Goal: Transaction & Acquisition: Obtain resource

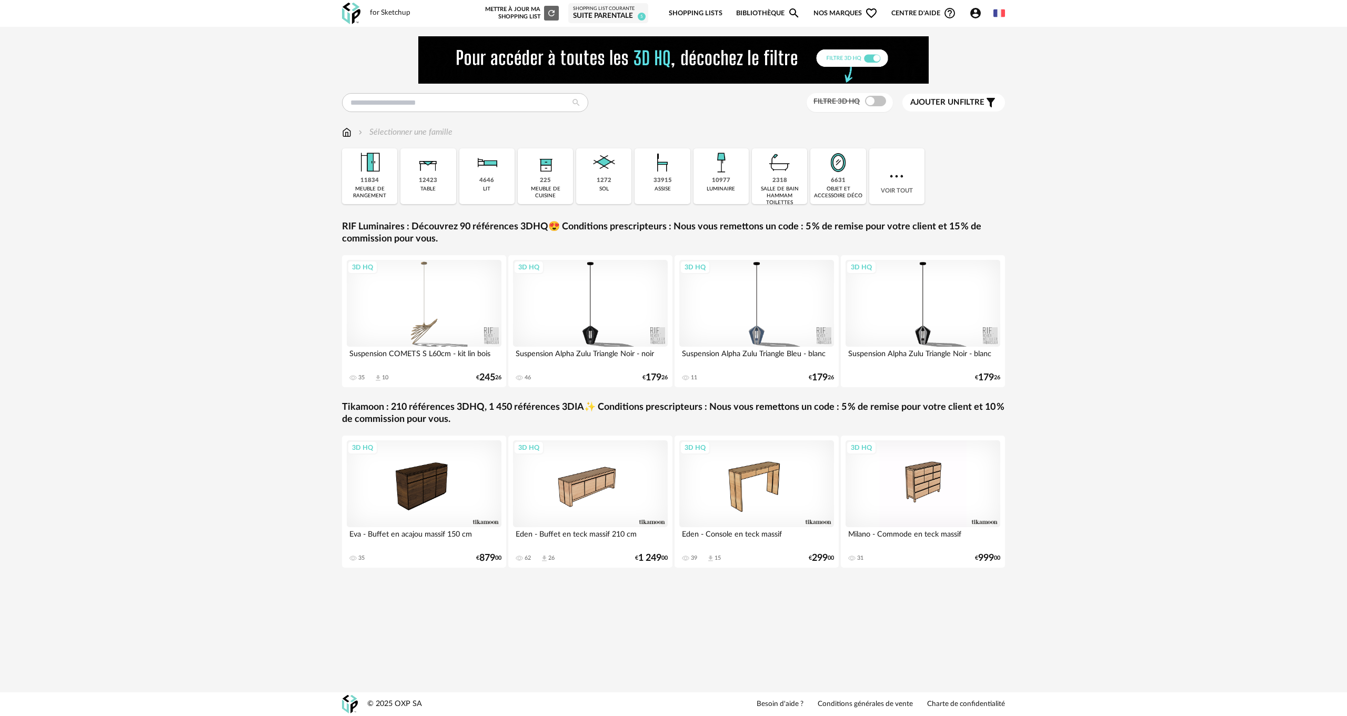
click at [829, 12] on span "Nos marques Heart Outline icon" at bounding box center [846, 13] width 64 height 25
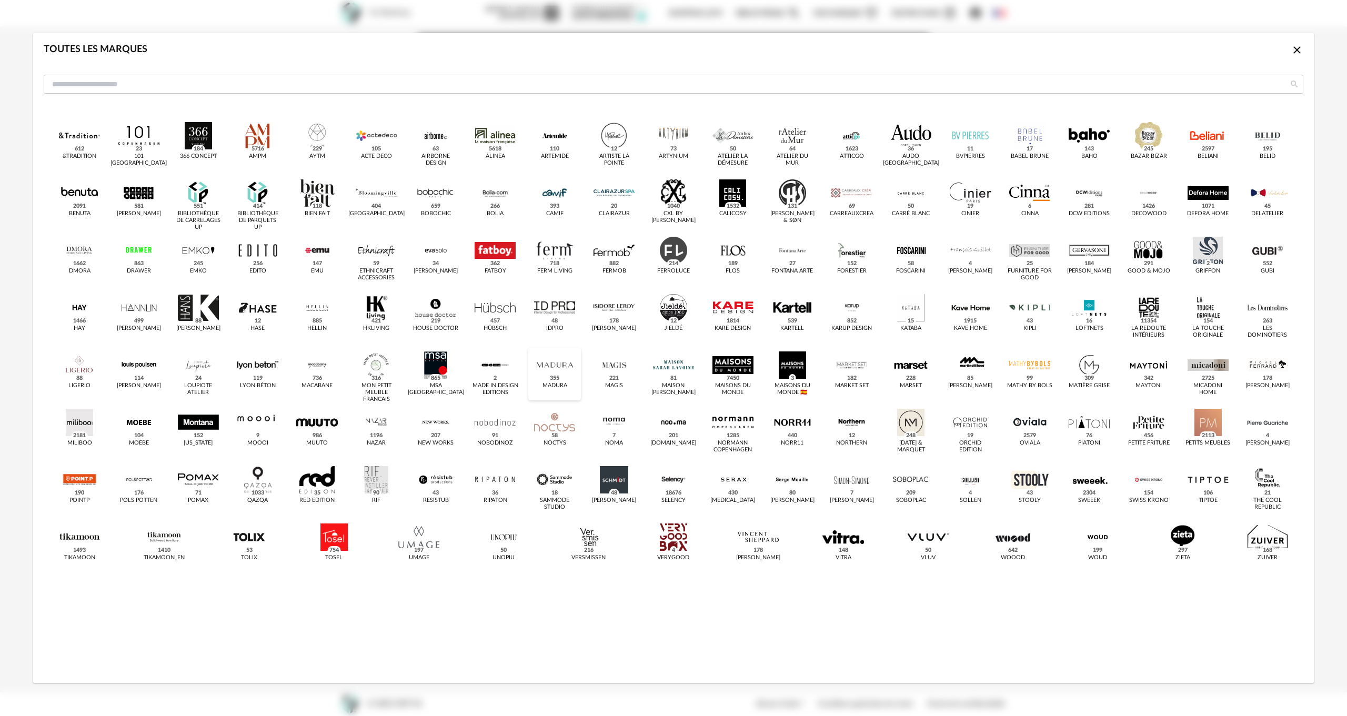
click at [560, 370] on div "dialog" at bounding box center [554, 365] width 41 height 27
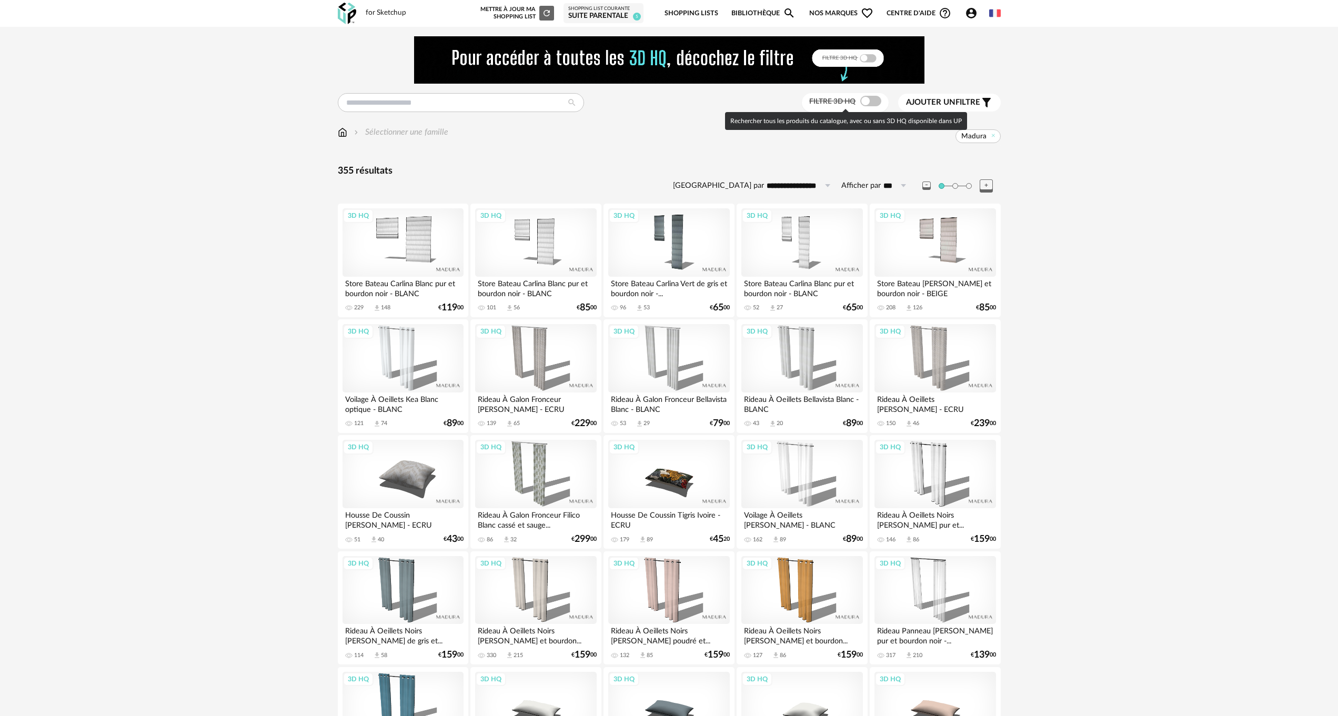
click at [875, 98] on span at bounding box center [870, 101] width 21 height 11
click at [863, 96] on span at bounding box center [870, 101] width 21 height 11
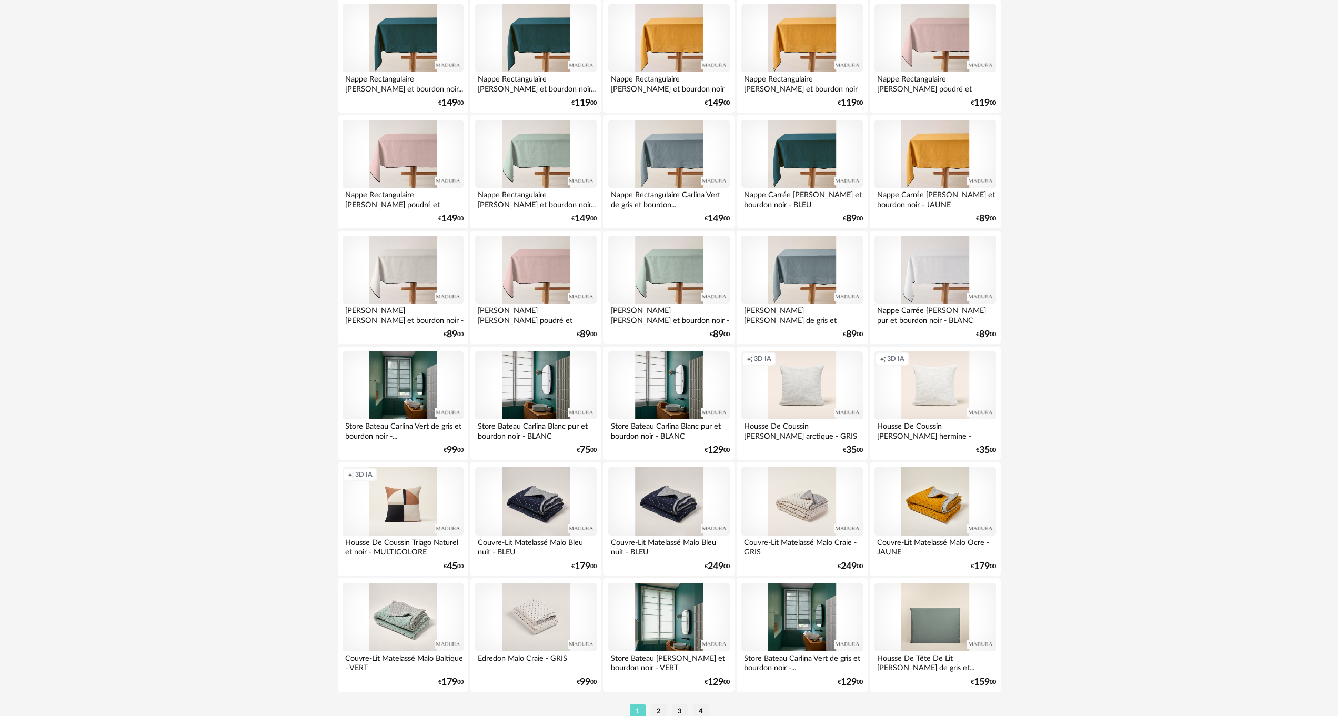
scroll to position [1873, 0]
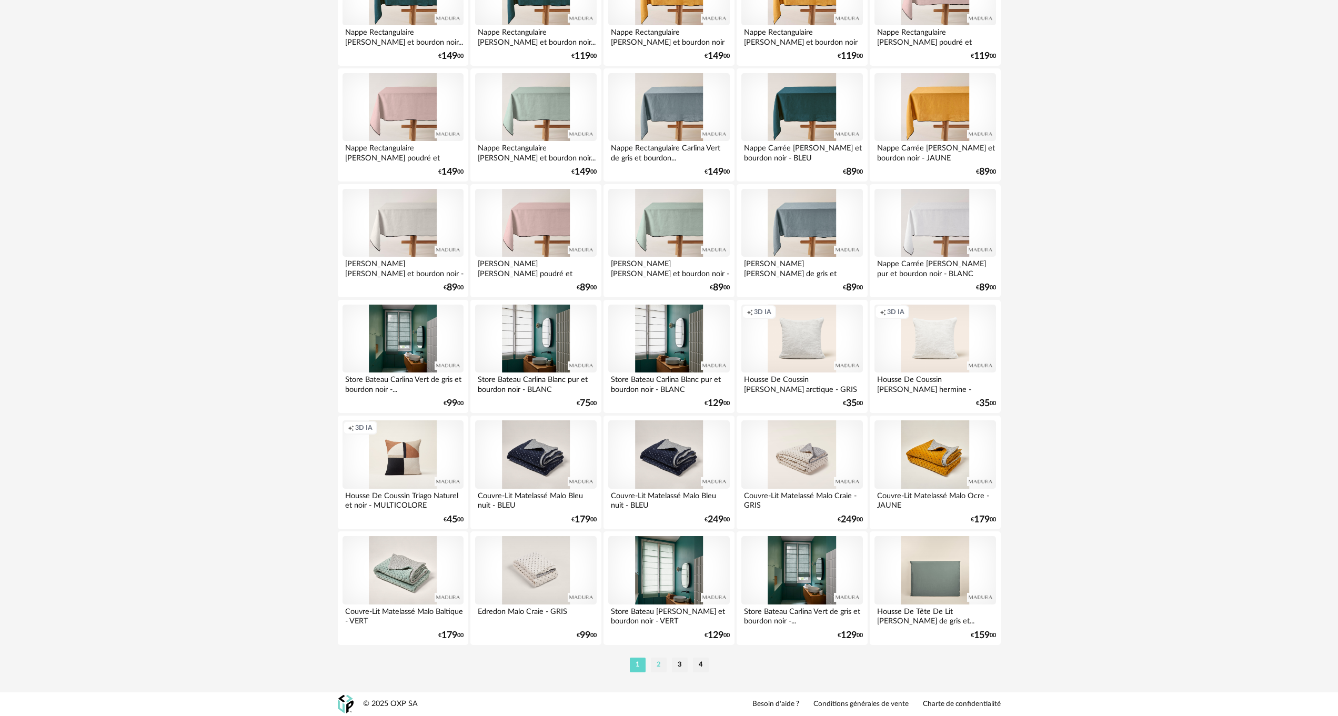
click at [658, 664] on li "2" at bounding box center [659, 665] width 16 height 15
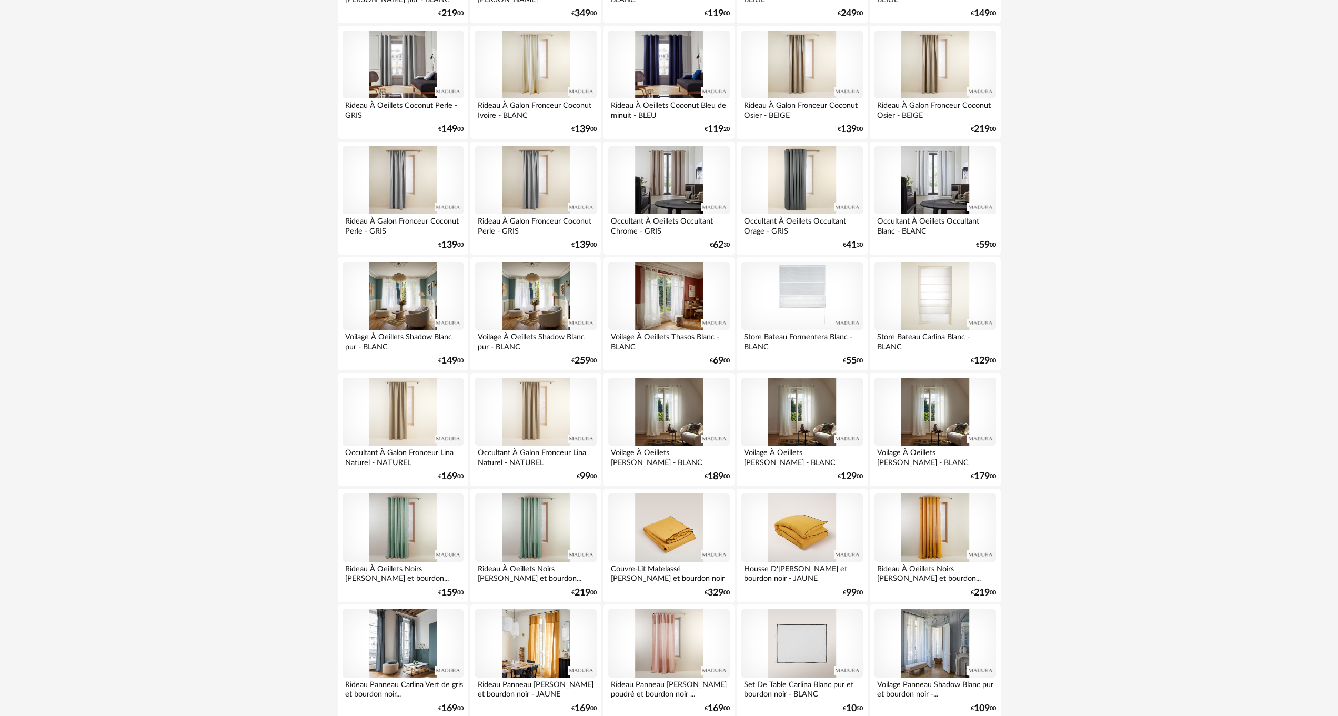
scroll to position [1873, 0]
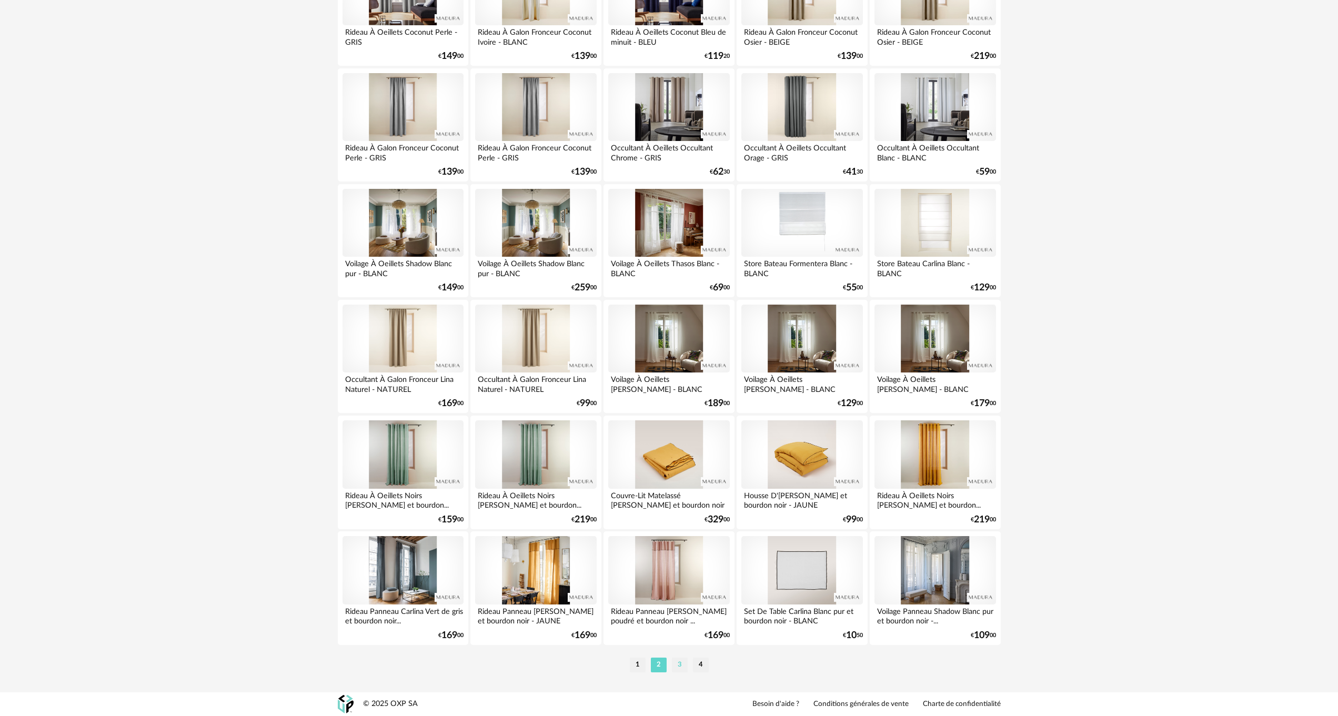
click at [682, 663] on li "3" at bounding box center [680, 665] width 16 height 15
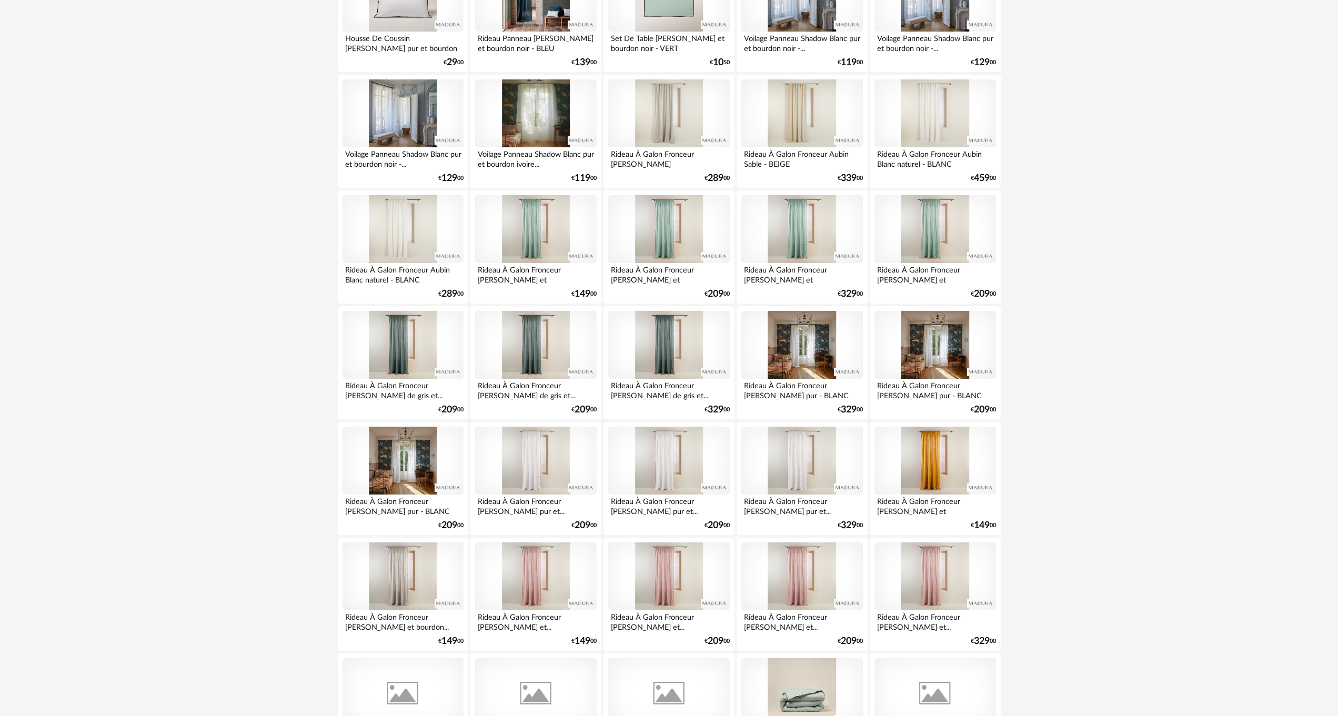
scroll to position [1873, 0]
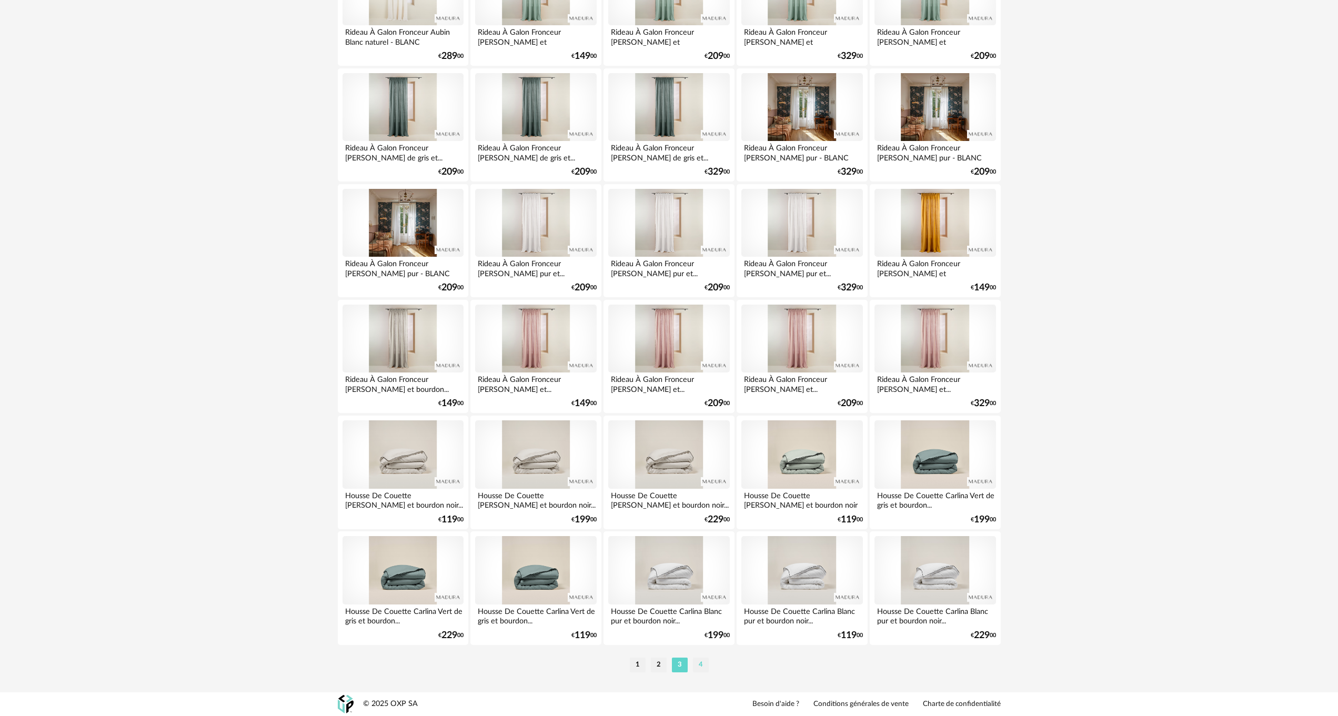
click at [700, 665] on li "4" at bounding box center [701, 665] width 16 height 15
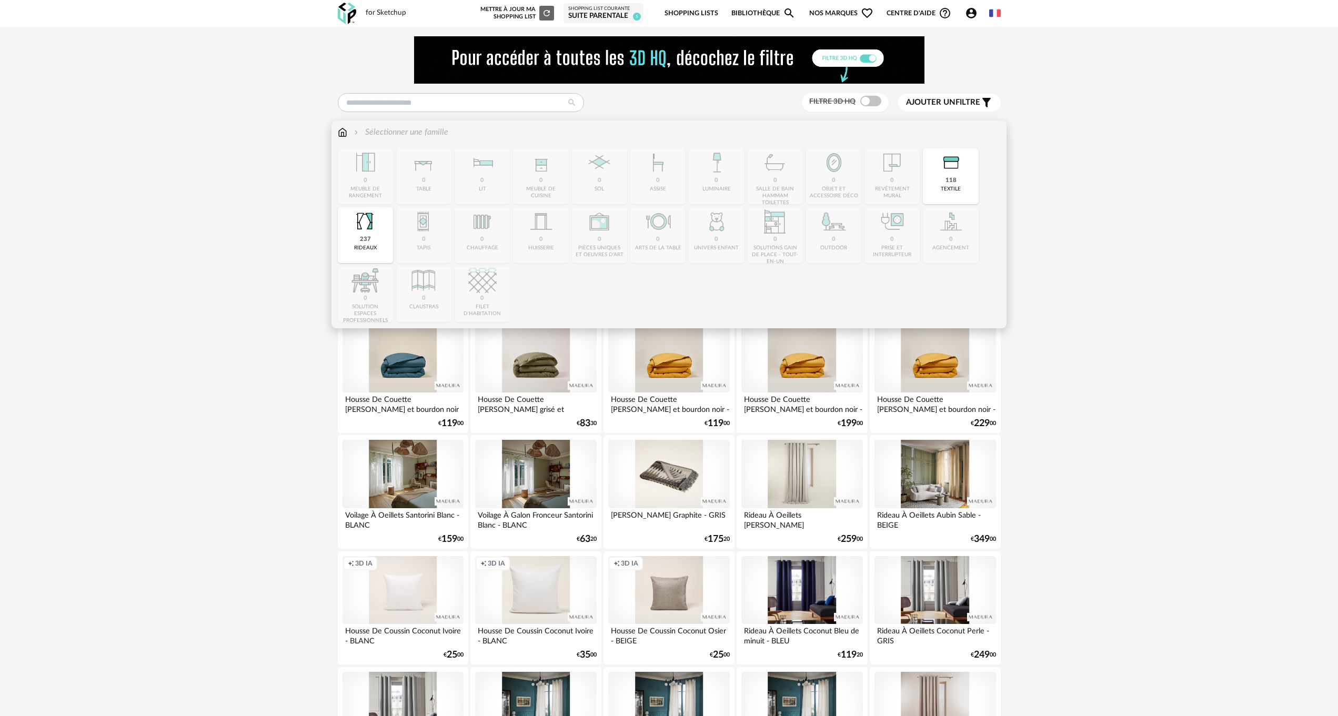
click at [343, 128] on img at bounding box center [342, 132] width 9 height 12
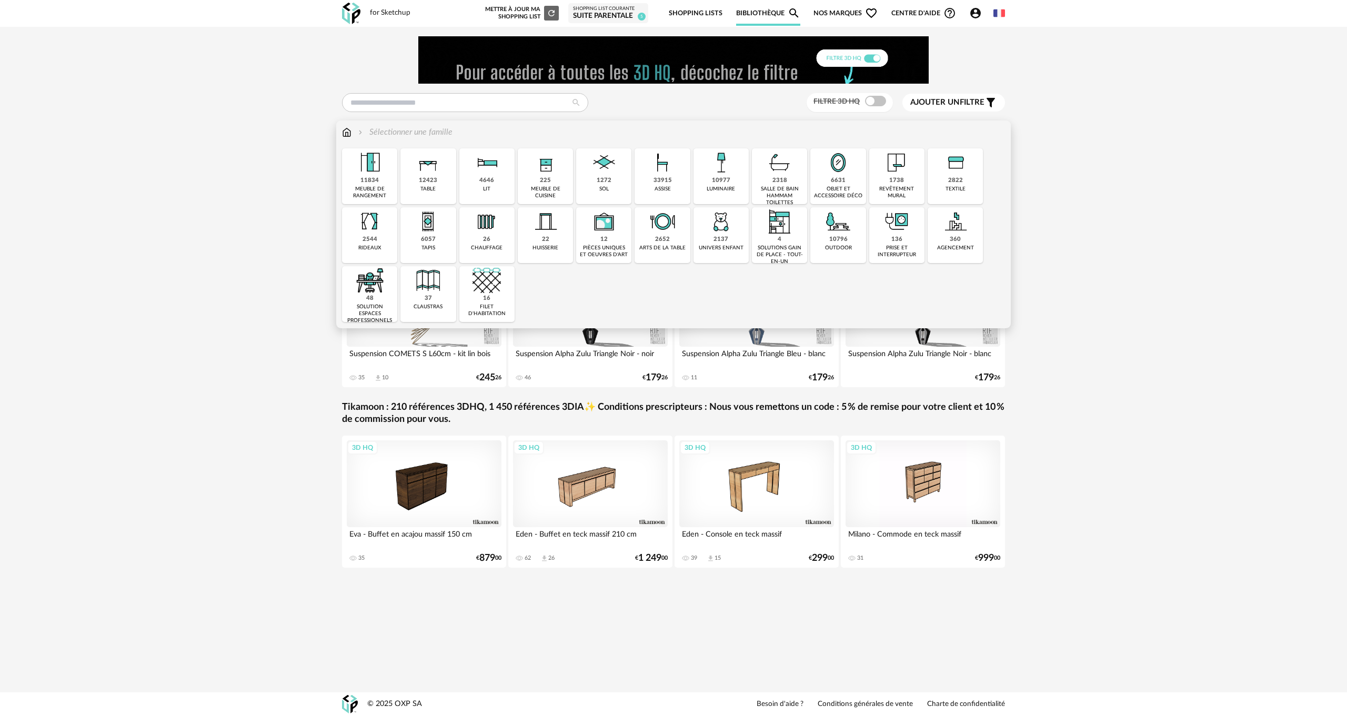
click at [651, 168] on img at bounding box center [662, 162] width 28 height 28
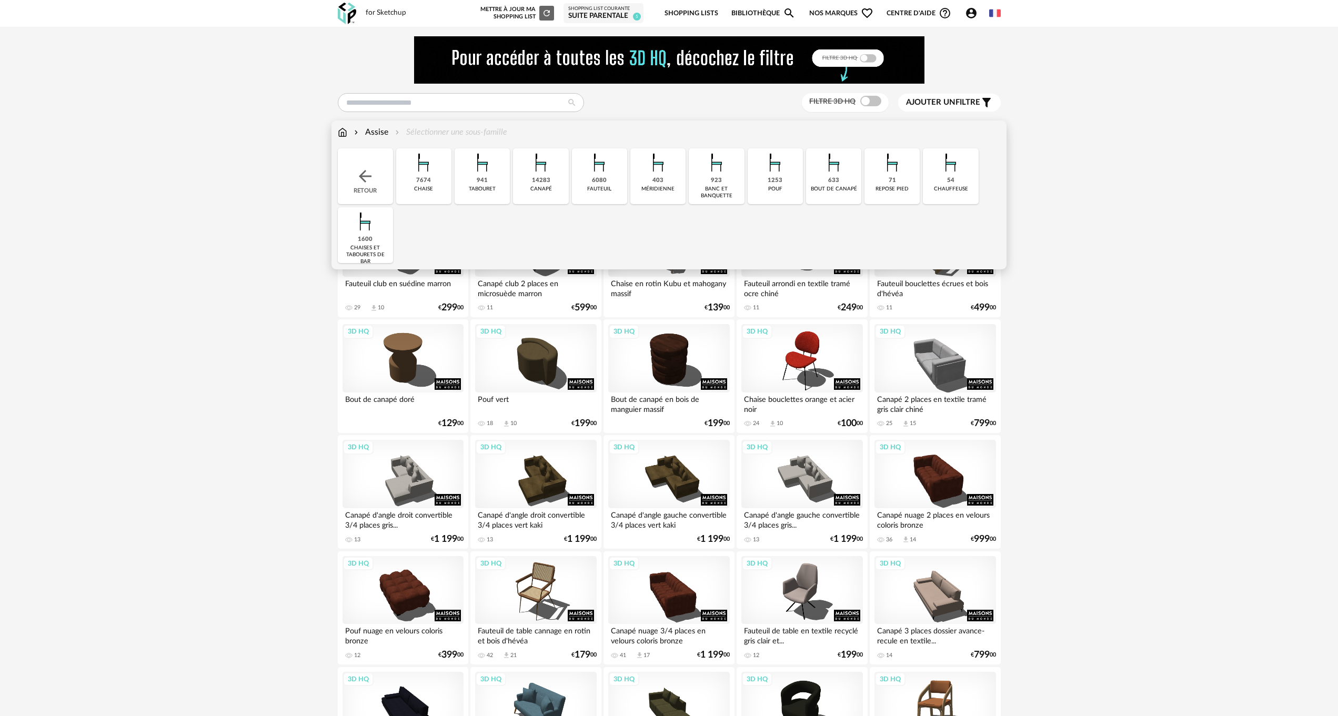
click at [814, 167] on div "633 bout de canapé" at bounding box center [833, 176] width 55 height 56
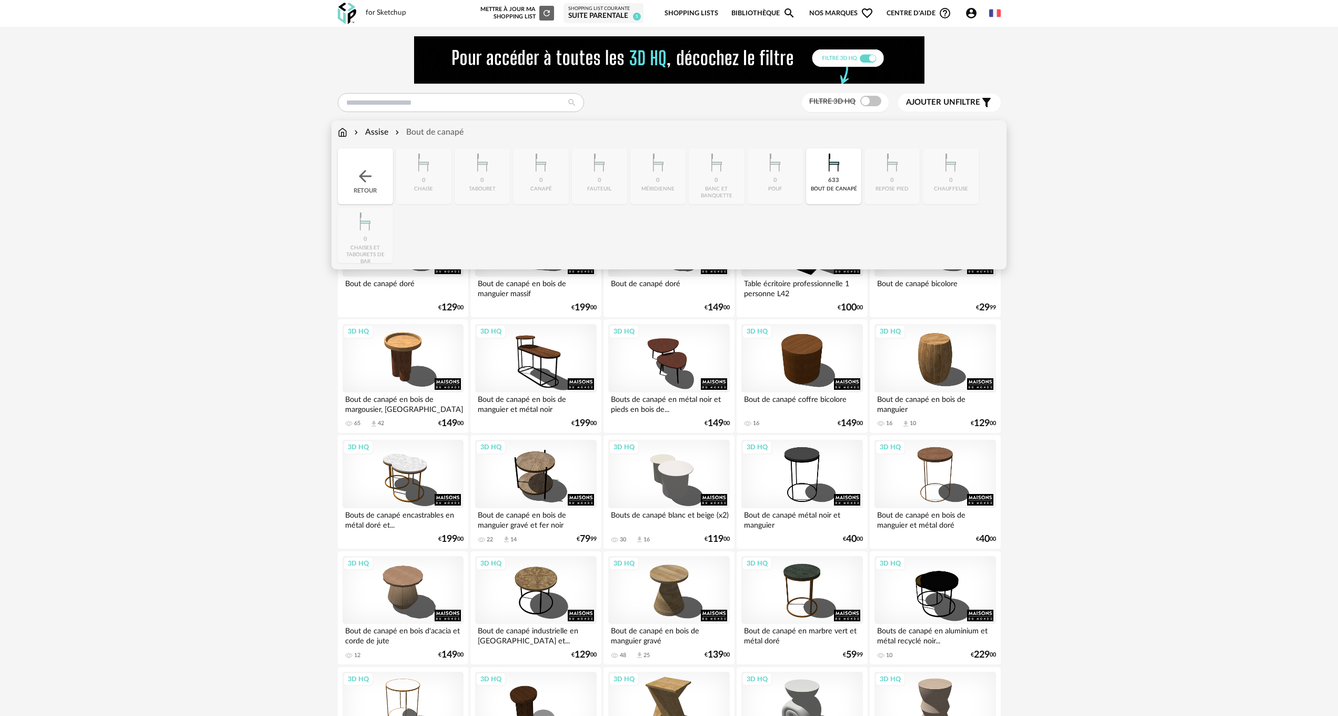
click at [373, 128] on div "Assise" at bounding box center [370, 132] width 36 height 12
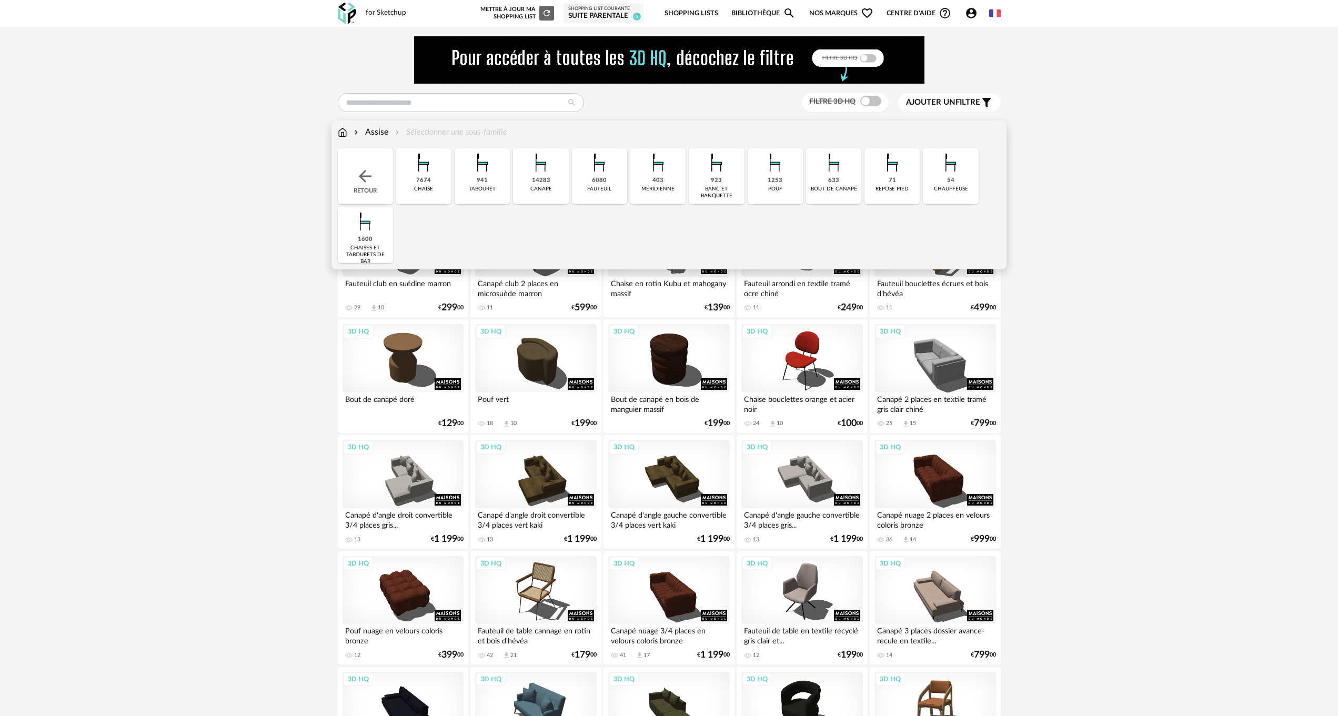
click at [708, 187] on div "banc et banquette" at bounding box center [716, 193] width 49 height 14
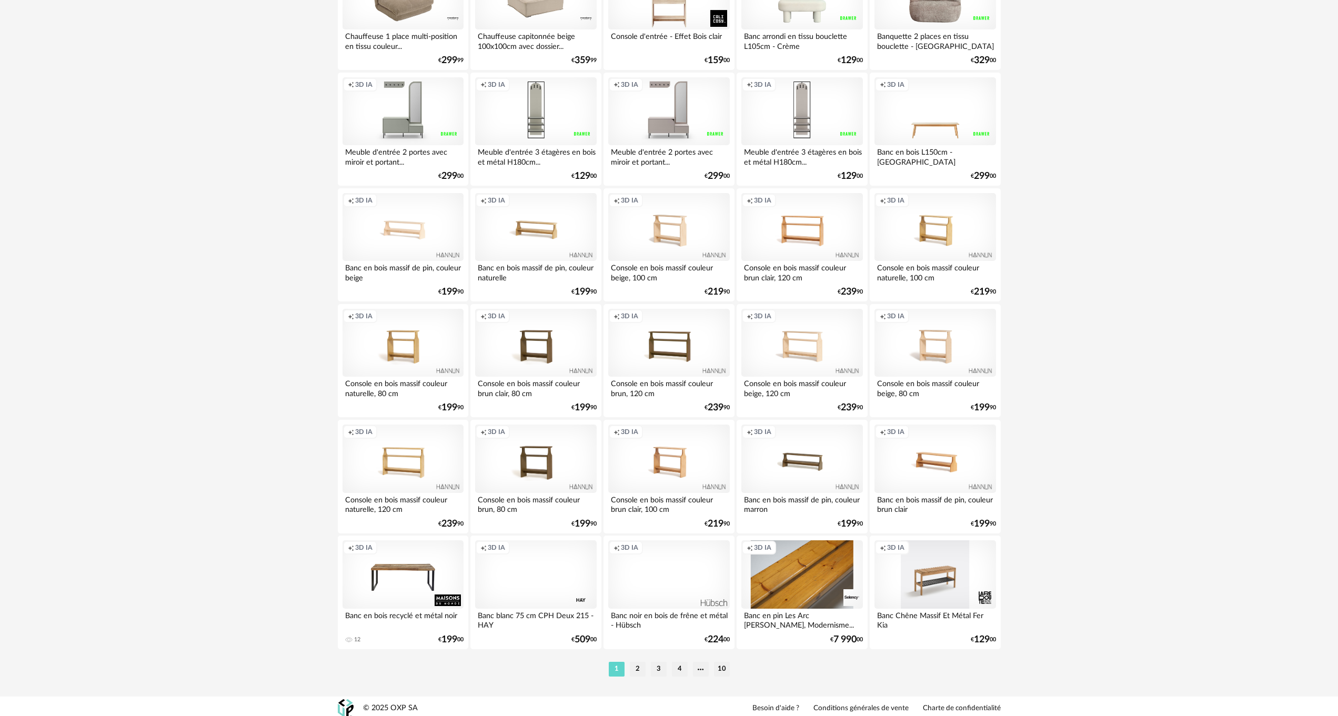
scroll to position [1873, 0]
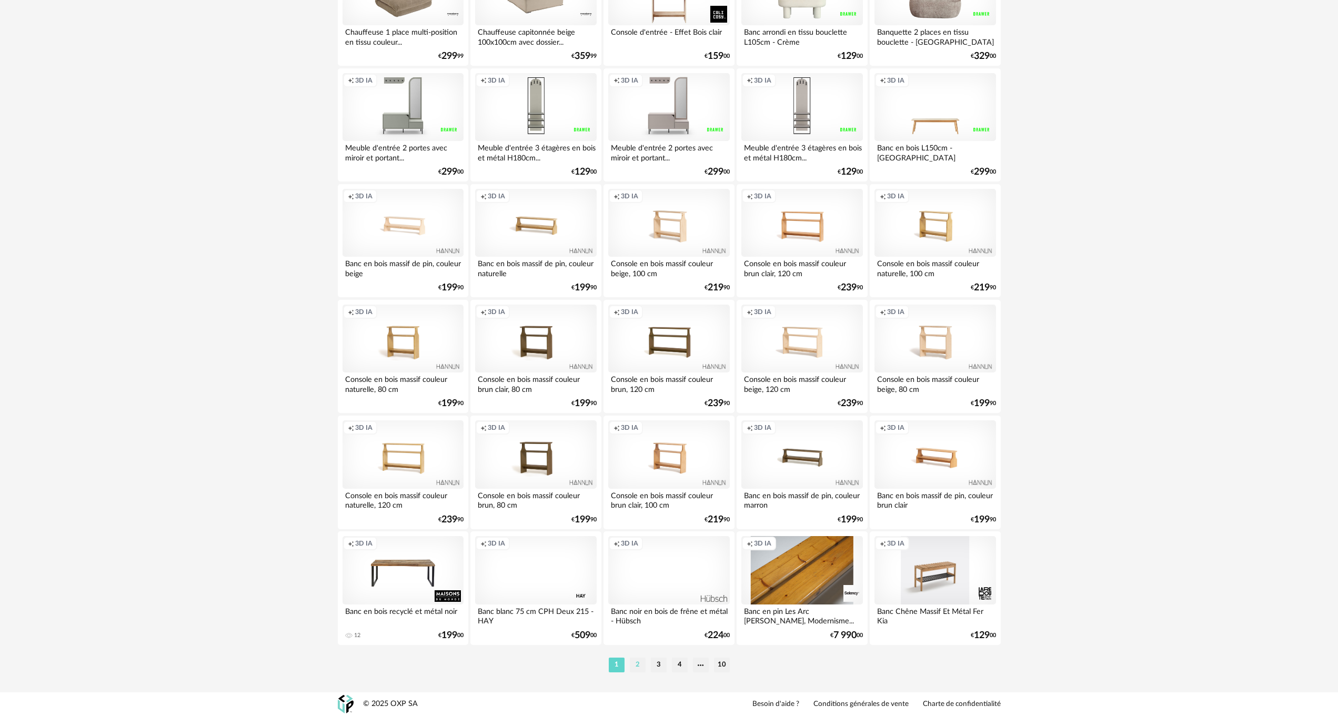
click at [638, 666] on li "2" at bounding box center [638, 665] width 16 height 15
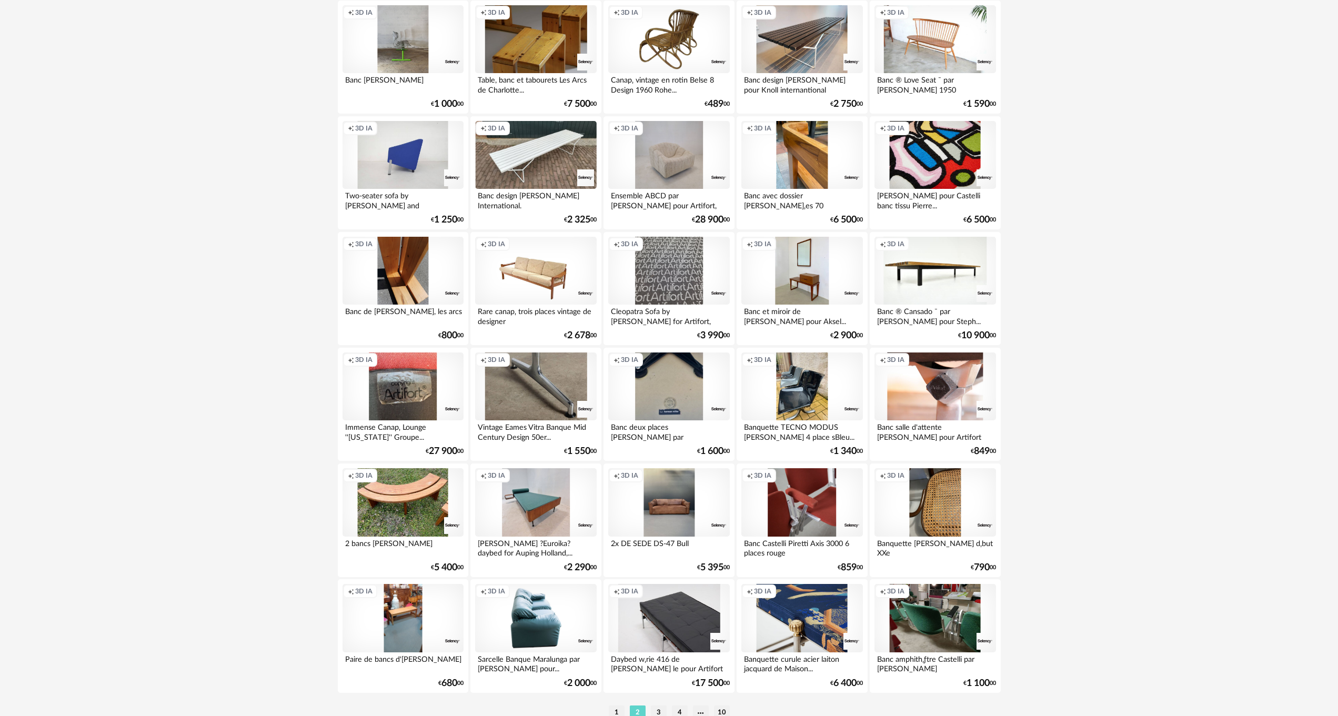
scroll to position [1873, 0]
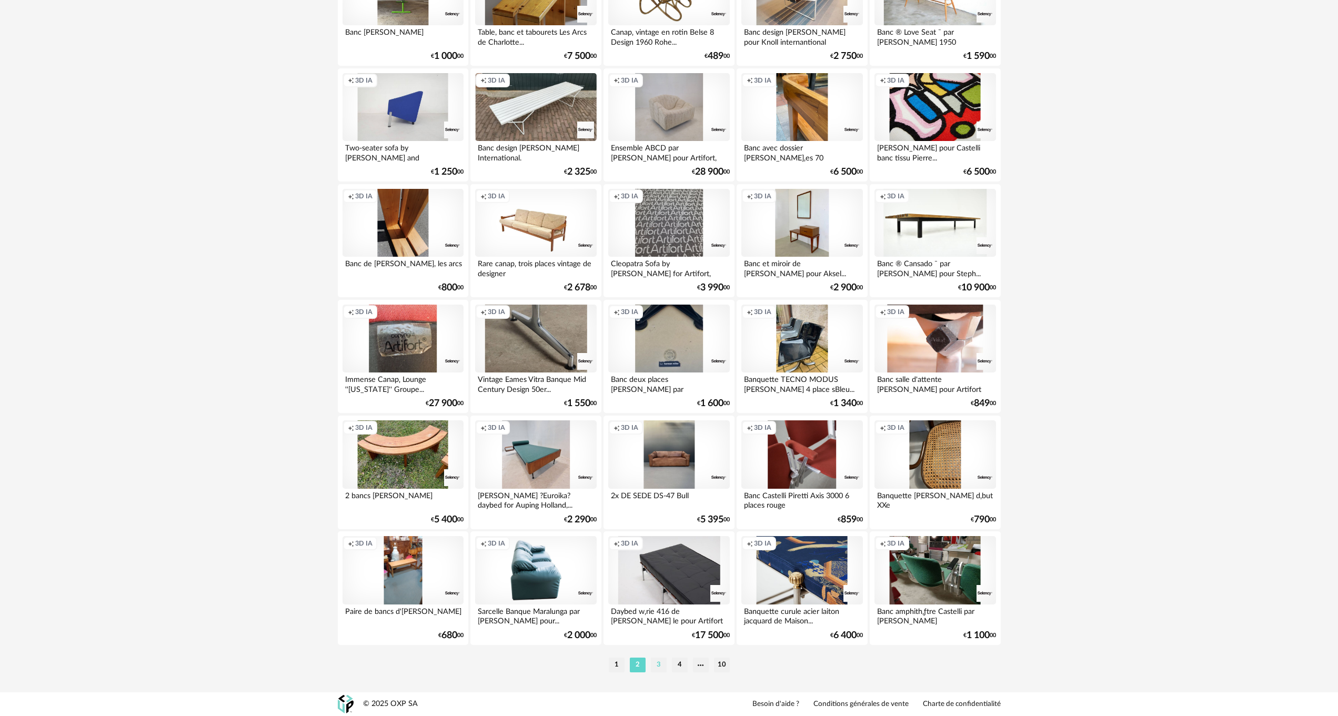
click at [656, 662] on li "3" at bounding box center [659, 665] width 16 height 15
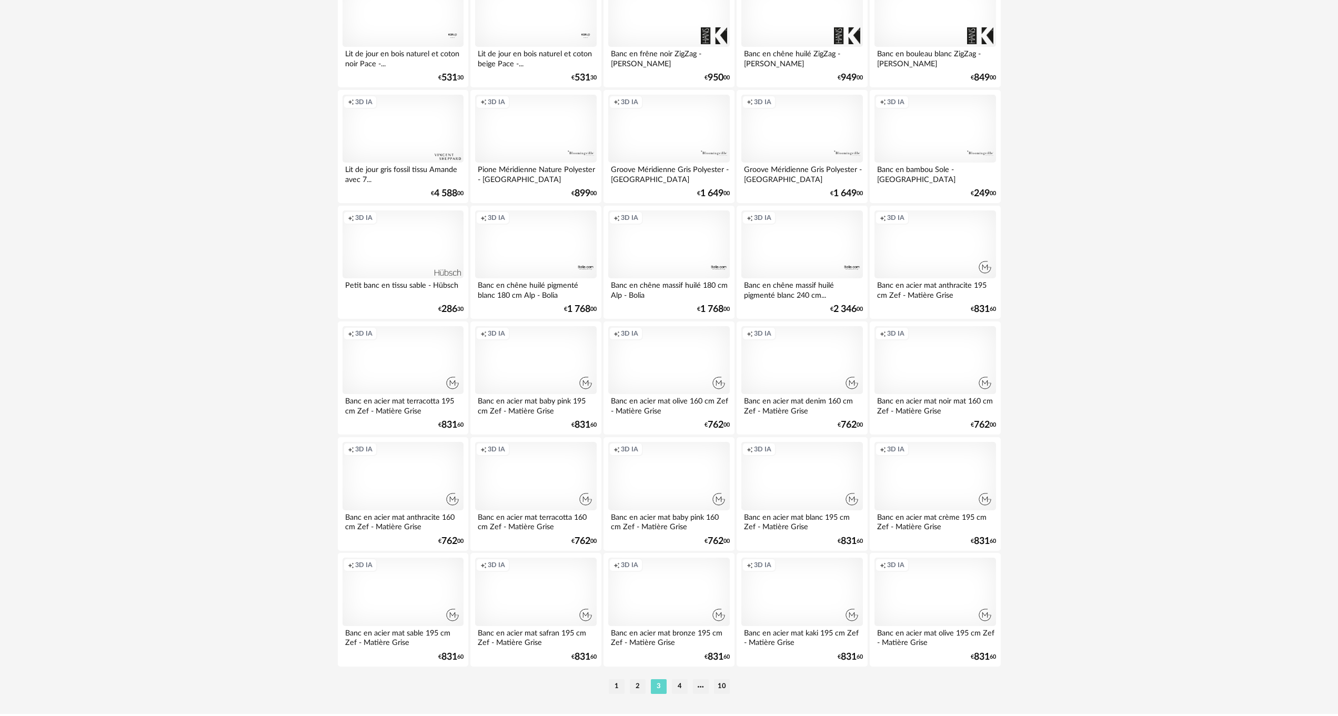
scroll to position [1873, 0]
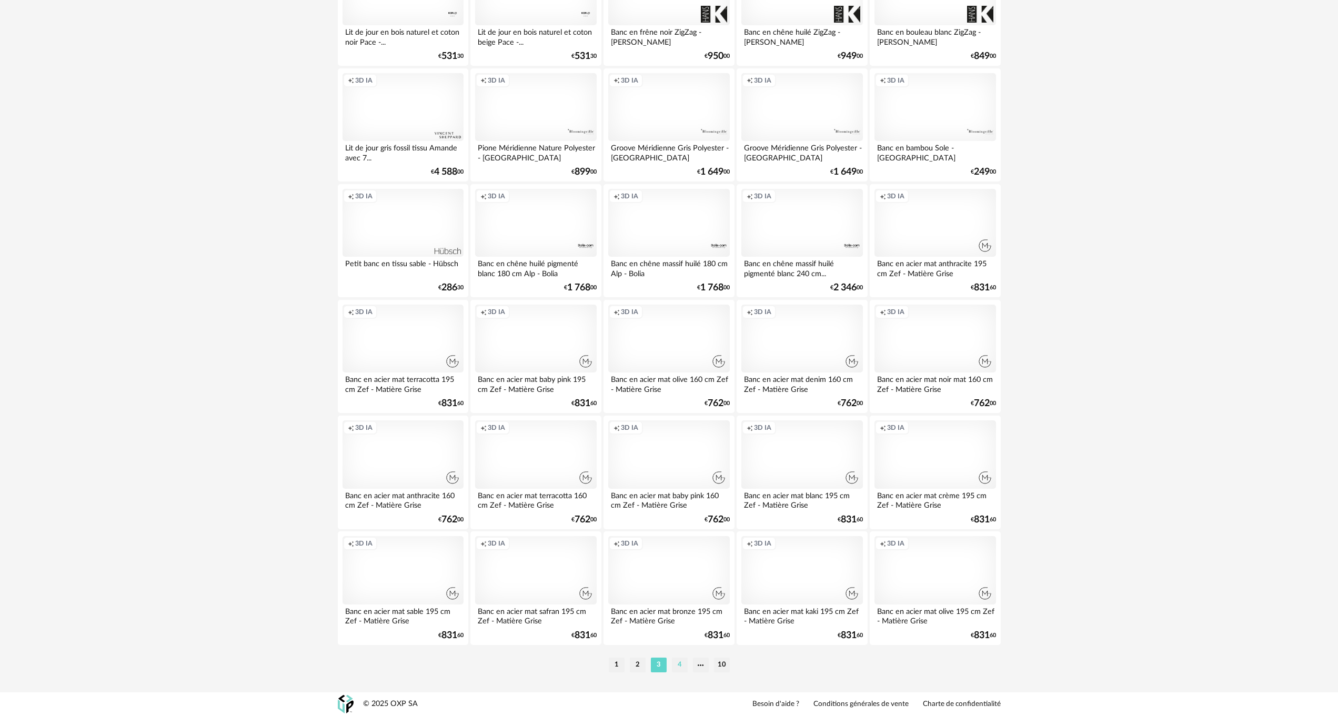
click at [680, 662] on li "4" at bounding box center [680, 665] width 16 height 15
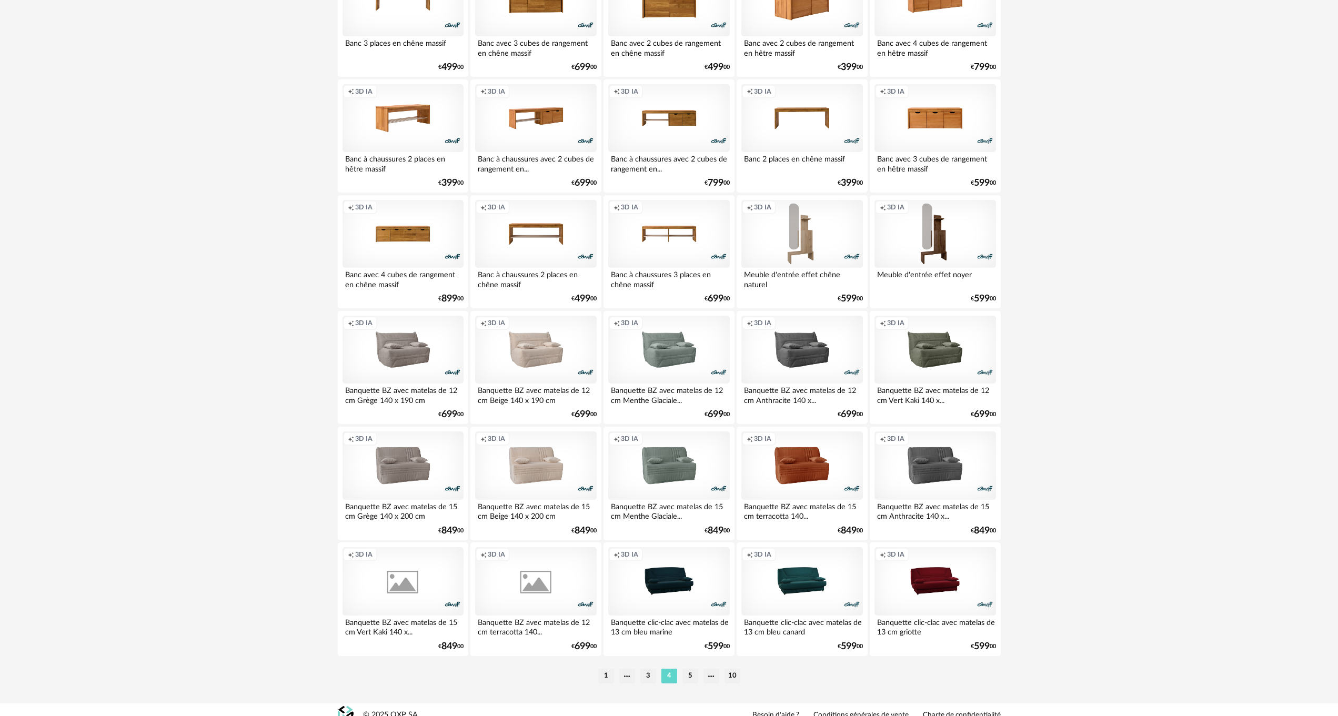
scroll to position [1873, 0]
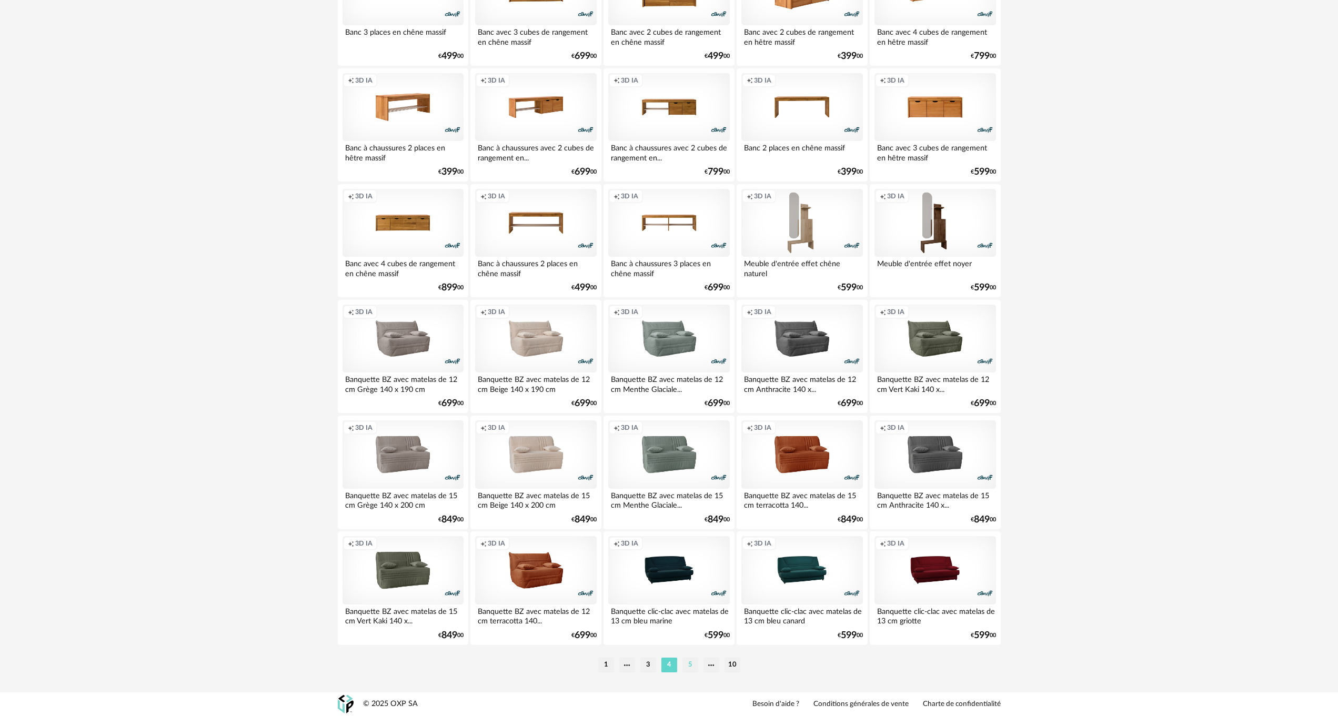
click at [685, 661] on li "5" at bounding box center [690, 665] width 16 height 15
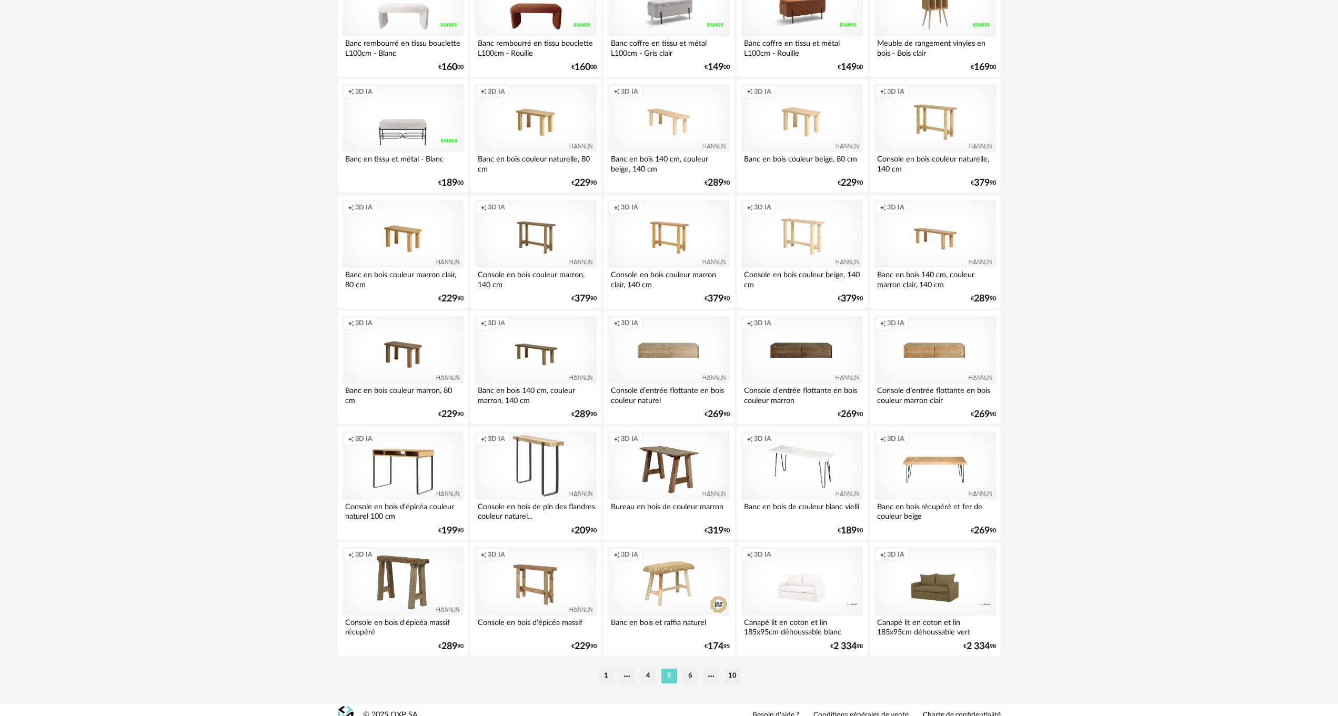
scroll to position [1873, 0]
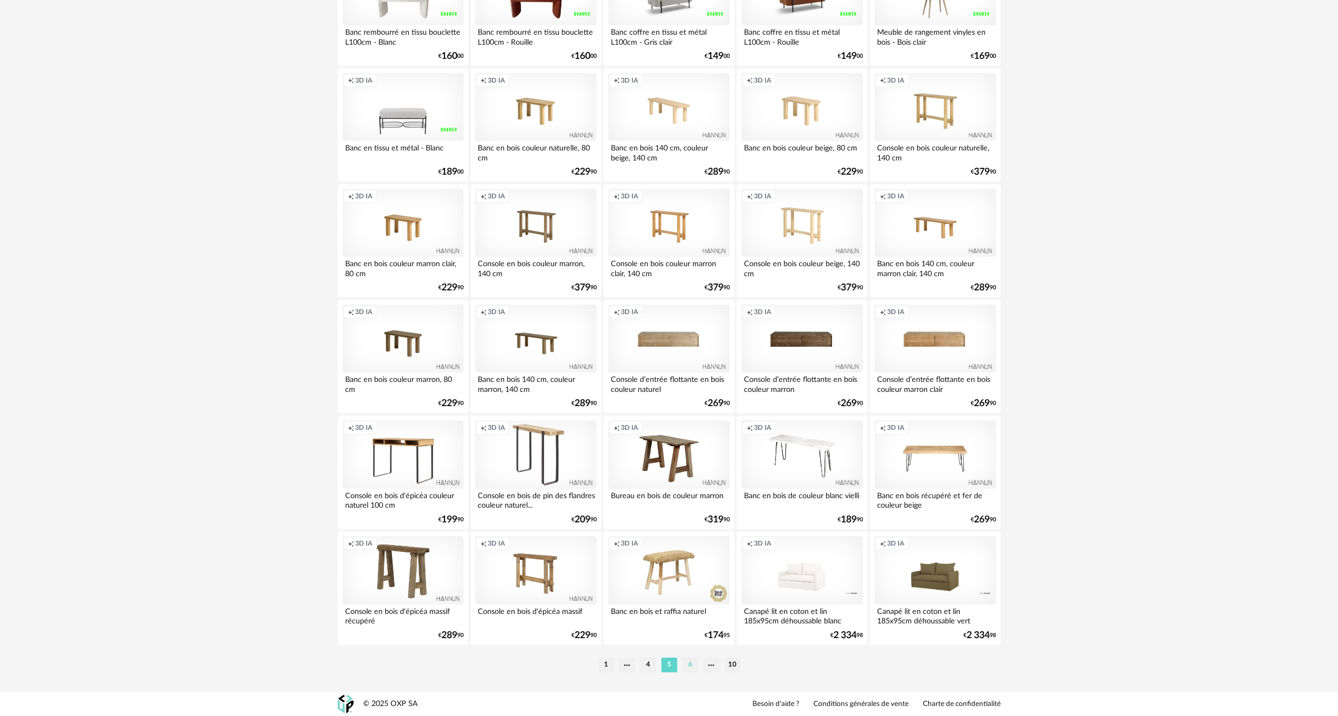
click at [689, 664] on li "6" at bounding box center [690, 665] width 16 height 15
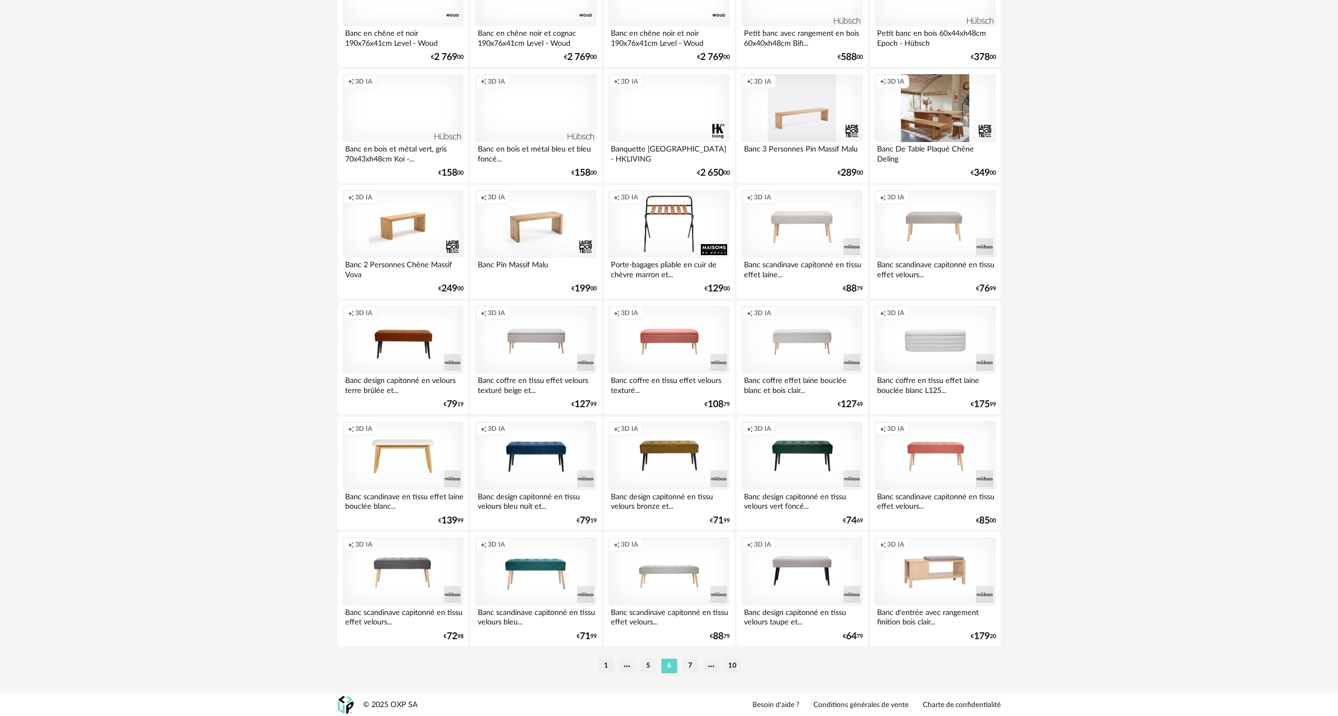
scroll to position [1873, 0]
click at [690, 665] on li "7" at bounding box center [690, 665] width 16 height 15
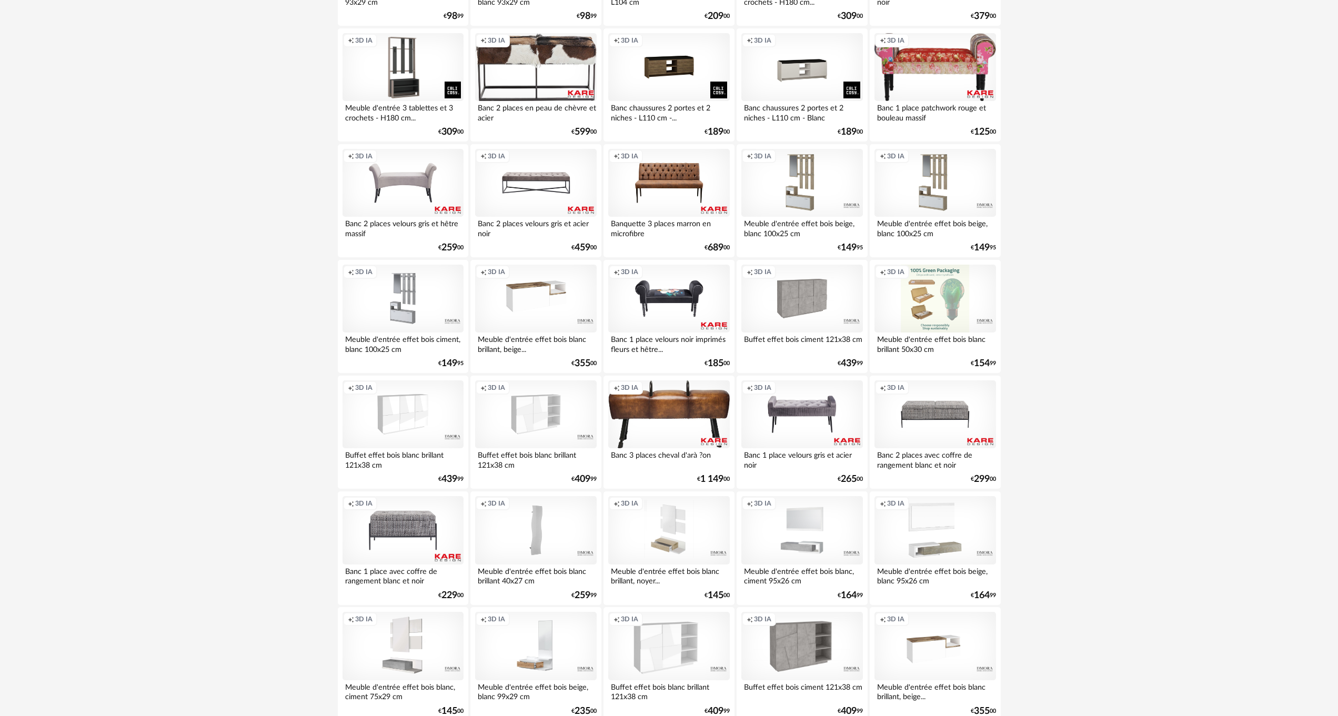
scroll to position [1873, 0]
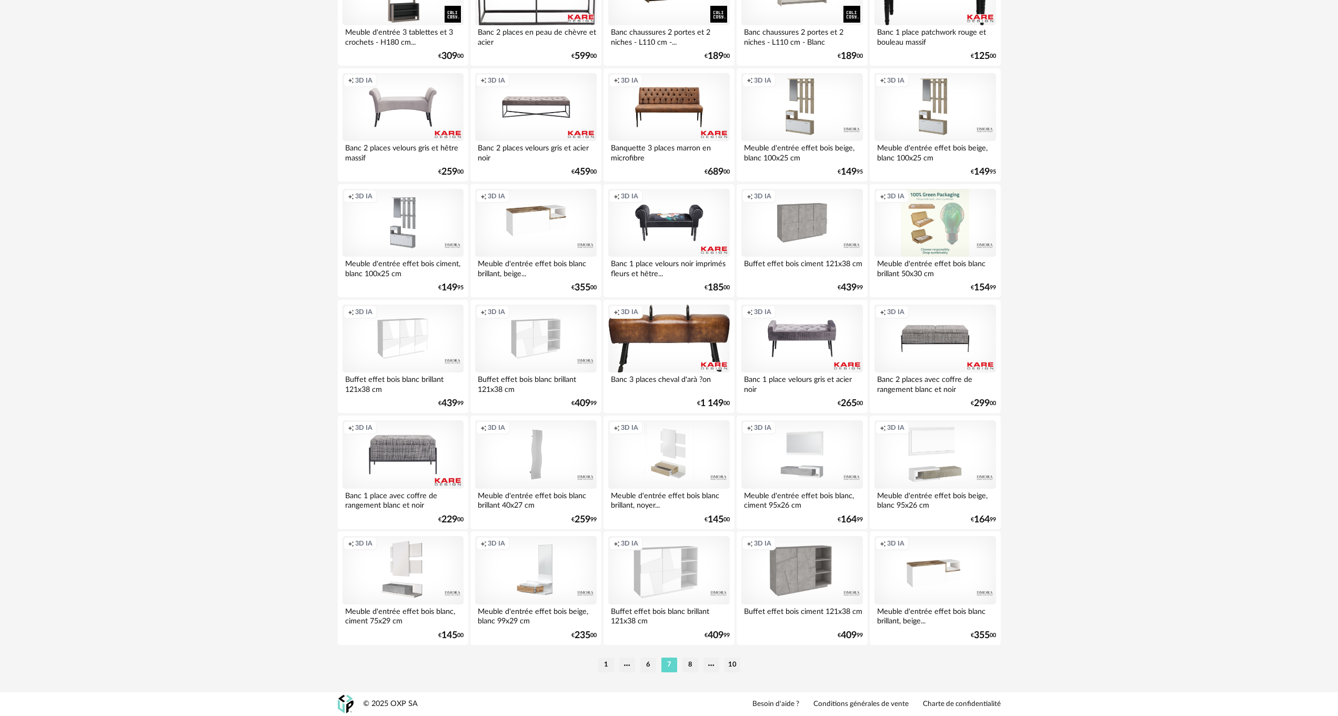
drag, startPoint x: 688, startPoint y: 665, endPoint x: 672, endPoint y: 660, distance: 16.8
click at [688, 664] on li "8" at bounding box center [690, 665] width 16 height 15
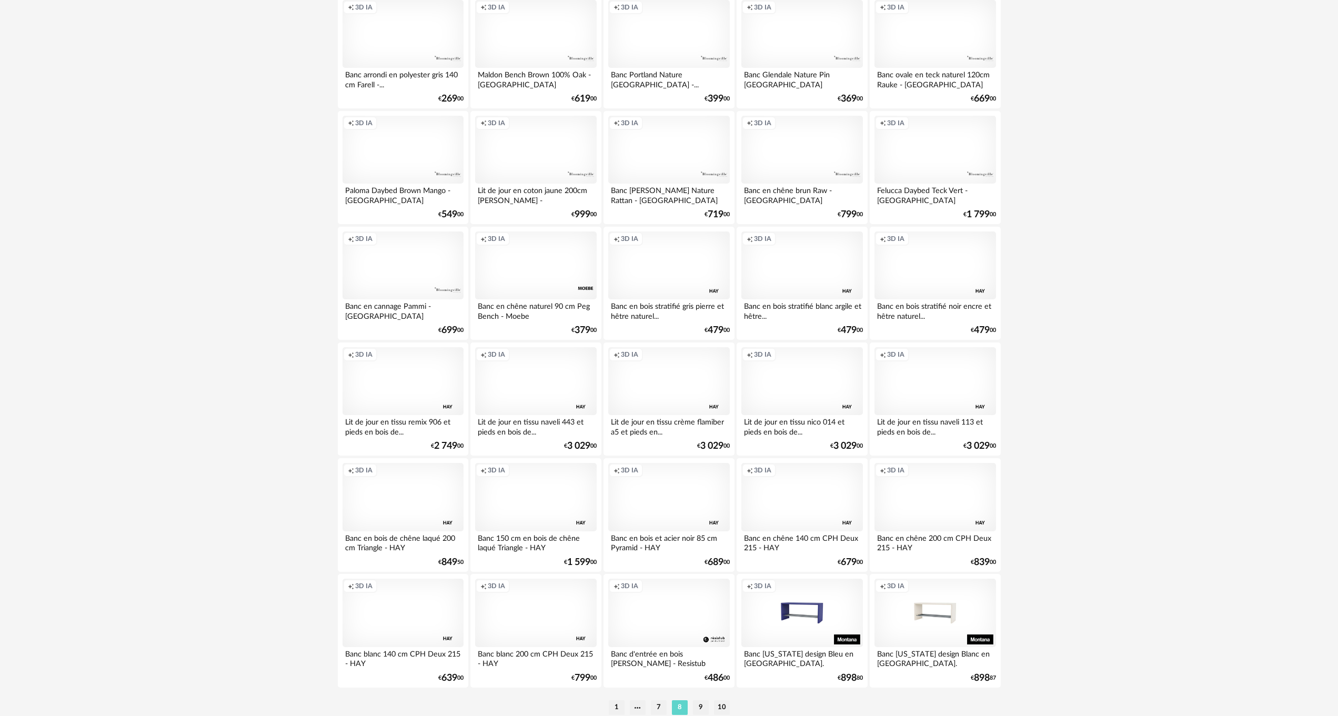
scroll to position [1873, 0]
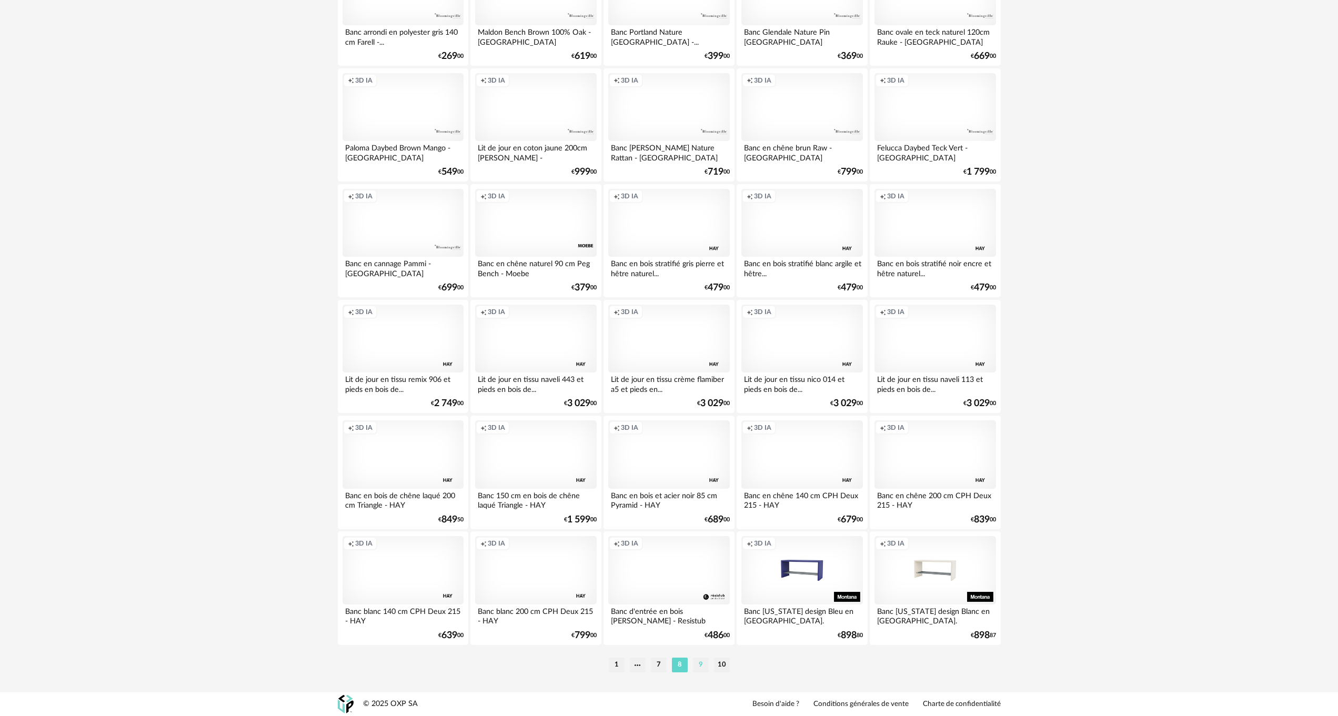
click at [700, 664] on li "9" at bounding box center [701, 665] width 16 height 15
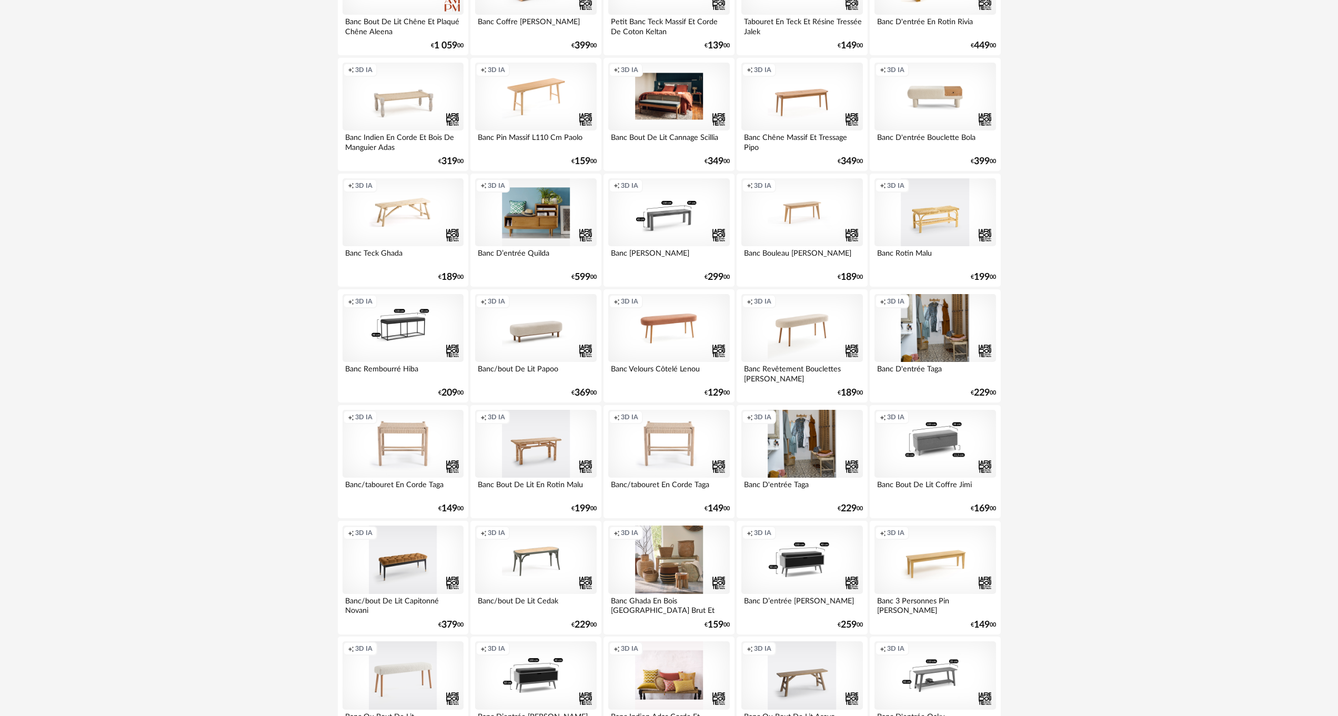
scroll to position [1873, 0]
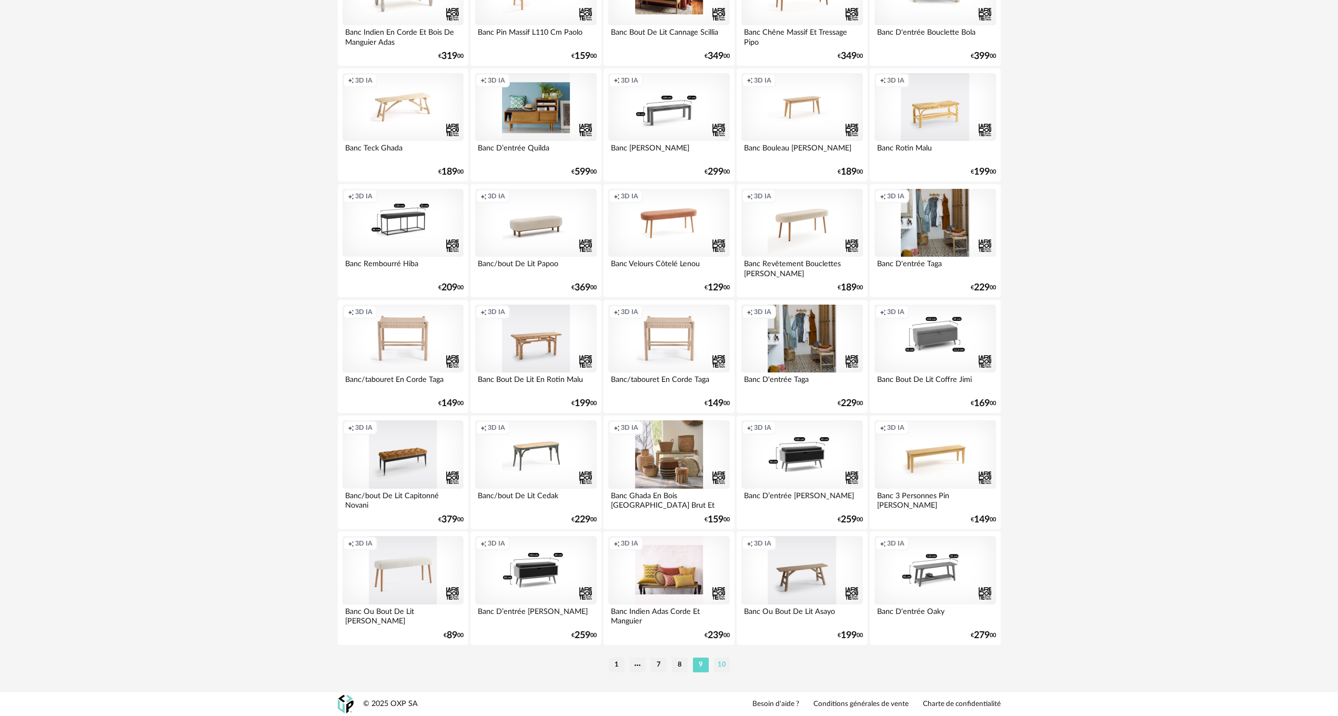
click at [722, 668] on li "10" at bounding box center [722, 665] width 16 height 15
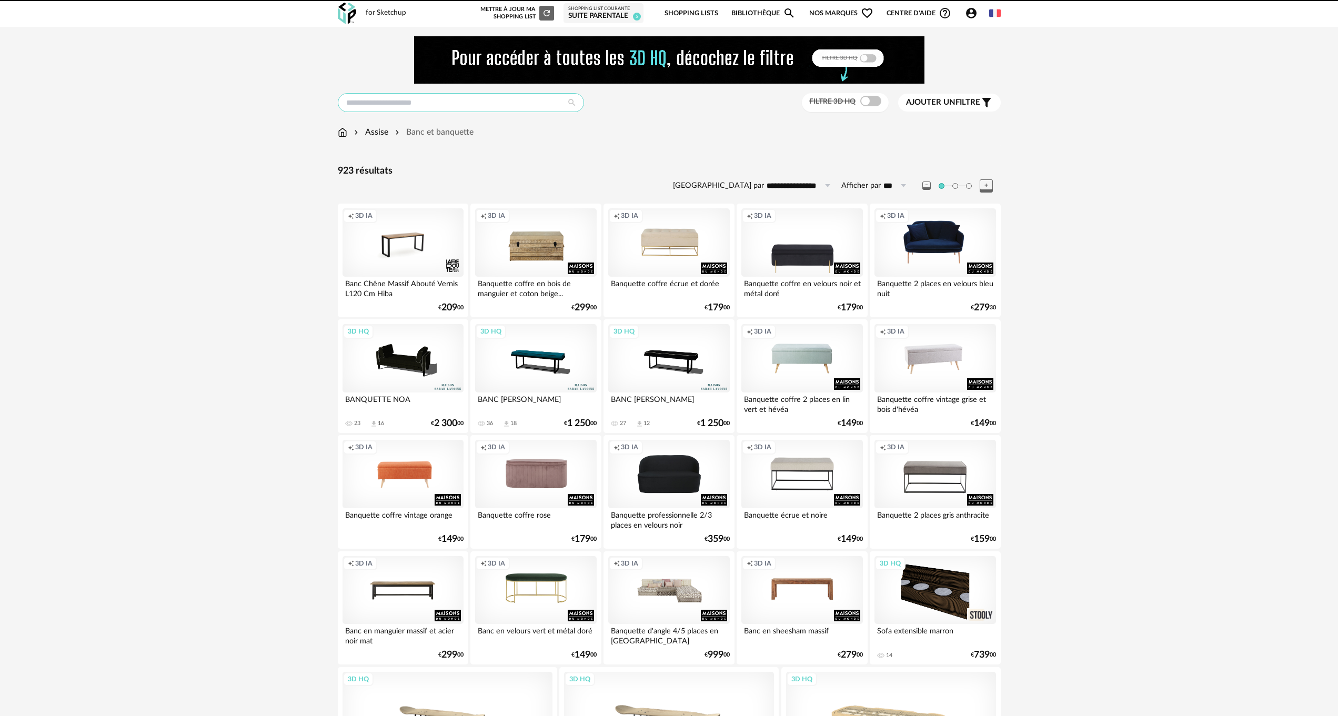
click at [415, 111] on input "text" at bounding box center [461, 102] width 246 height 19
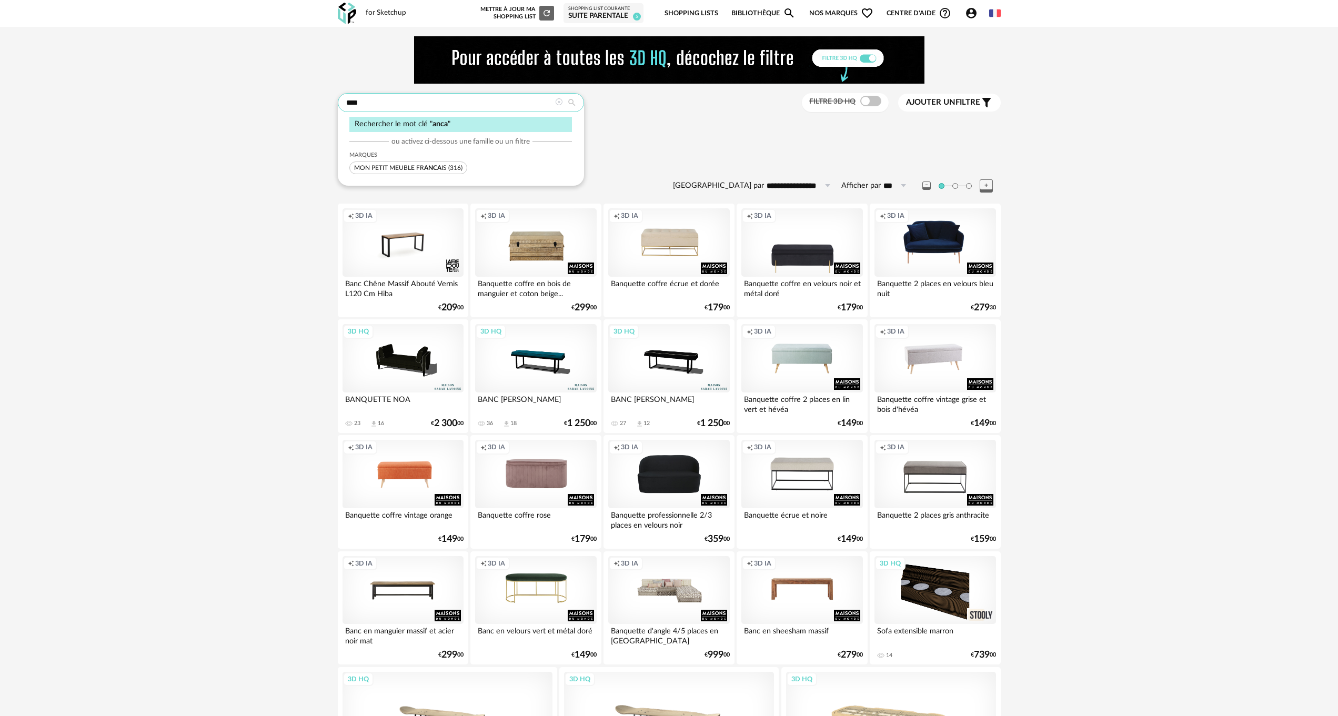
type input "****"
type input "**********"
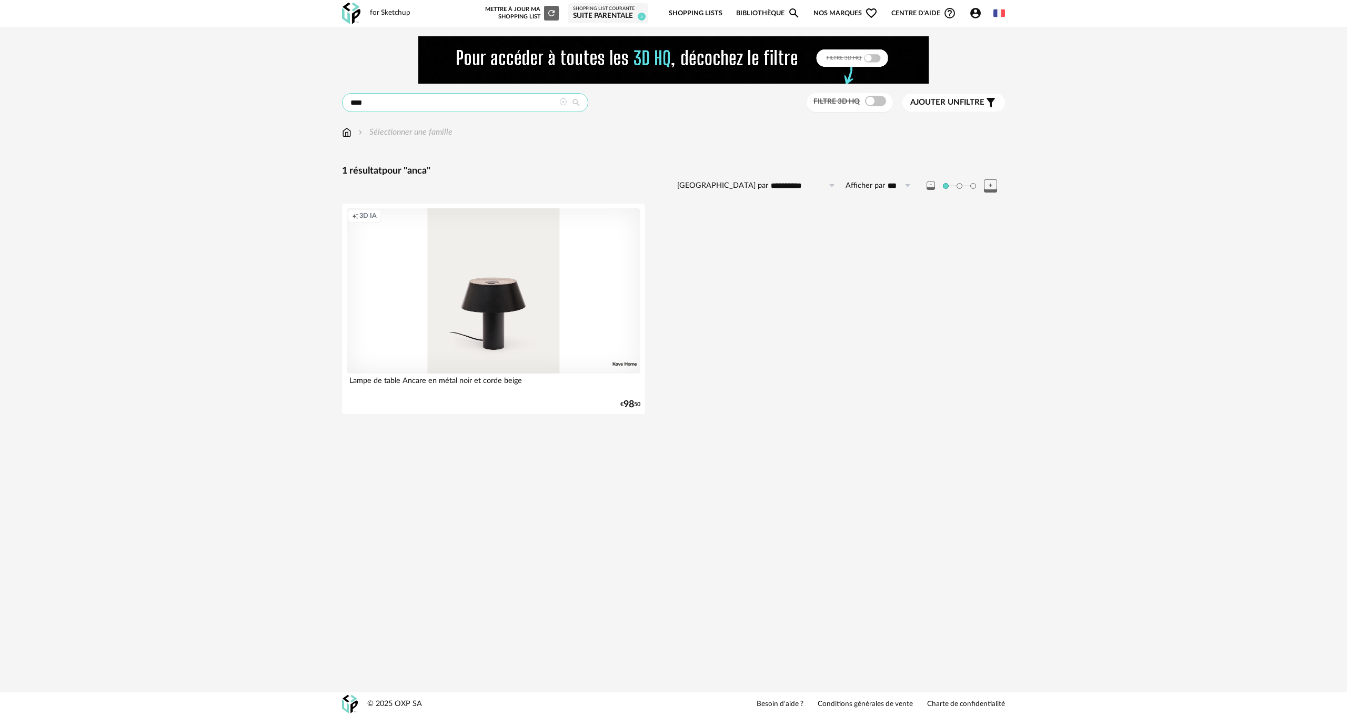
click at [415, 111] on input "****" at bounding box center [465, 102] width 246 height 19
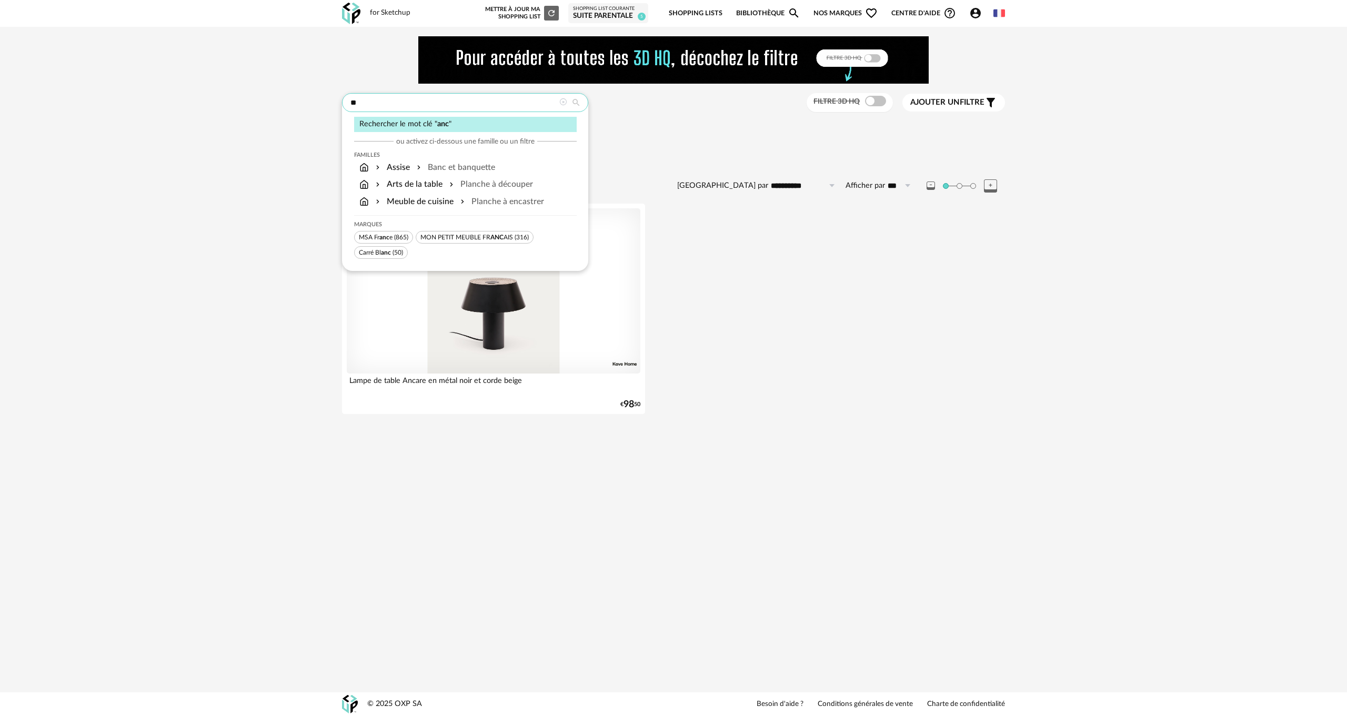
type input "*"
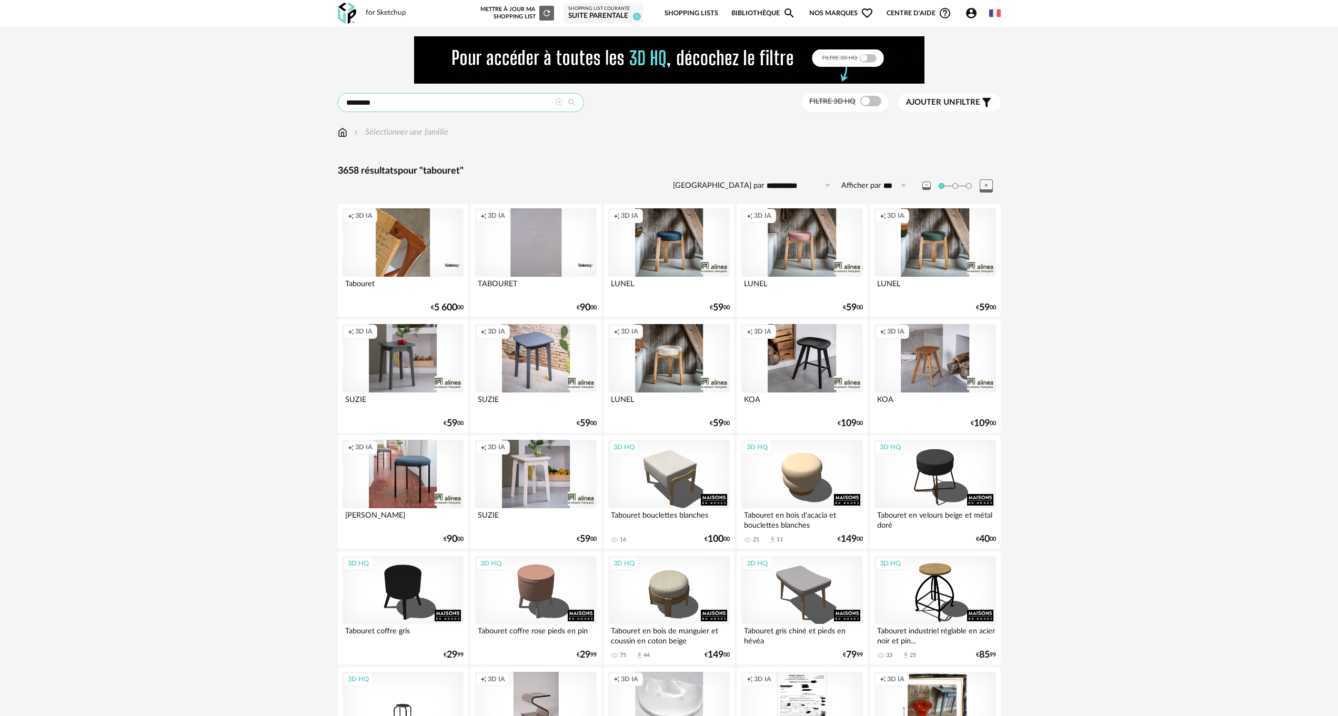
click at [394, 103] on input "********" at bounding box center [461, 102] width 246 height 19
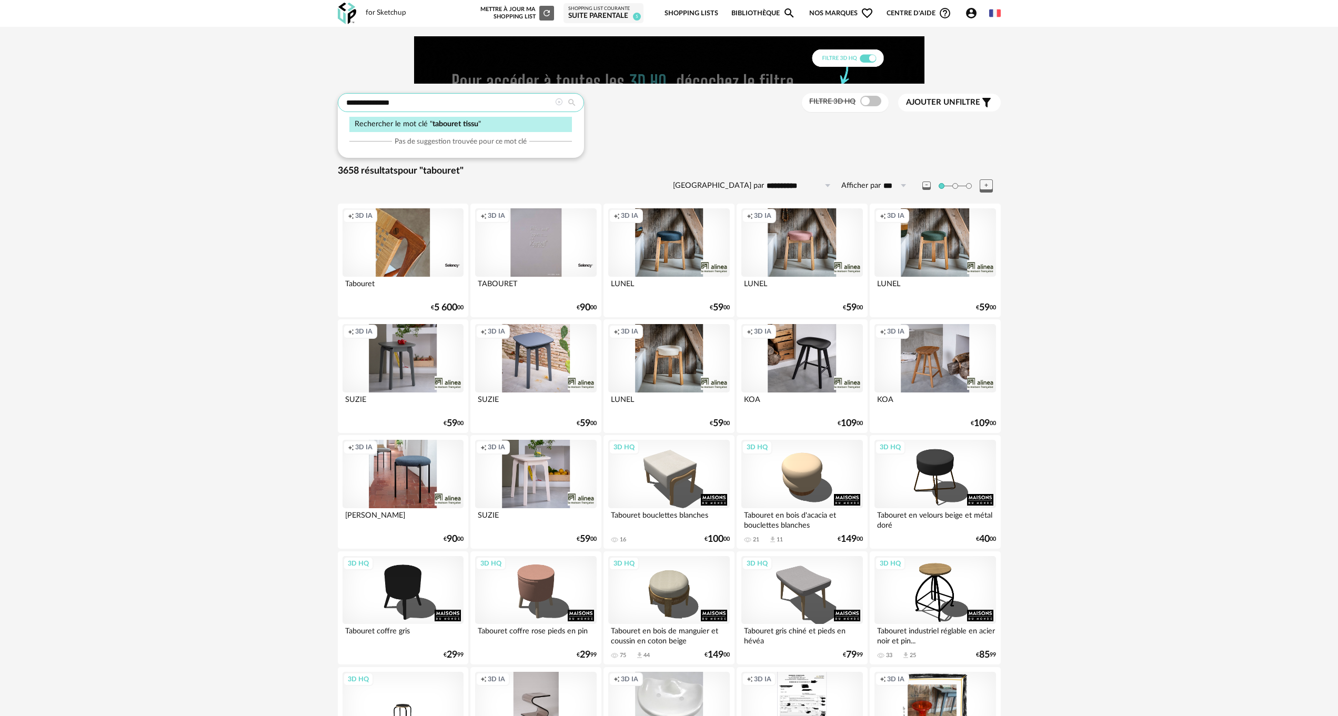
type input "**********"
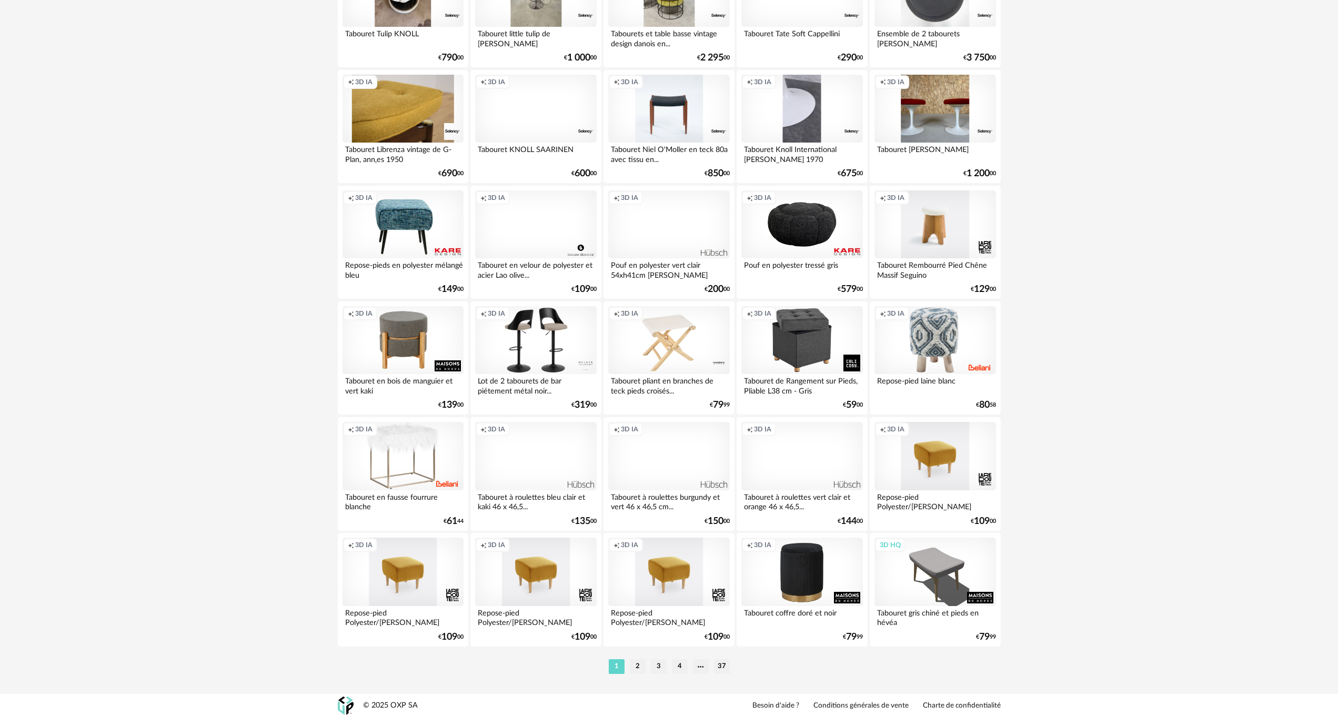
scroll to position [1873, 0]
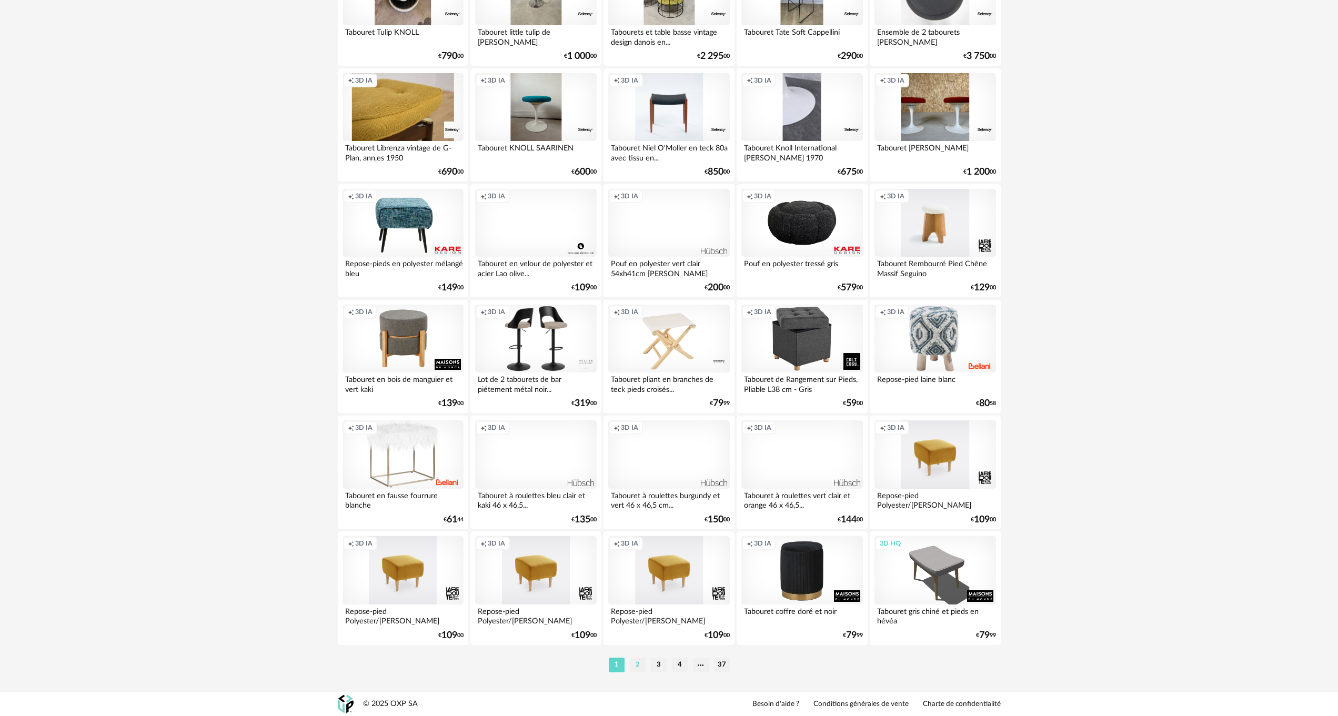
click at [636, 662] on li "2" at bounding box center [638, 665] width 16 height 15
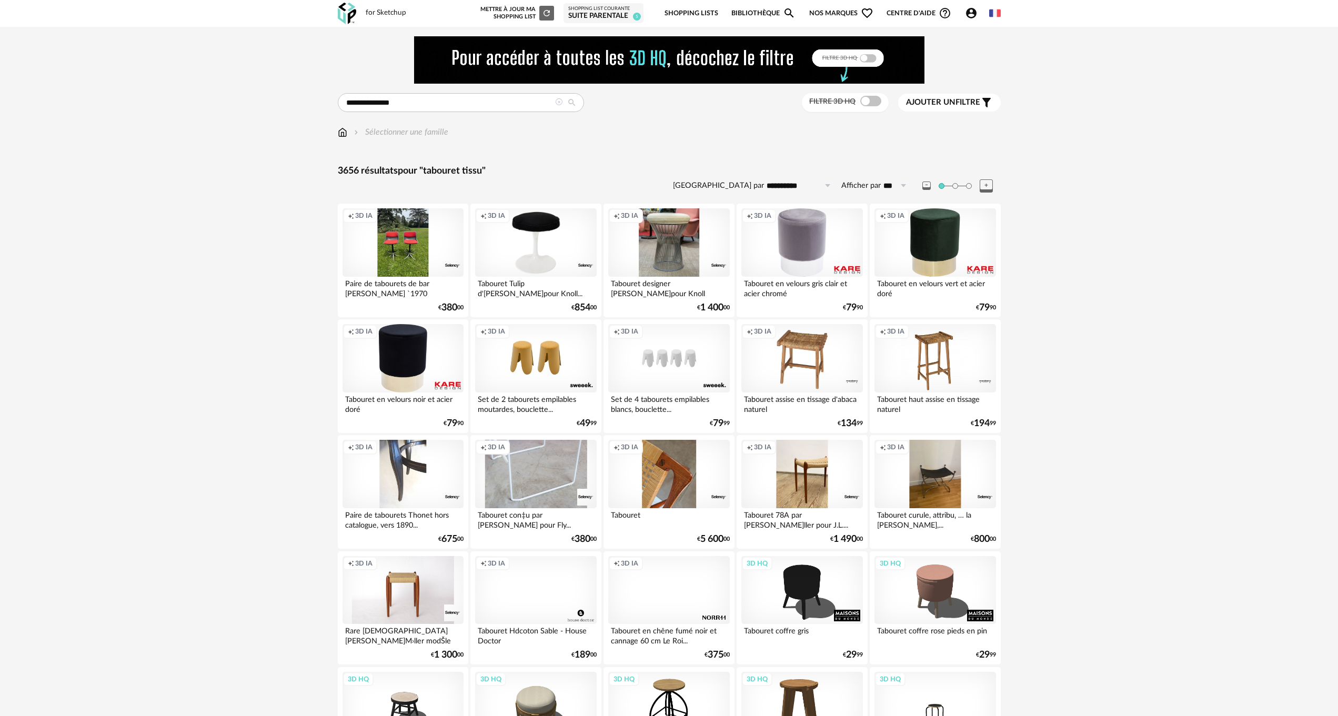
click at [942, 97] on div "Ajouter un filtre s Filter icon" at bounding box center [949, 102] width 87 height 13
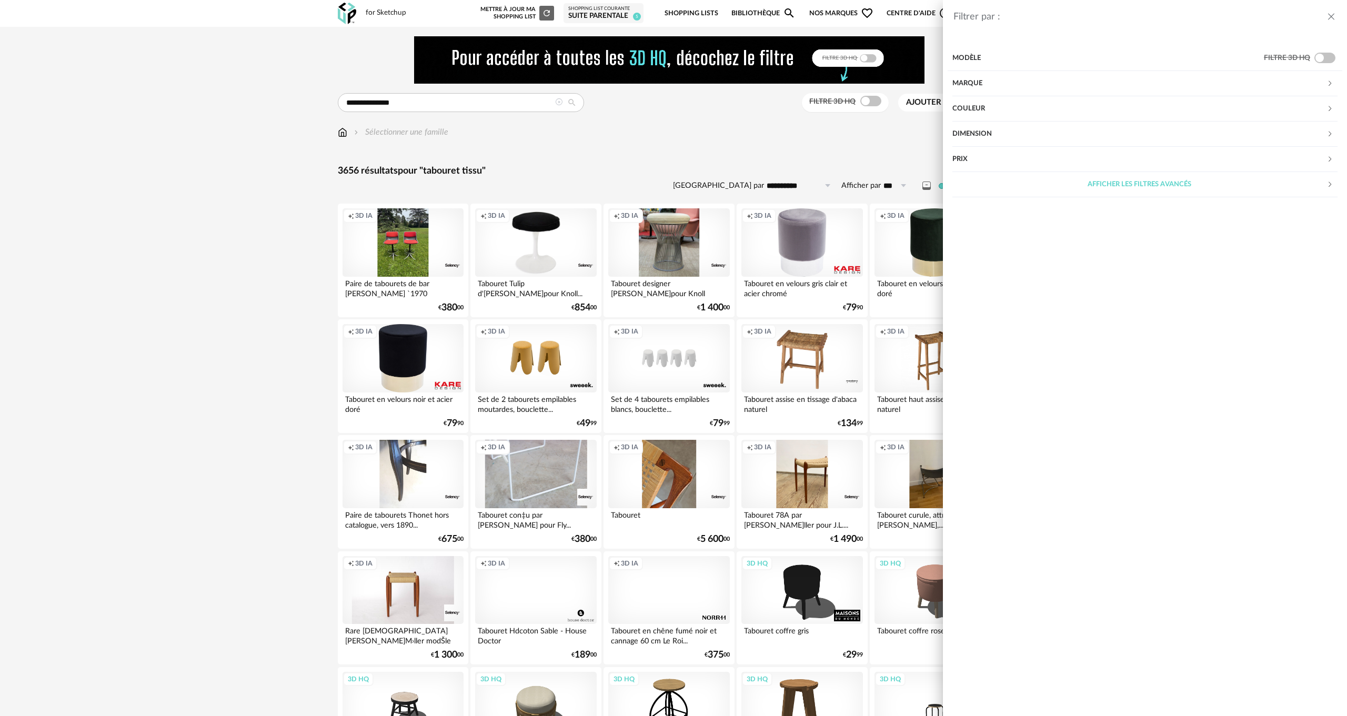
click at [1012, 108] on div "Couleur" at bounding box center [1139, 108] width 374 height 25
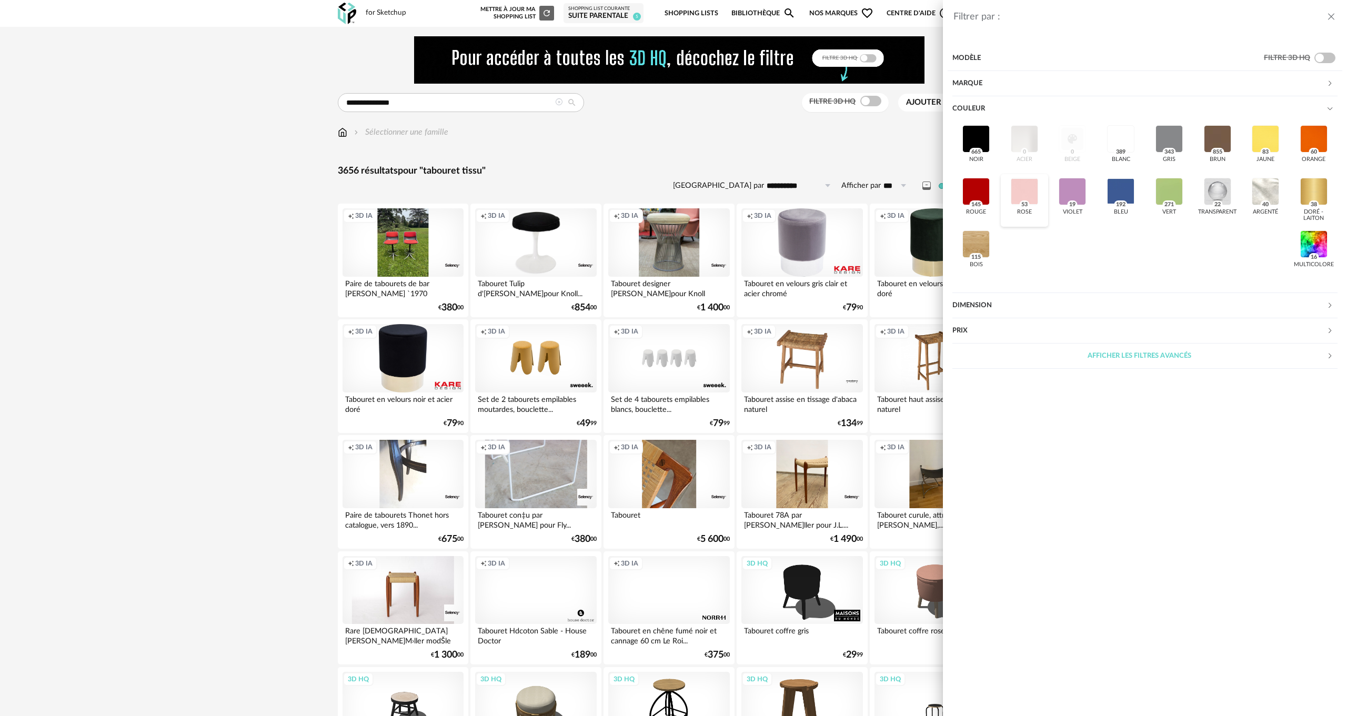
click at [1021, 189] on div at bounding box center [1024, 191] width 27 height 27
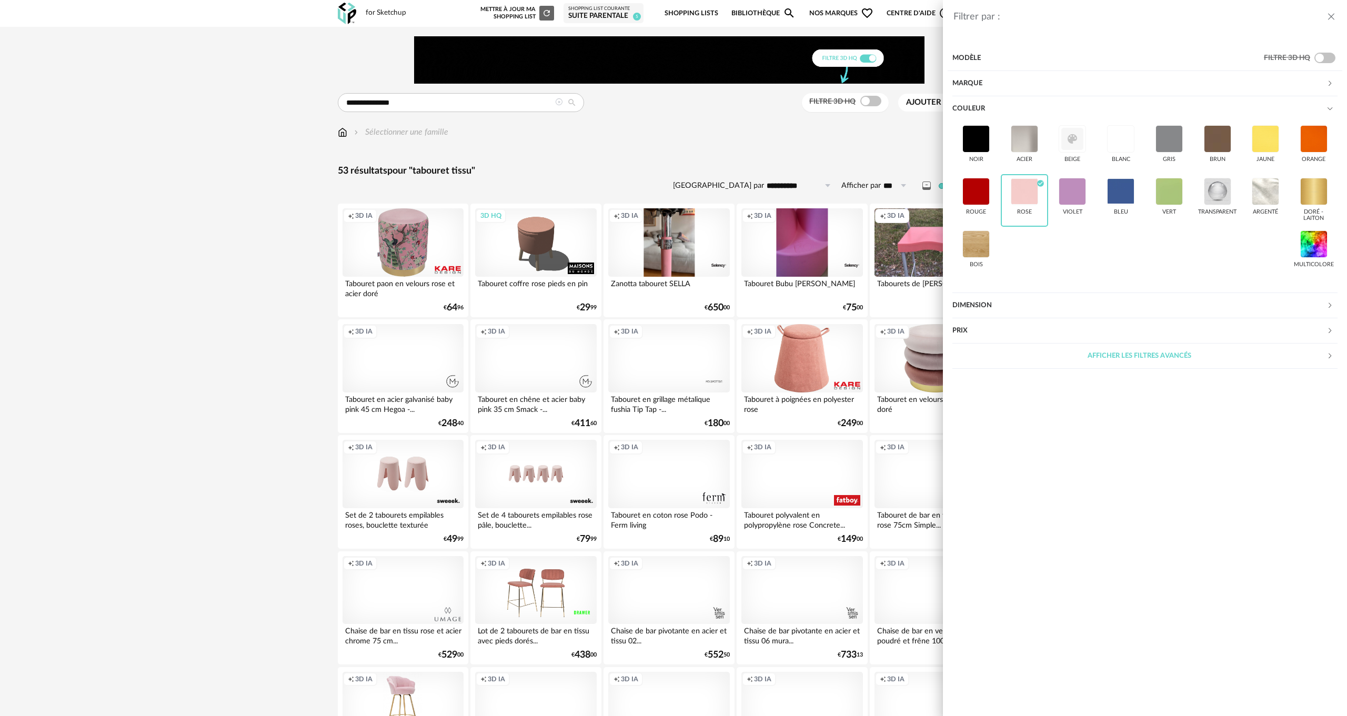
click at [265, 372] on div "Filtrer par : Modèle Filtre 3D HQ Marque &tradition 0 101 Copenhagen 0 366 Conc…" at bounding box center [673, 358] width 1347 height 716
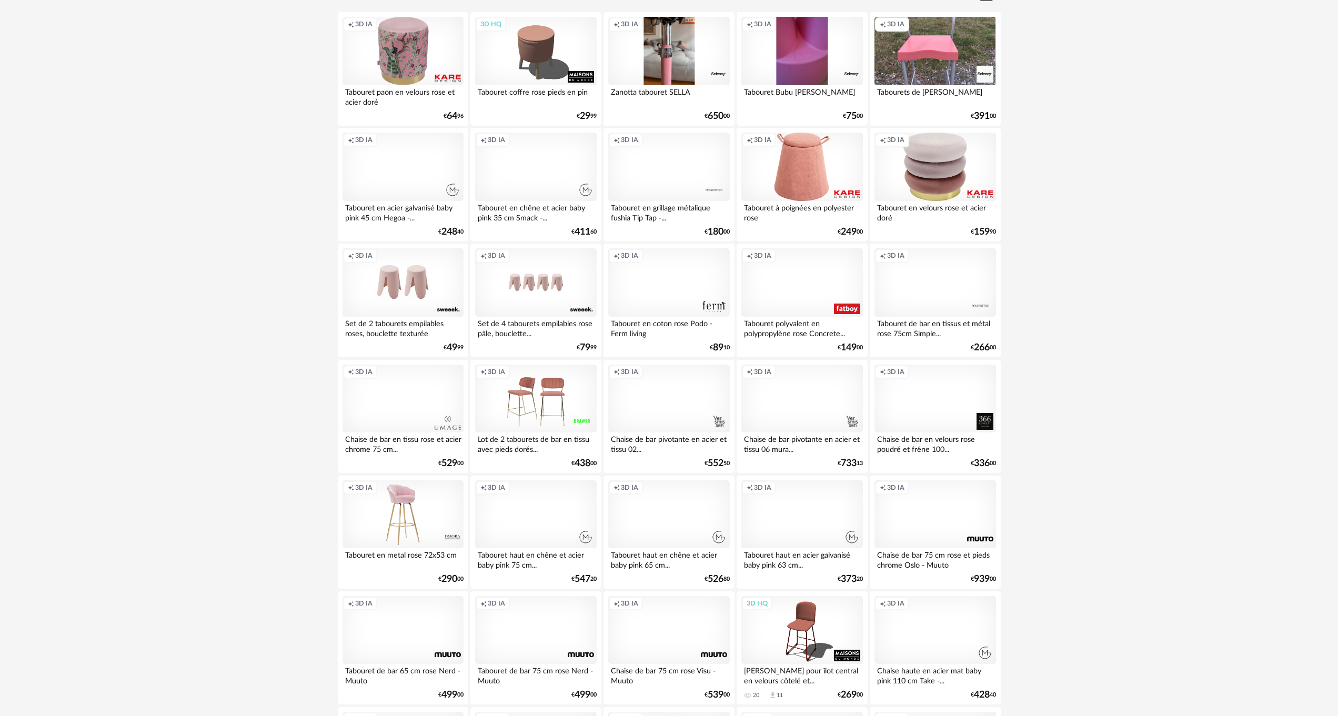
scroll to position [210, 0]
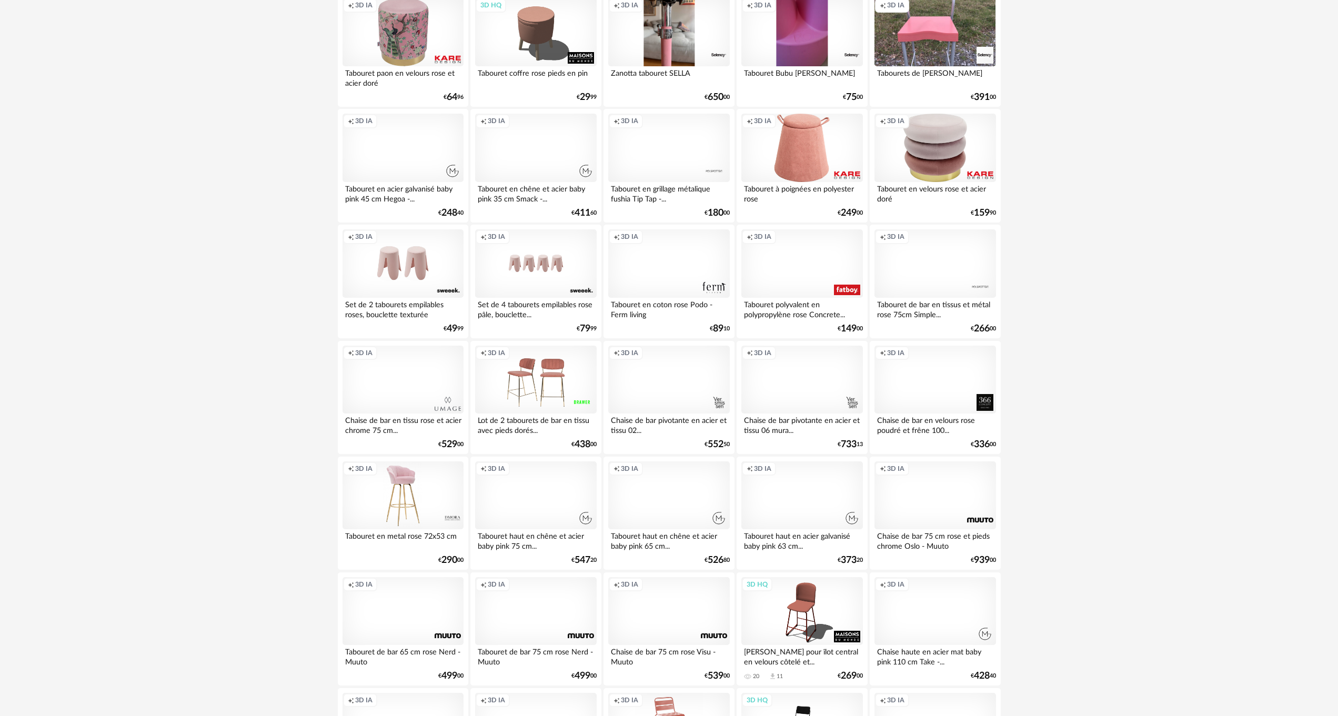
click at [679, 268] on div "Creation icon 3D IA" at bounding box center [668, 263] width 121 height 68
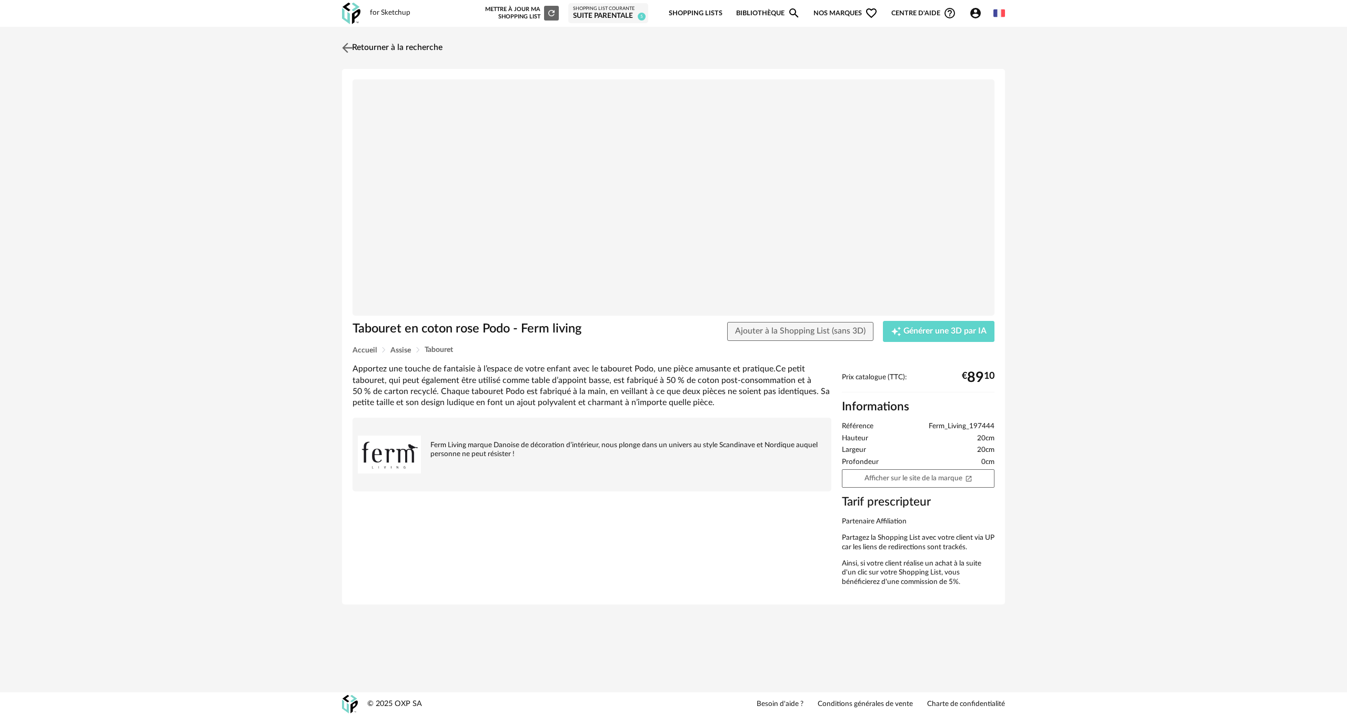
click at [350, 45] on img at bounding box center [347, 47] width 15 height 15
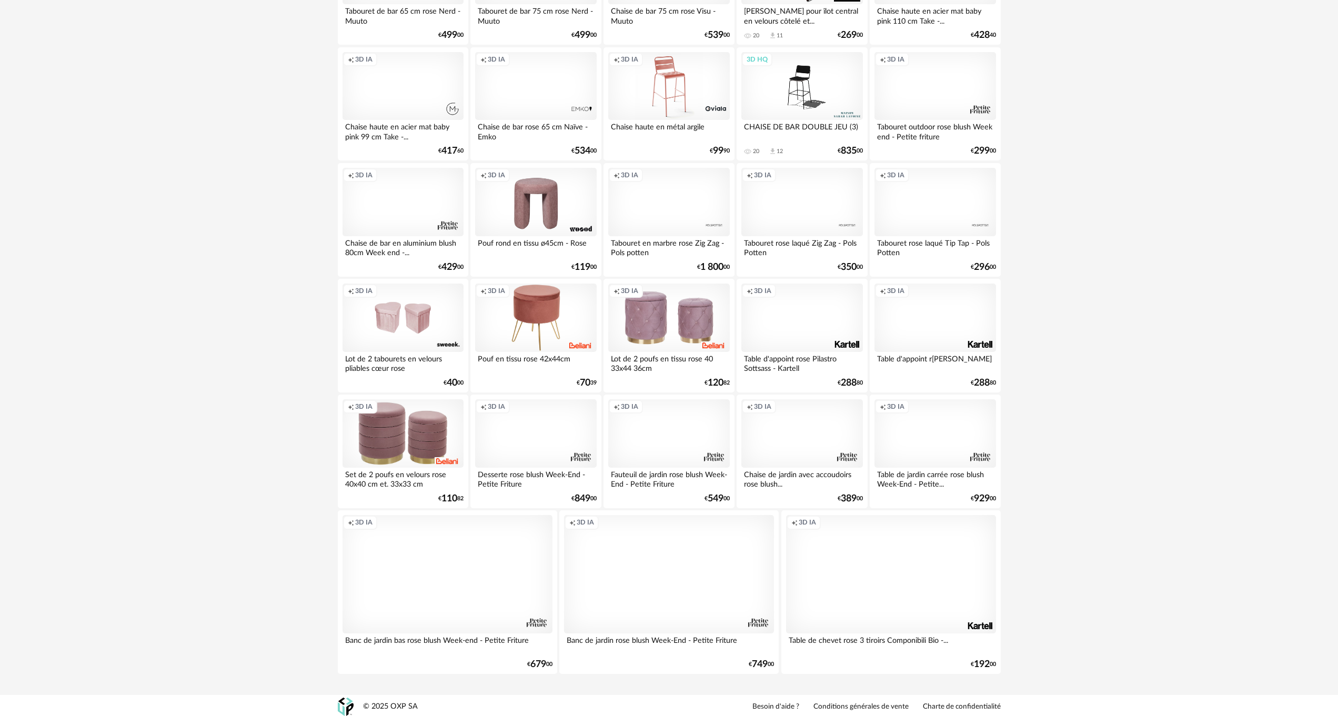
scroll to position [854, 0]
click at [792, 207] on div "Creation icon 3D IA" at bounding box center [801, 199] width 121 height 68
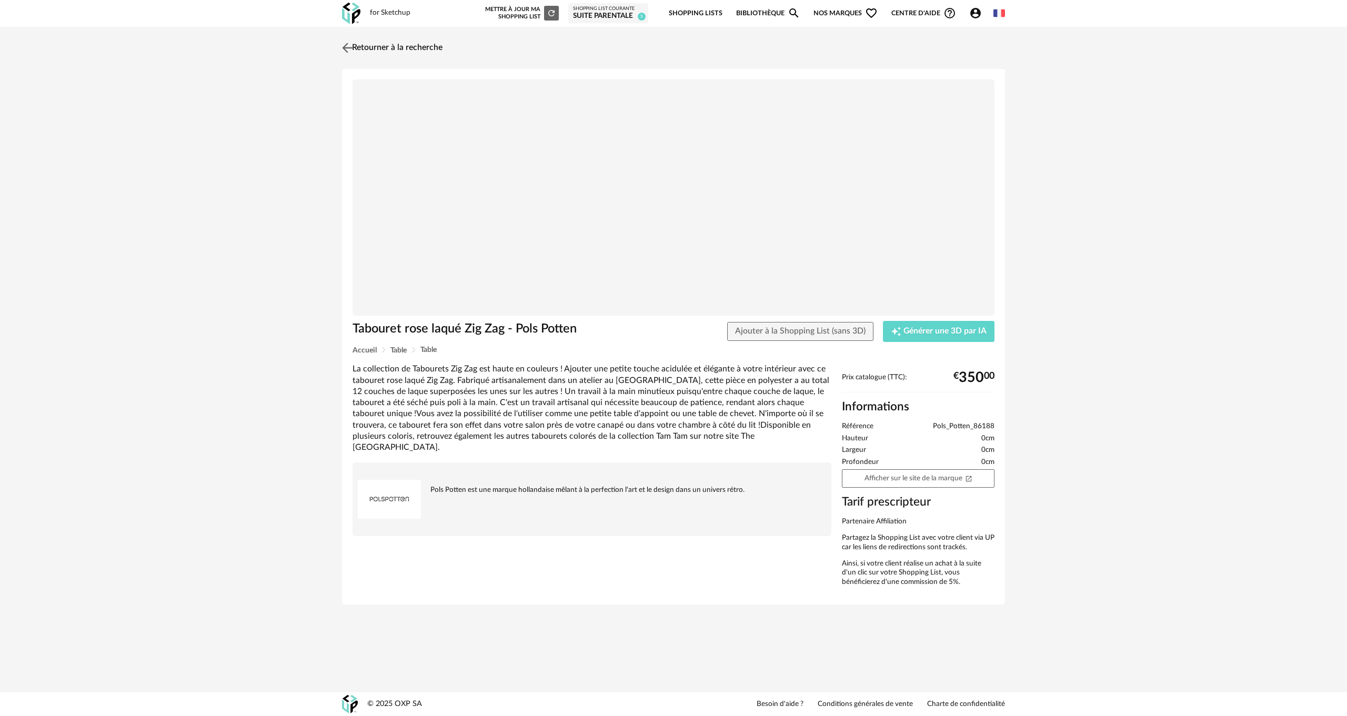
click at [352, 47] on img at bounding box center [347, 47] width 15 height 15
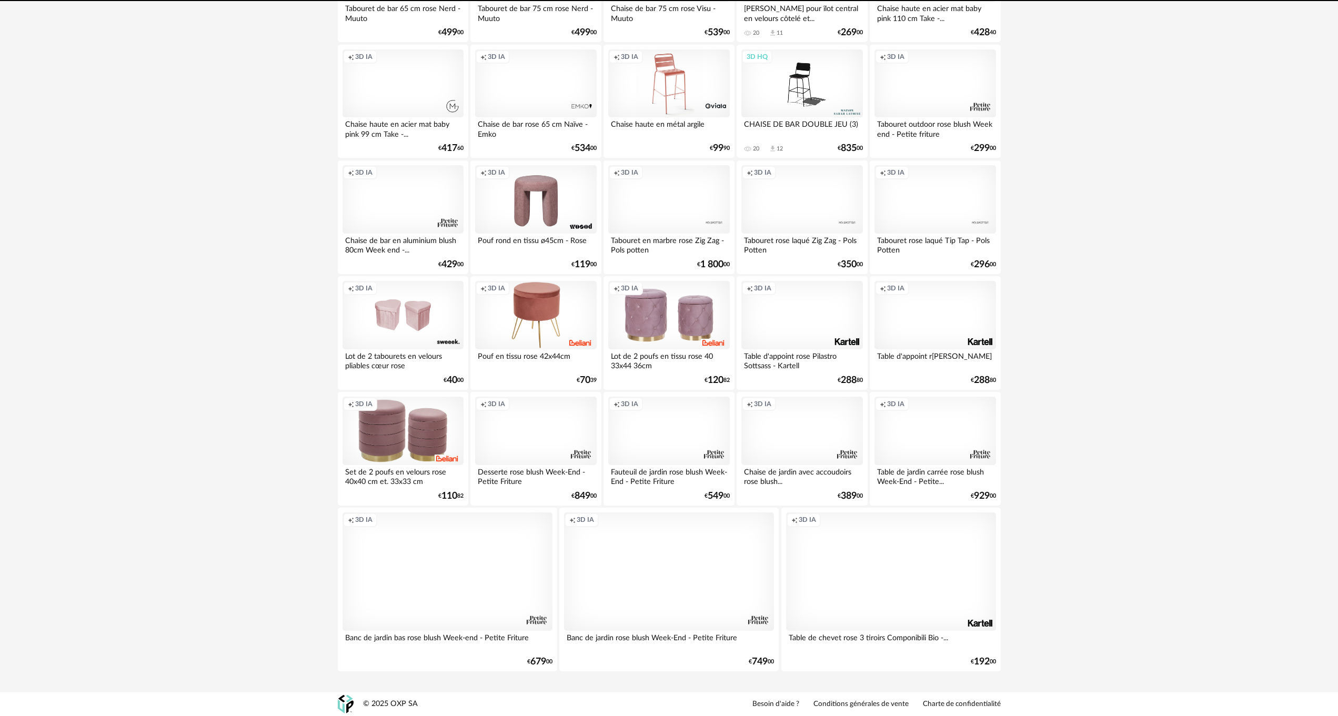
click at [938, 190] on div "Creation icon 3D IA" at bounding box center [935, 199] width 121 height 68
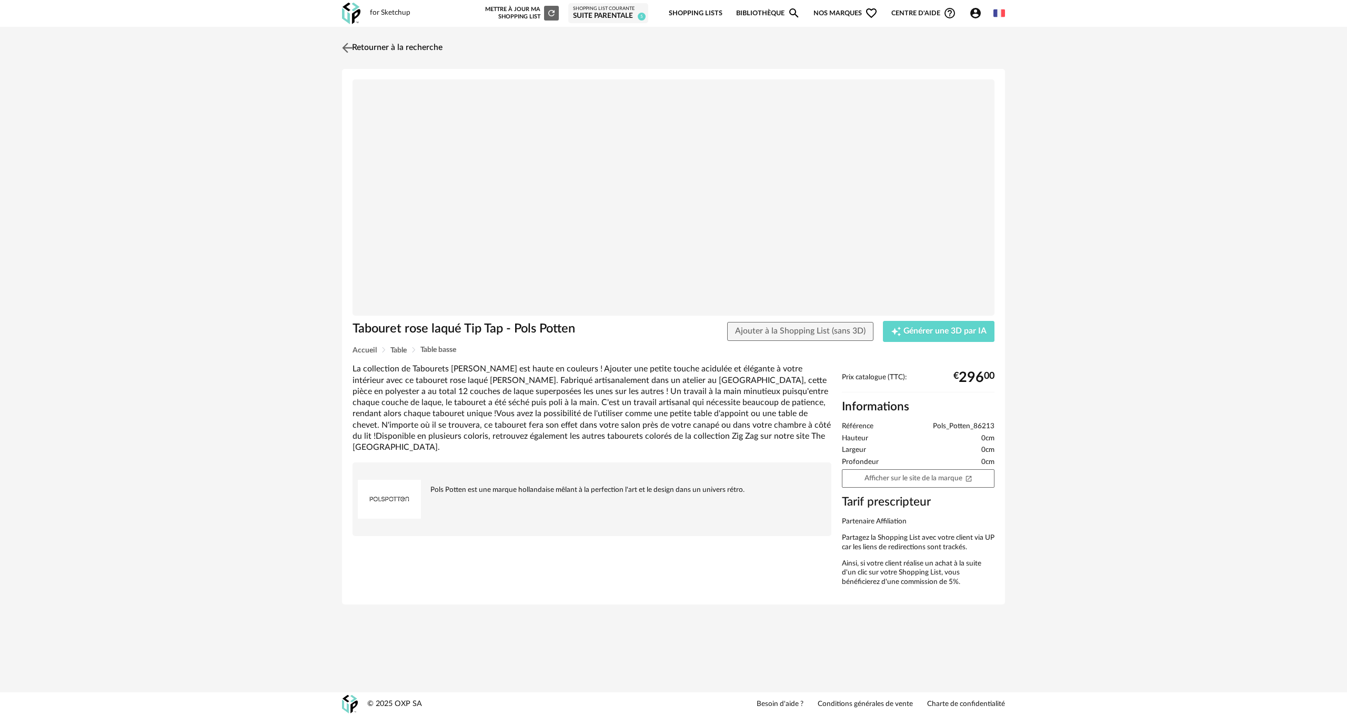
click at [353, 44] on img at bounding box center [347, 47] width 15 height 15
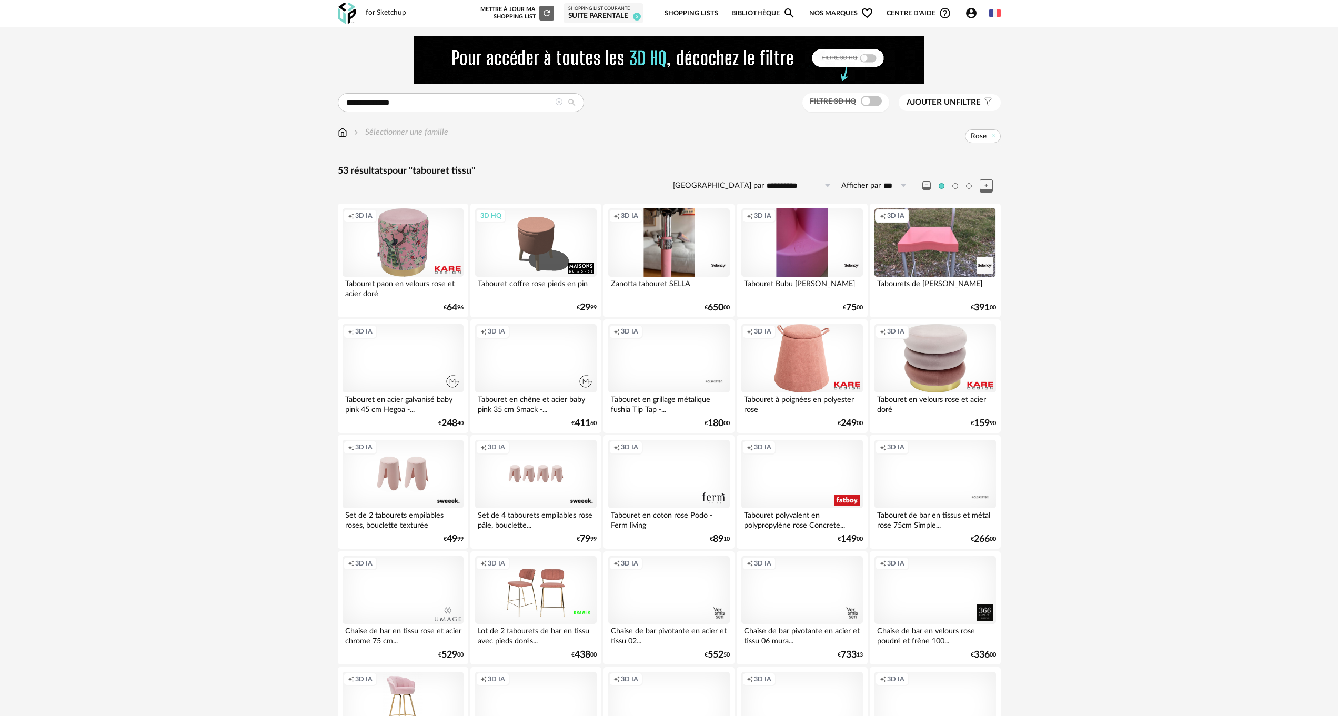
click at [940, 101] on span "Ajouter un" at bounding box center [931, 102] width 49 height 8
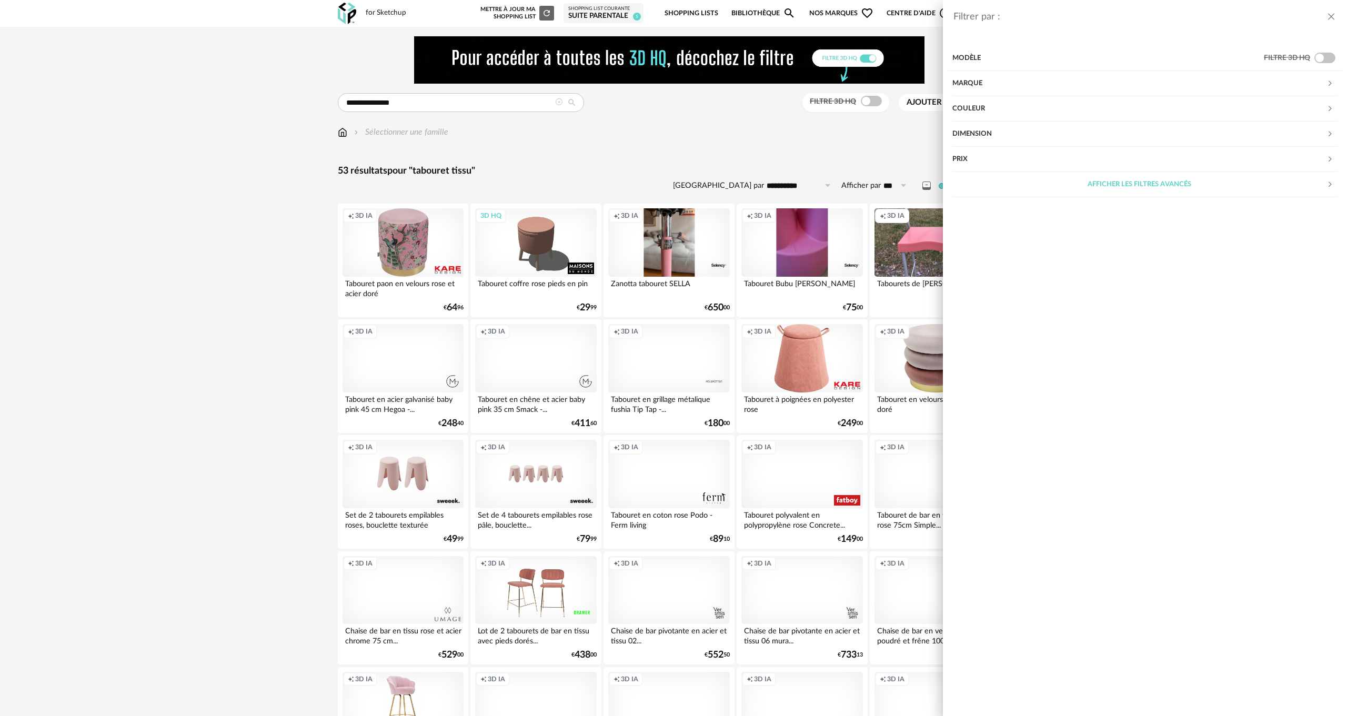
click at [990, 109] on div "Couleur" at bounding box center [1139, 108] width 374 height 25
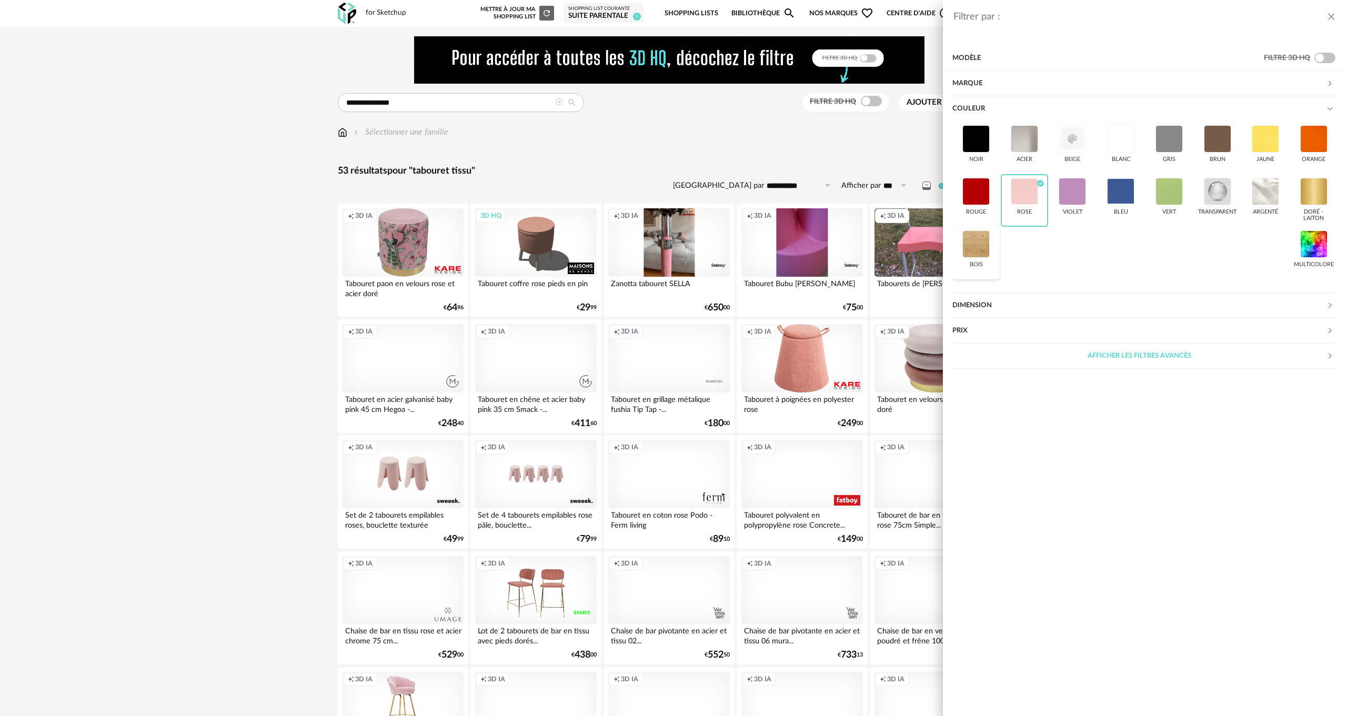
click at [971, 247] on div at bounding box center [975, 243] width 27 height 27
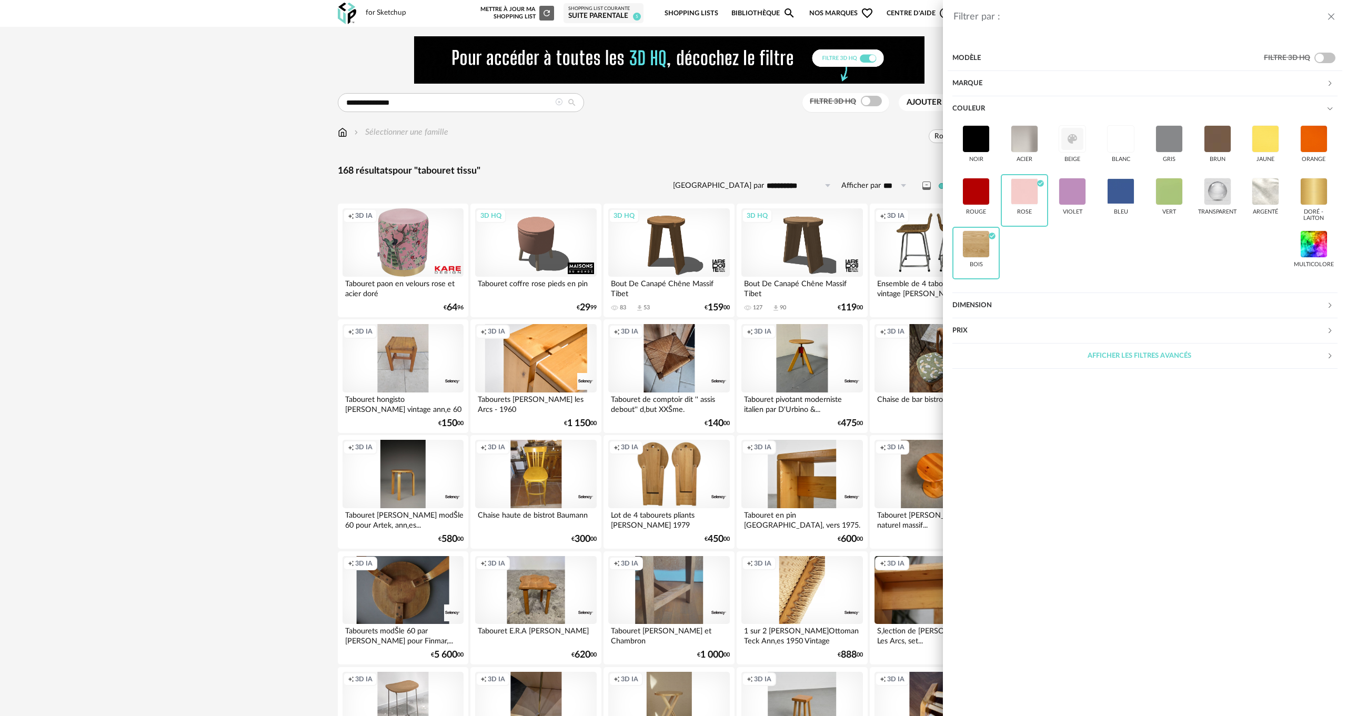
click at [227, 323] on div "Filtrer par : Modèle Filtre 3D HQ Marque &tradition 0 101 Copenhagen 0 366 Conc…" at bounding box center [673, 358] width 1347 height 716
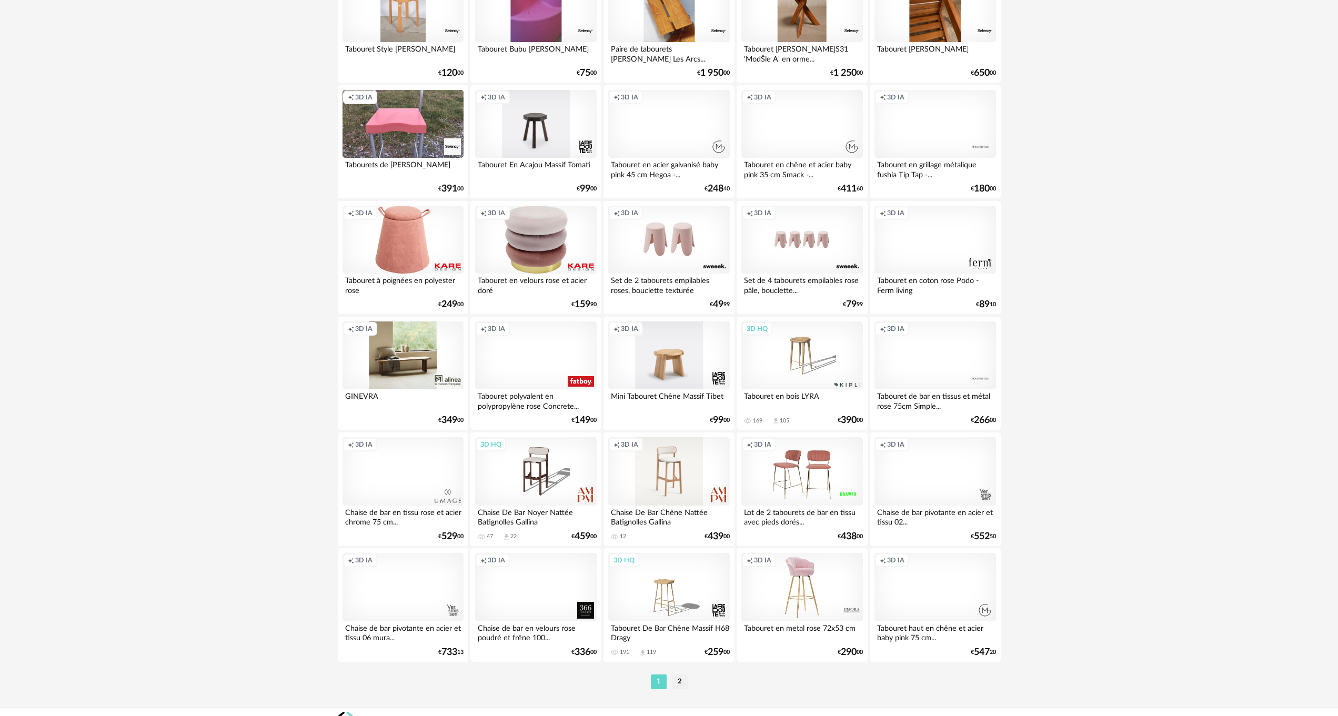
scroll to position [1873, 0]
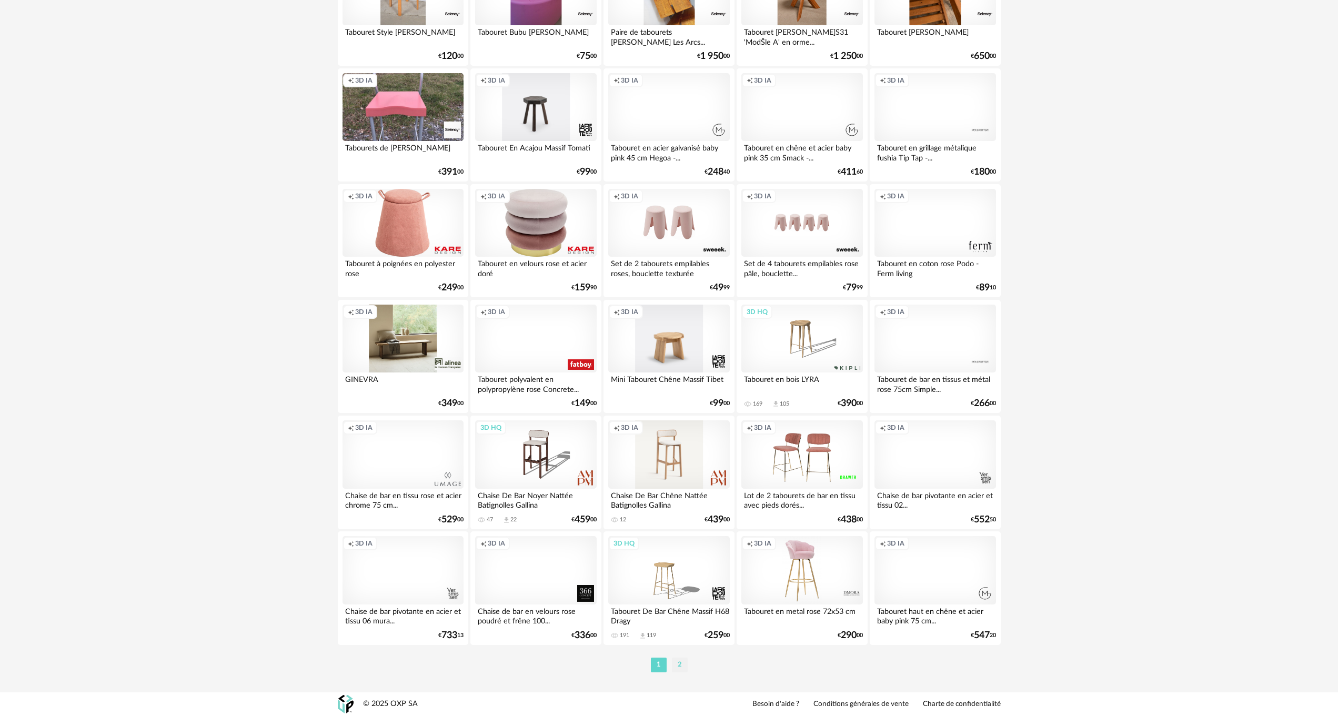
click at [677, 668] on li "2" at bounding box center [680, 665] width 16 height 15
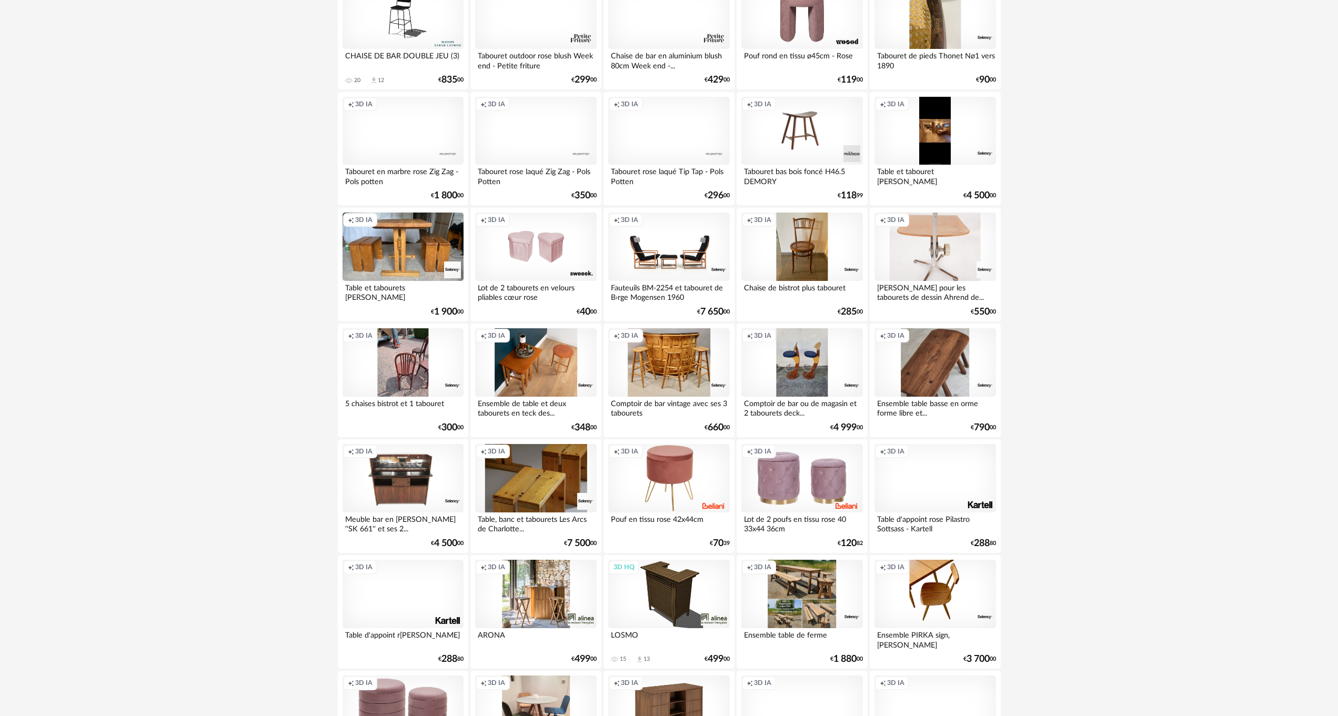
scroll to position [754, 0]
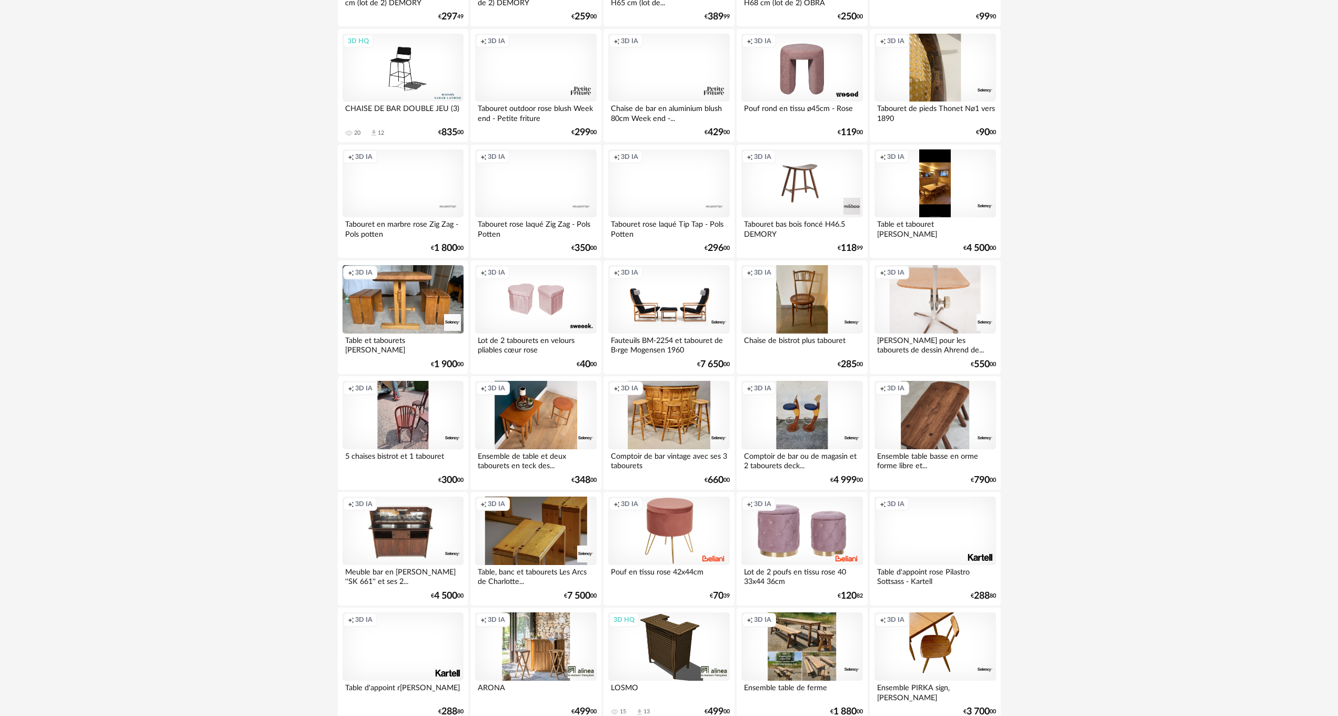
click at [922, 193] on div "Creation icon 3D IA" at bounding box center [935, 183] width 121 height 68
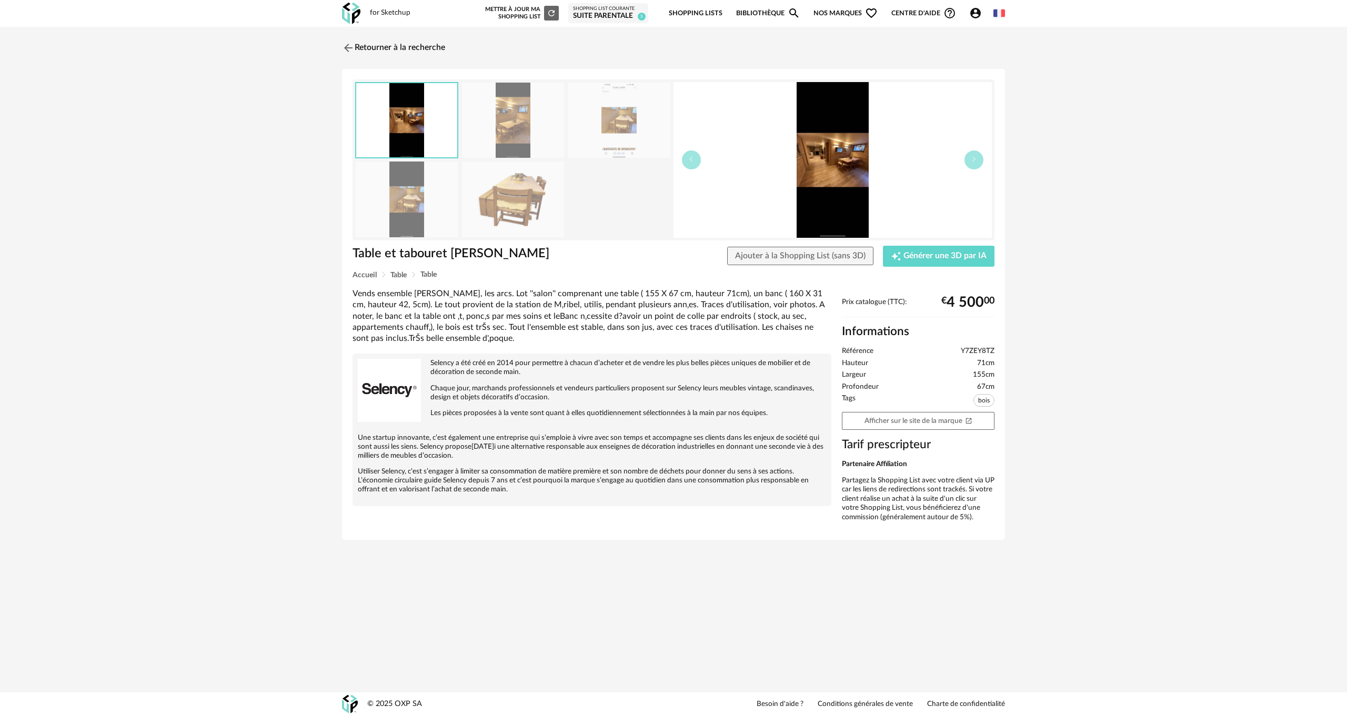
click at [510, 119] on img at bounding box center [513, 120] width 102 height 75
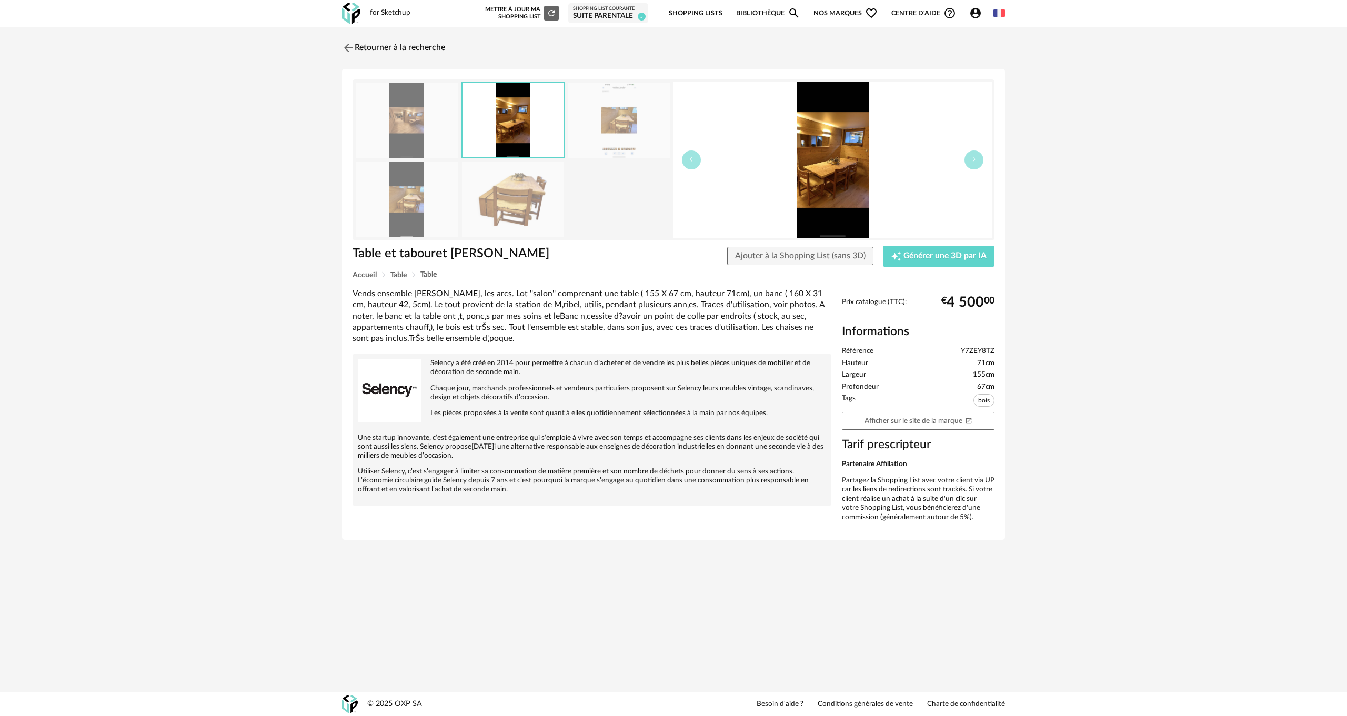
click at [510, 119] on img at bounding box center [513, 120] width 101 height 74
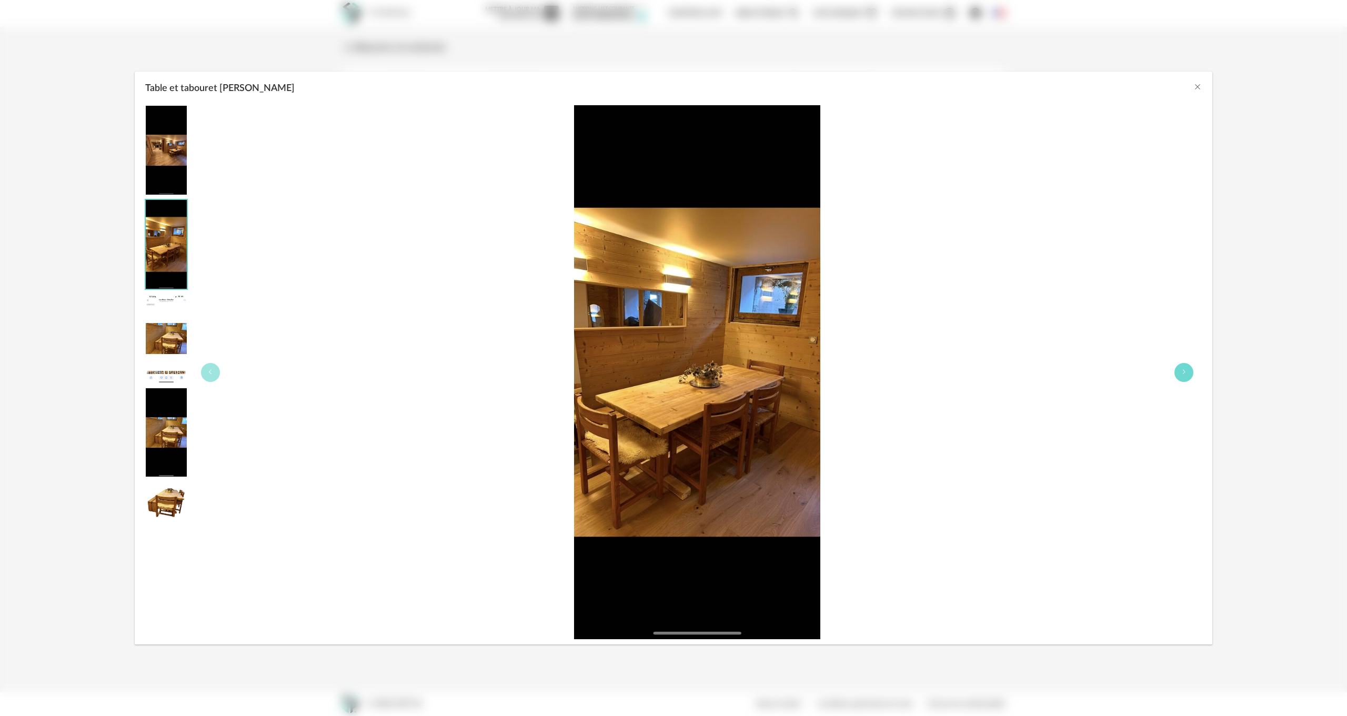
click at [1187, 375] on icon "Table et tabouret Charlotte Perriand" at bounding box center [1184, 372] width 6 height 6
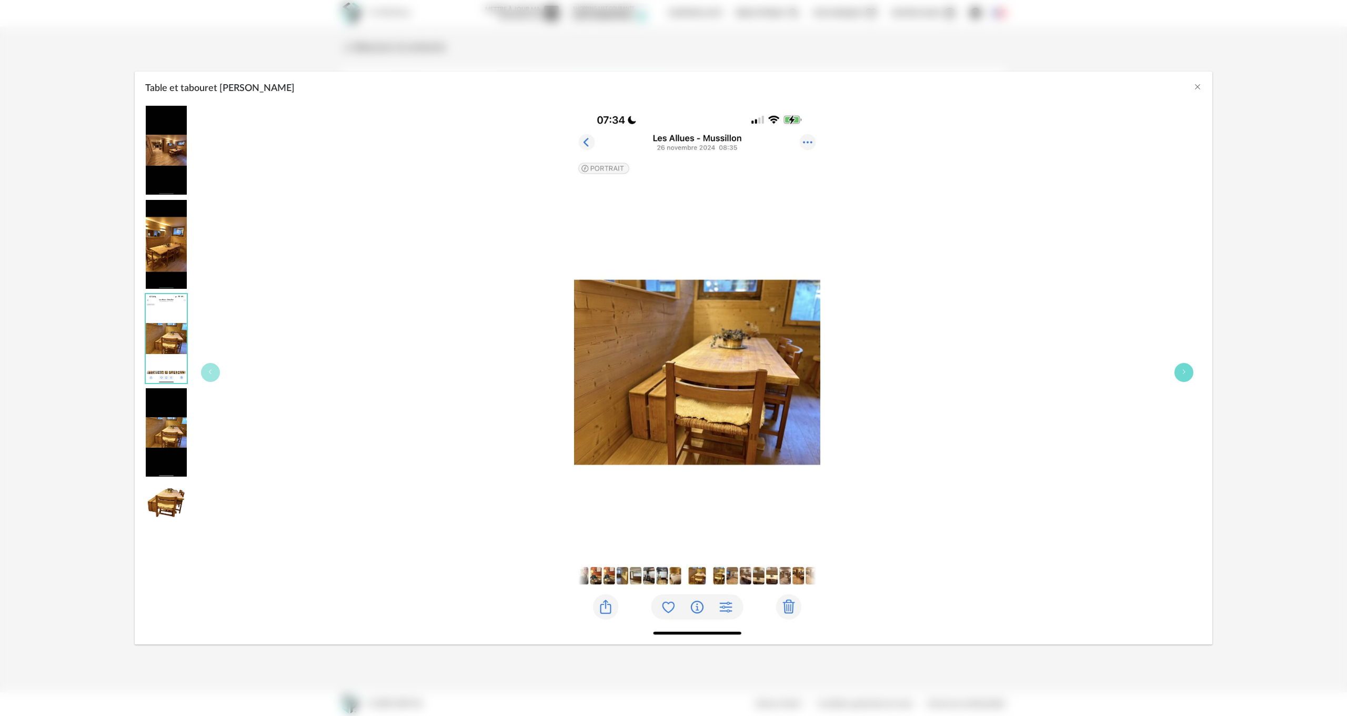
click at [1187, 375] on icon "Table et tabouret Charlotte Perriand" at bounding box center [1184, 372] width 6 height 6
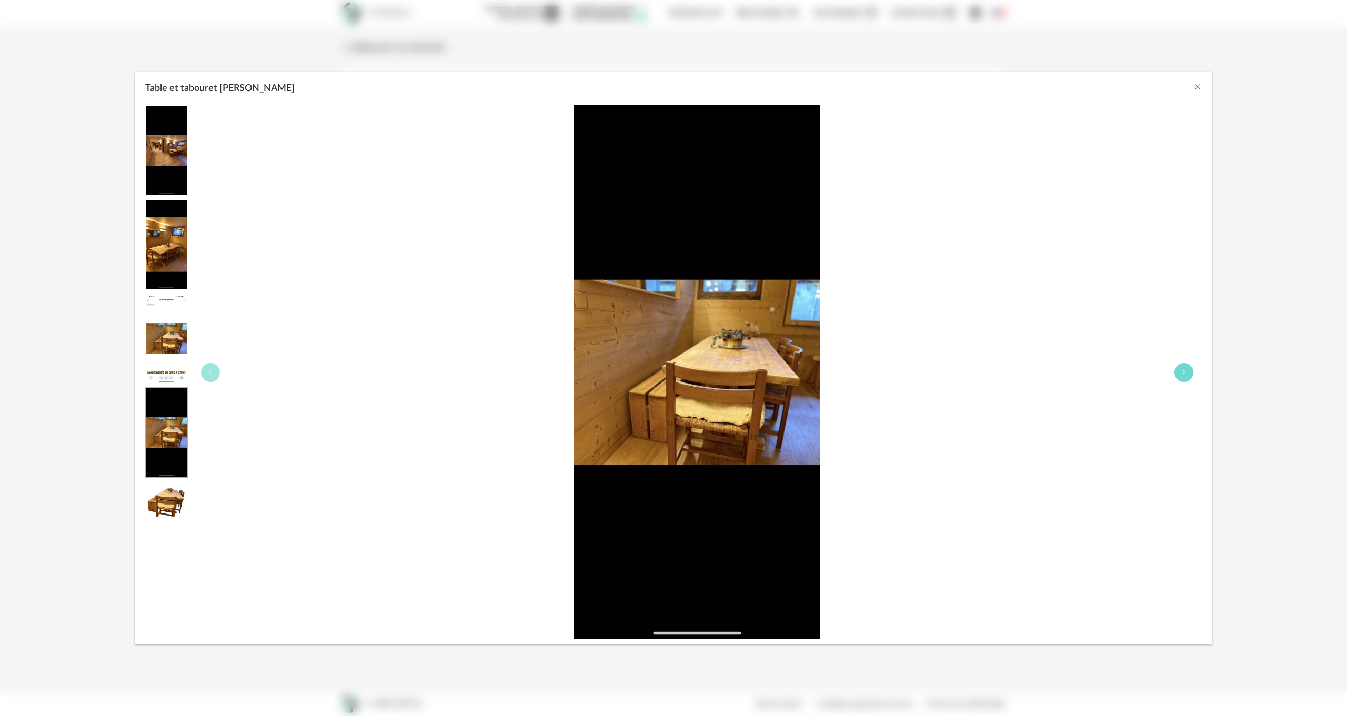
click at [1187, 375] on icon "Table et tabouret Charlotte Perriand" at bounding box center [1184, 372] width 6 height 6
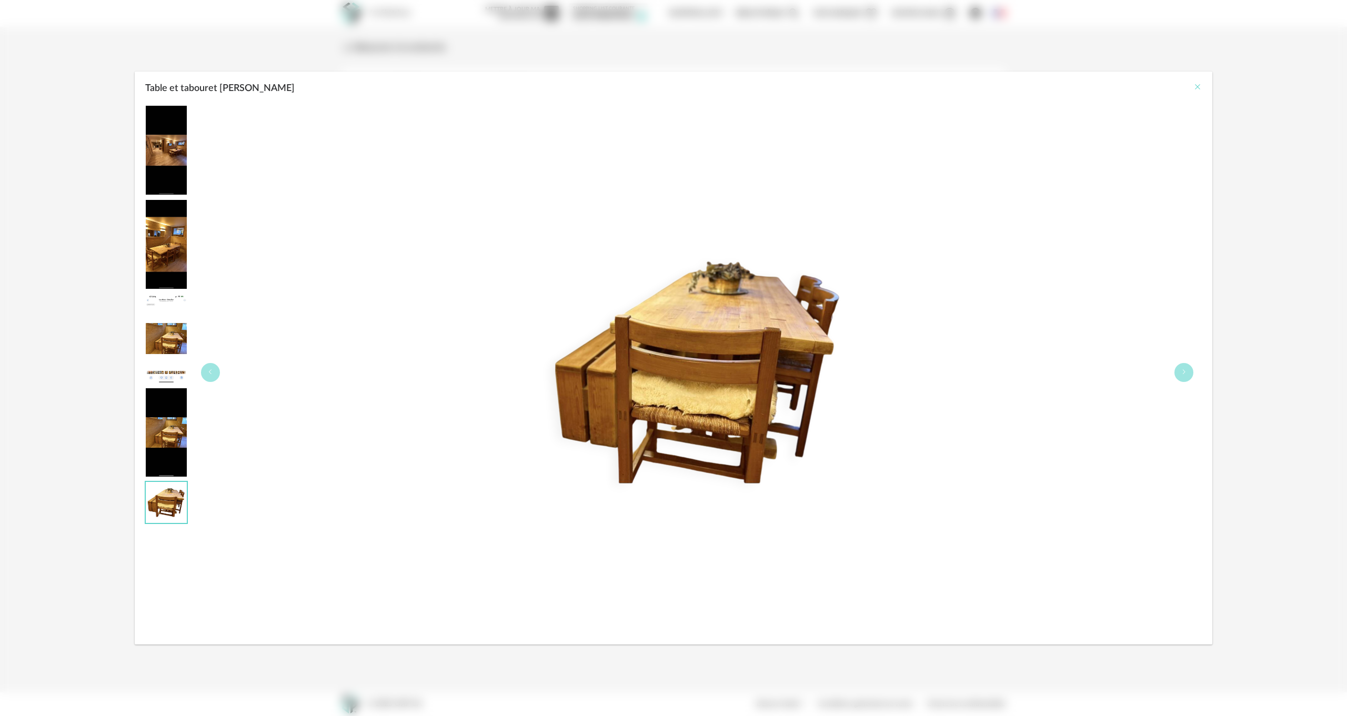
click at [1195, 85] on icon "Close" at bounding box center [1197, 87] width 8 height 8
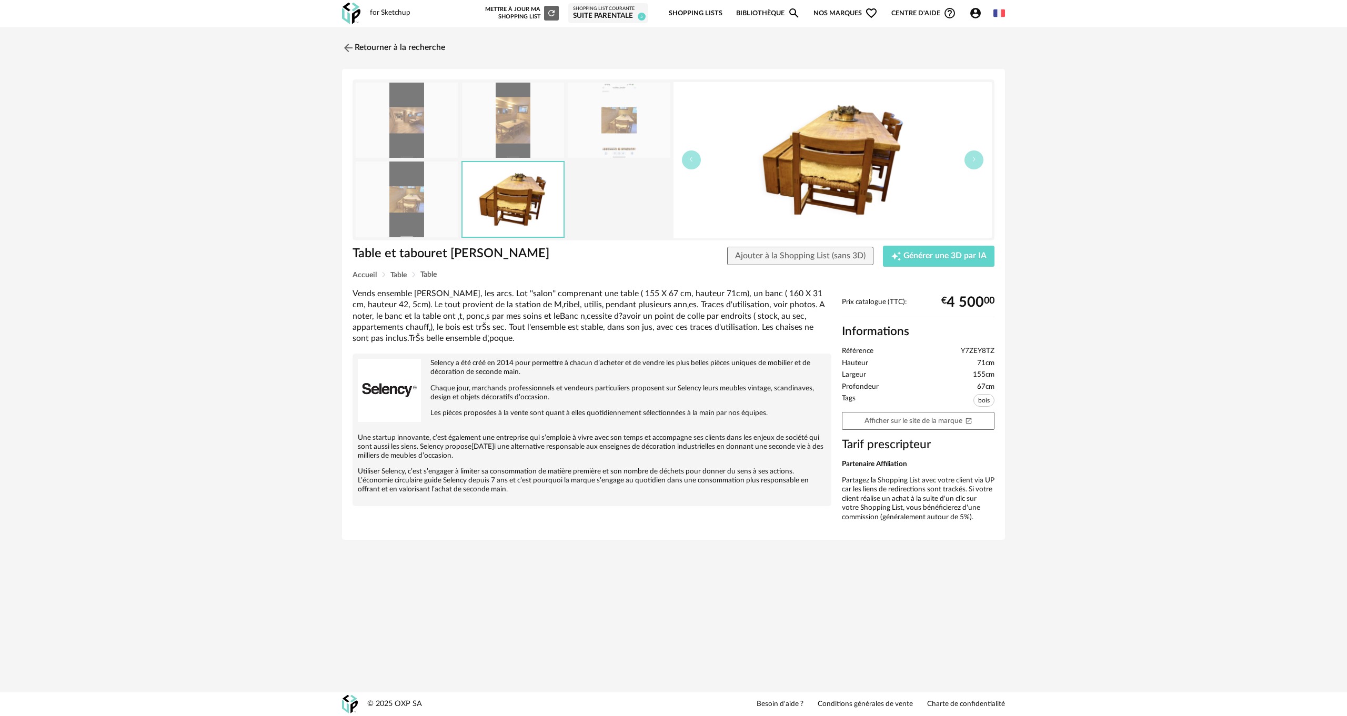
click at [128, 290] on div "Retourner à la recherche Table et tabouret Charlotte Perriand Ajouter à la Shop…" at bounding box center [673, 293] width 1347 height 532
click at [344, 45] on img at bounding box center [347, 47] width 15 height 15
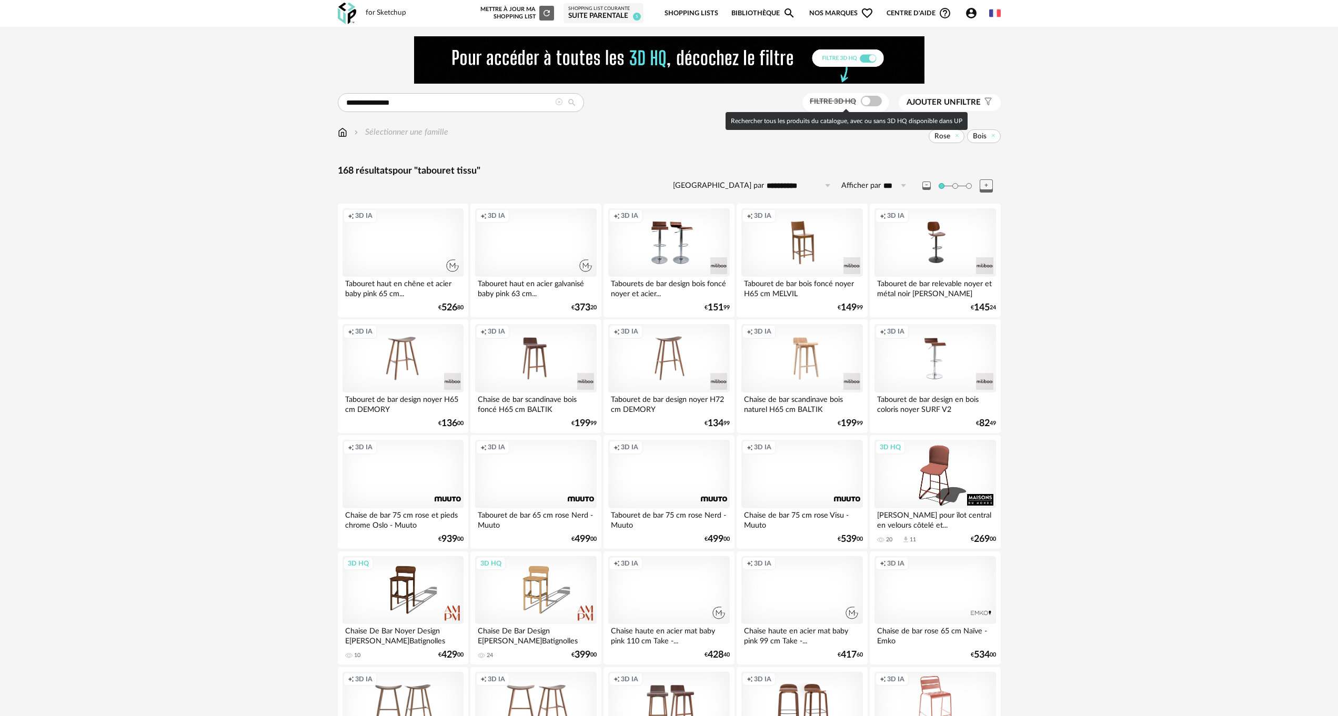
click at [874, 102] on span at bounding box center [871, 101] width 21 height 11
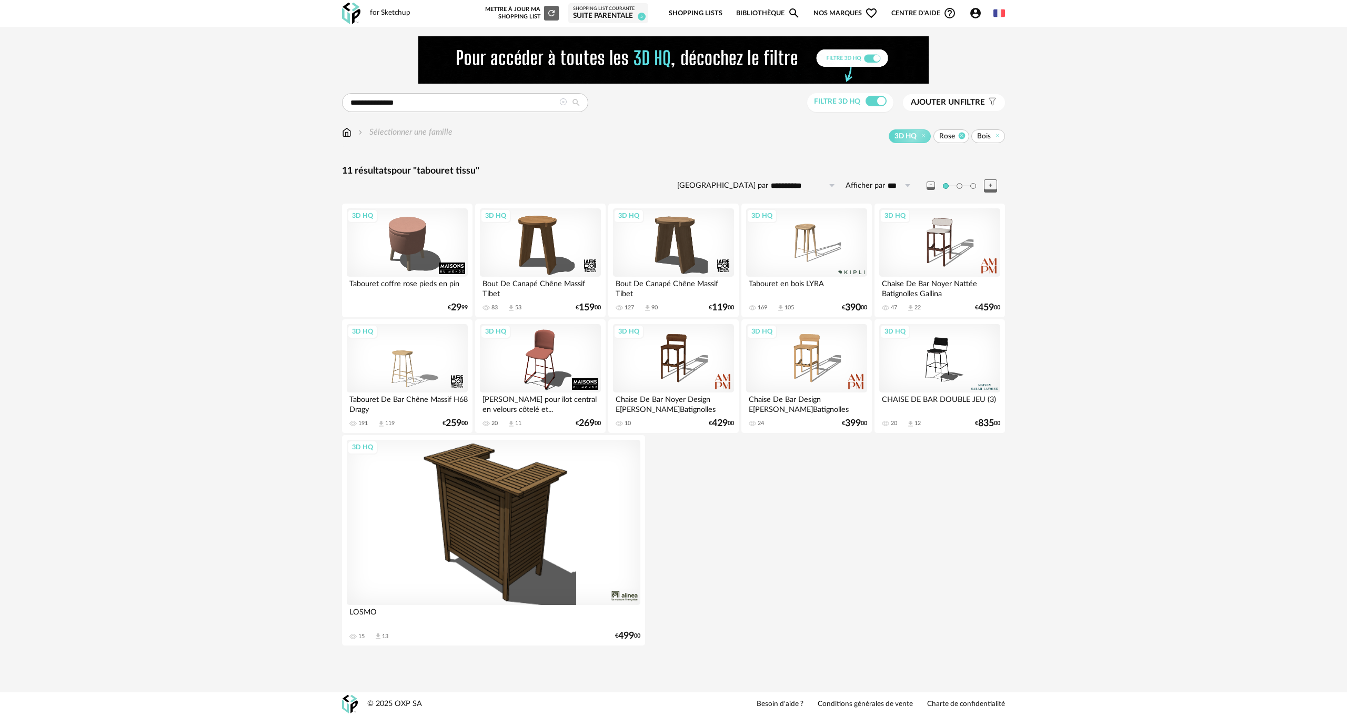
click at [962, 135] on icon at bounding box center [961, 135] width 7 height 7
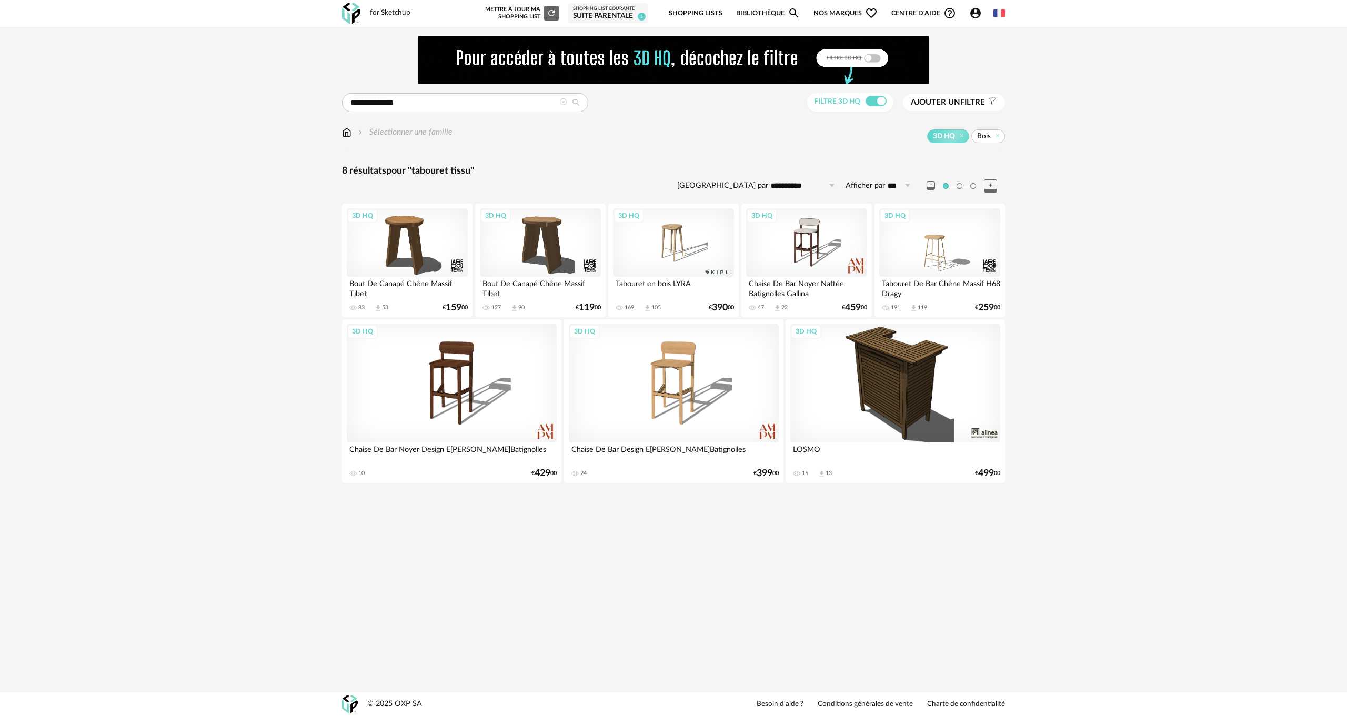
click at [993, 135] on span "Bois" at bounding box center [988, 136] width 34 height 14
click at [997, 136] on icon at bounding box center [998, 135] width 7 height 7
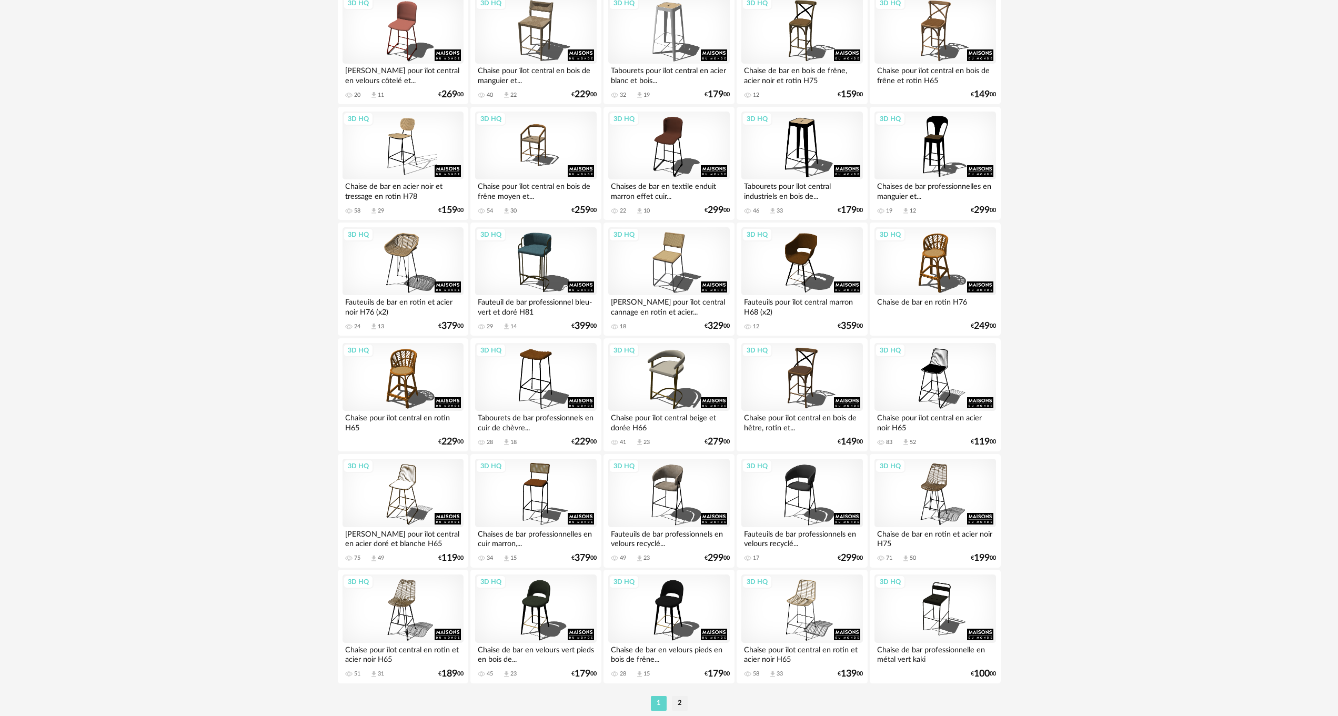
scroll to position [1873, 0]
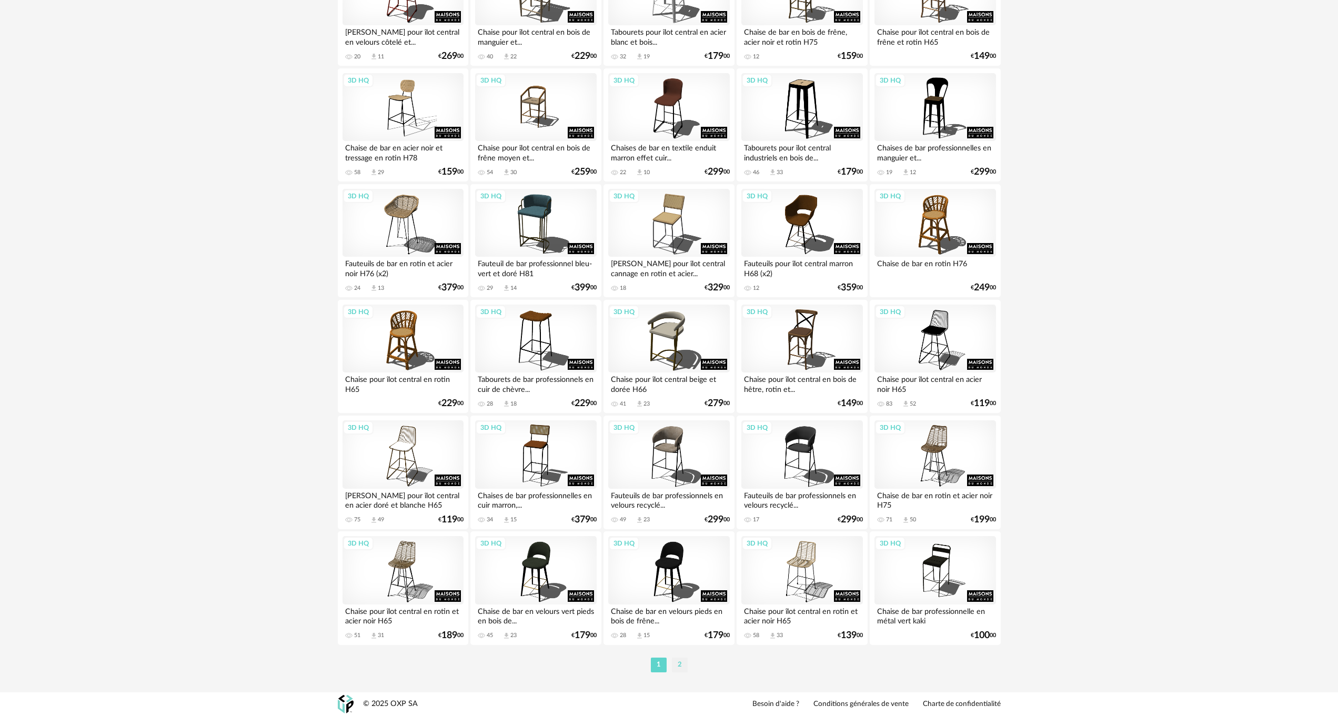
click at [683, 666] on li "2" at bounding box center [680, 665] width 16 height 15
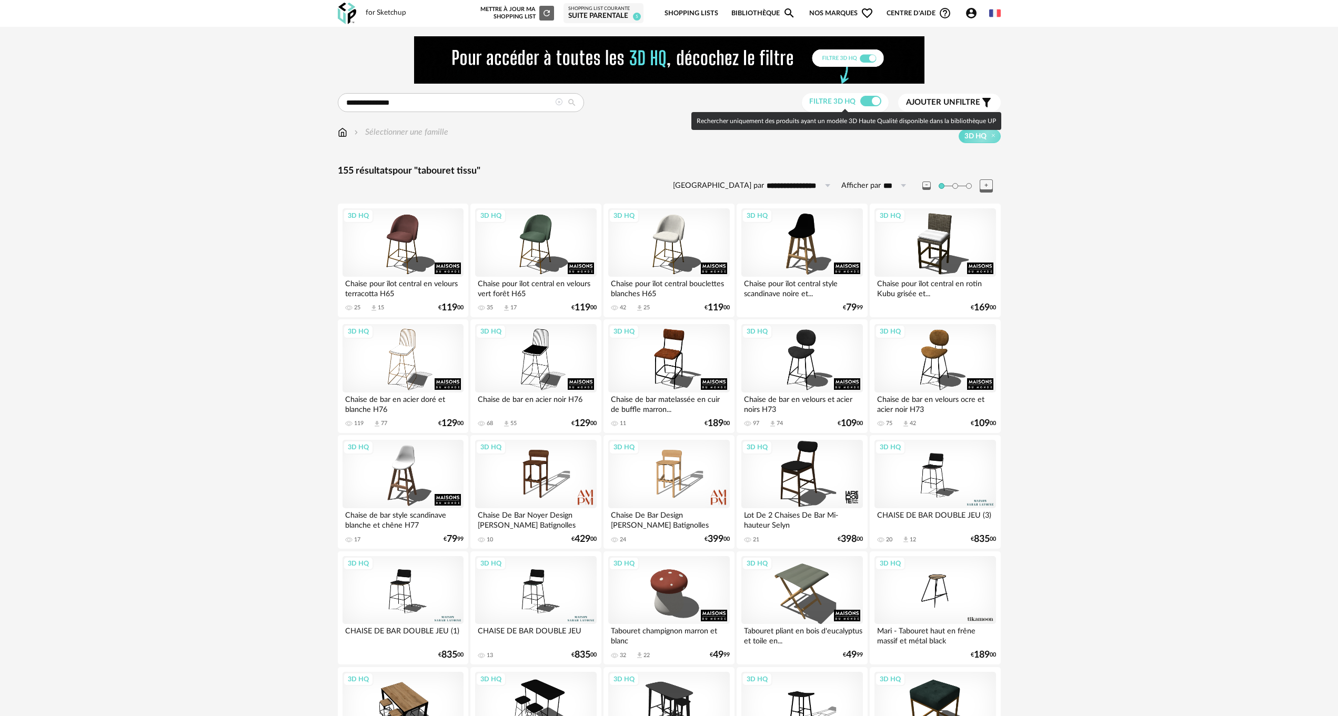
click at [861, 101] on span at bounding box center [870, 101] width 21 height 11
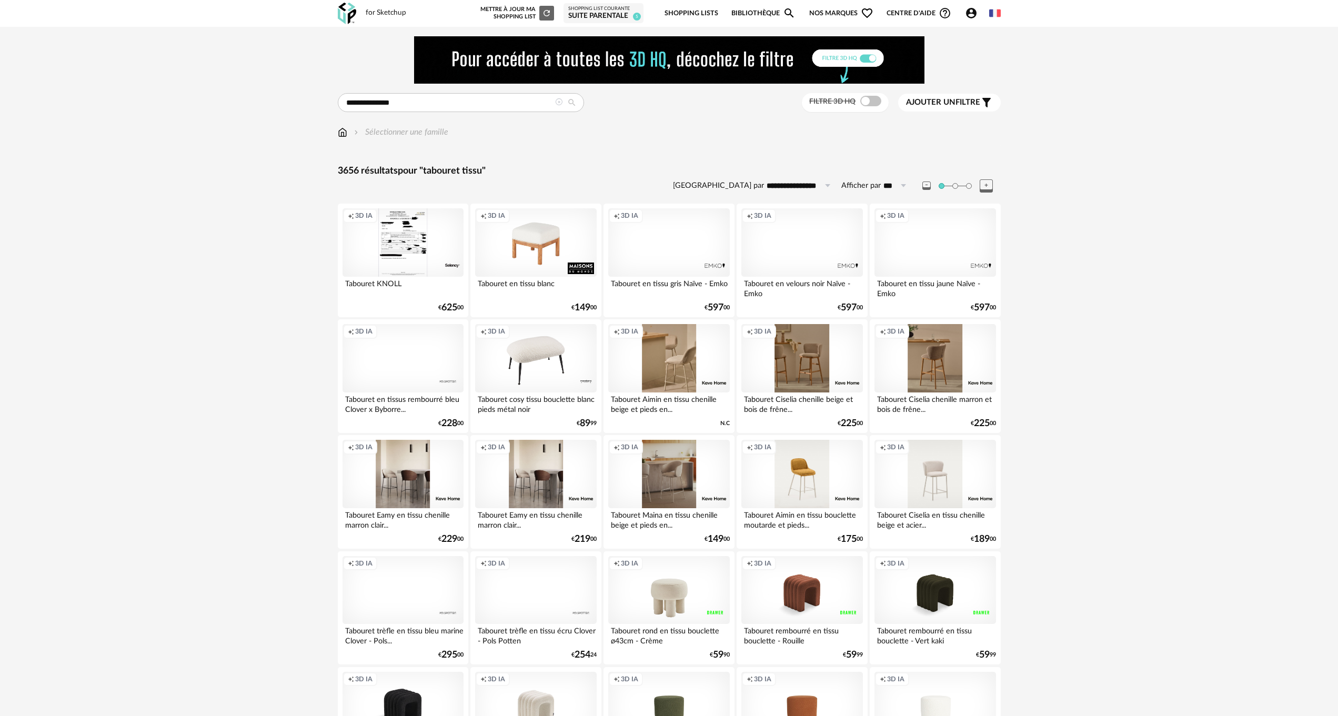
click at [530, 234] on div "Creation icon 3D IA" at bounding box center [535, 242] width 121 height 68
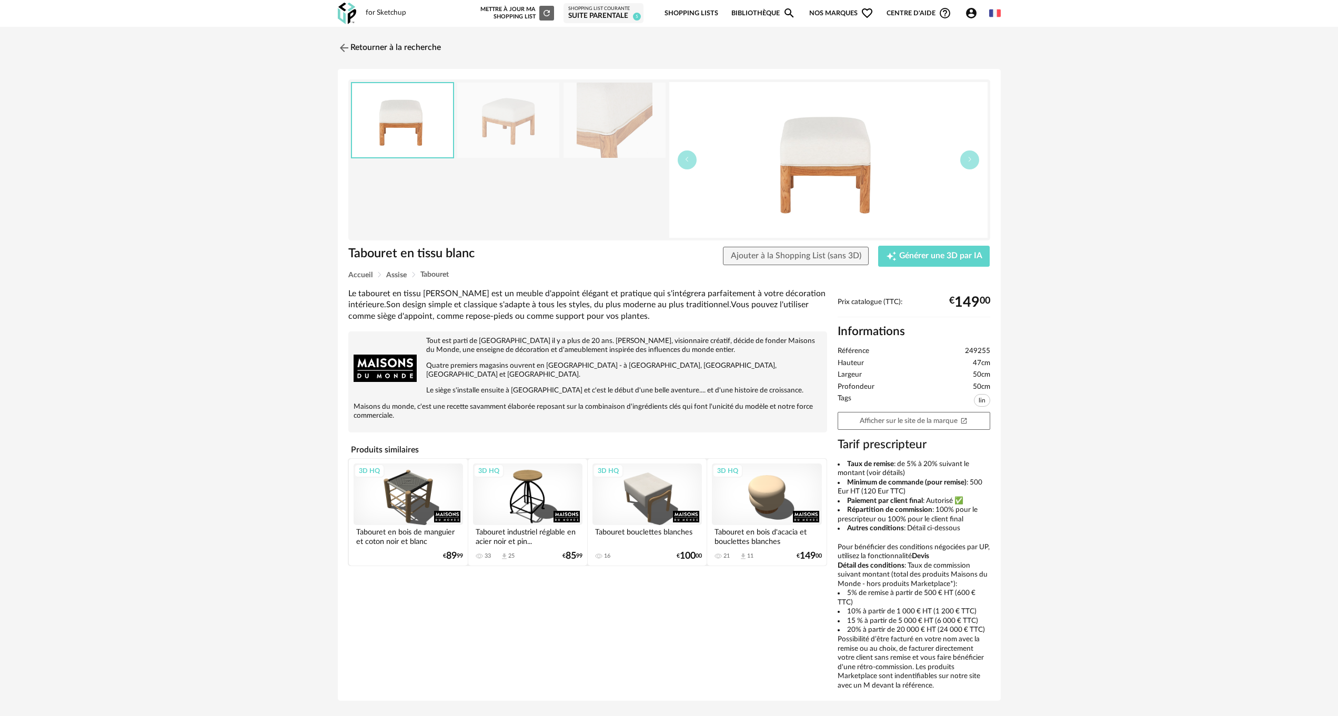
click at [532, 127] on img at bounding box center [508, 120] width 102 height 75
click at [343, 47] on img at bounding box center [342, 47] width 15 height 15
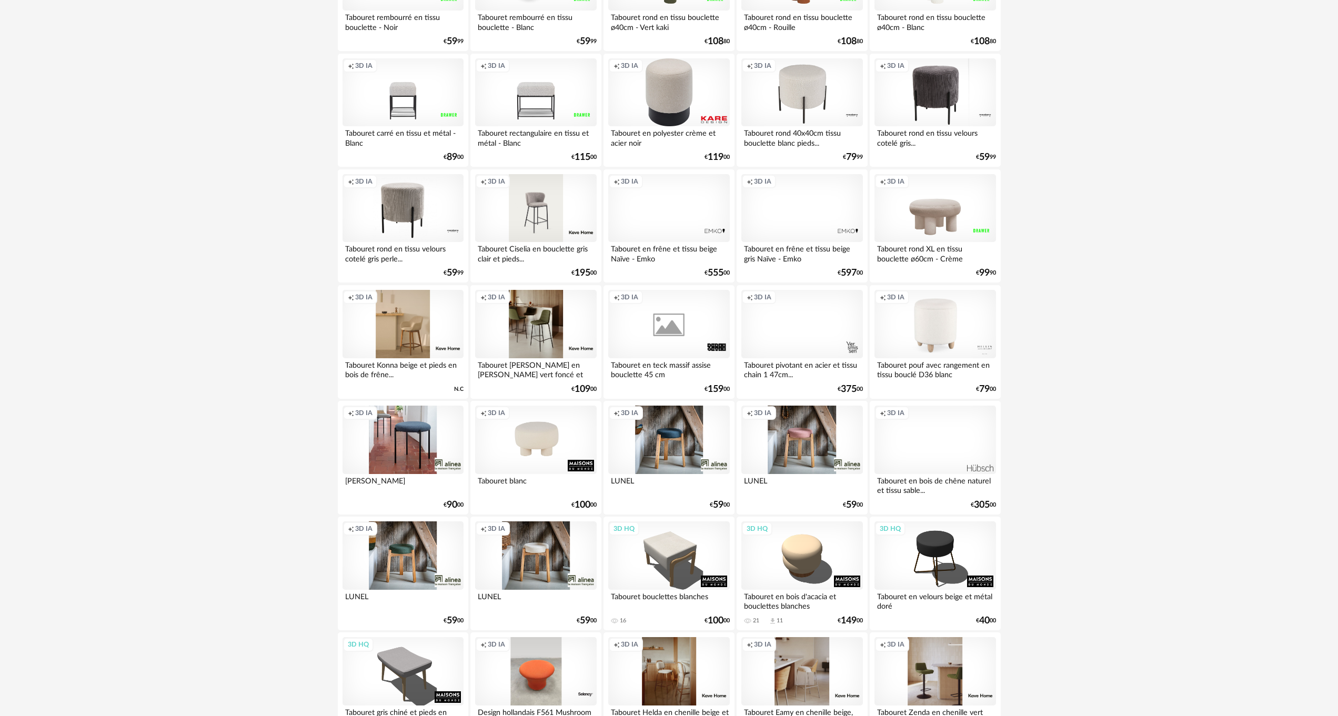
scroll to position [737, 0]
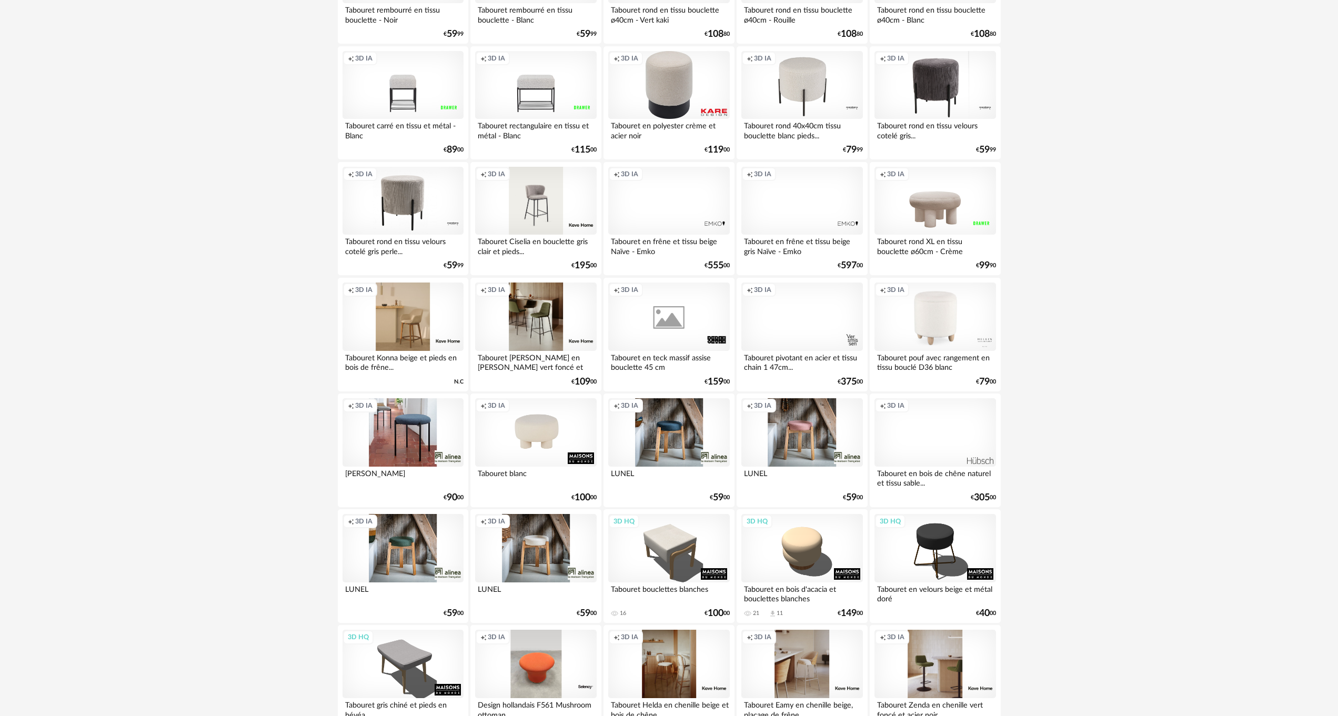
click at [935, 434] on div "Creation icon 3D IA" at bounding box center [935, 432] width 121 height 68
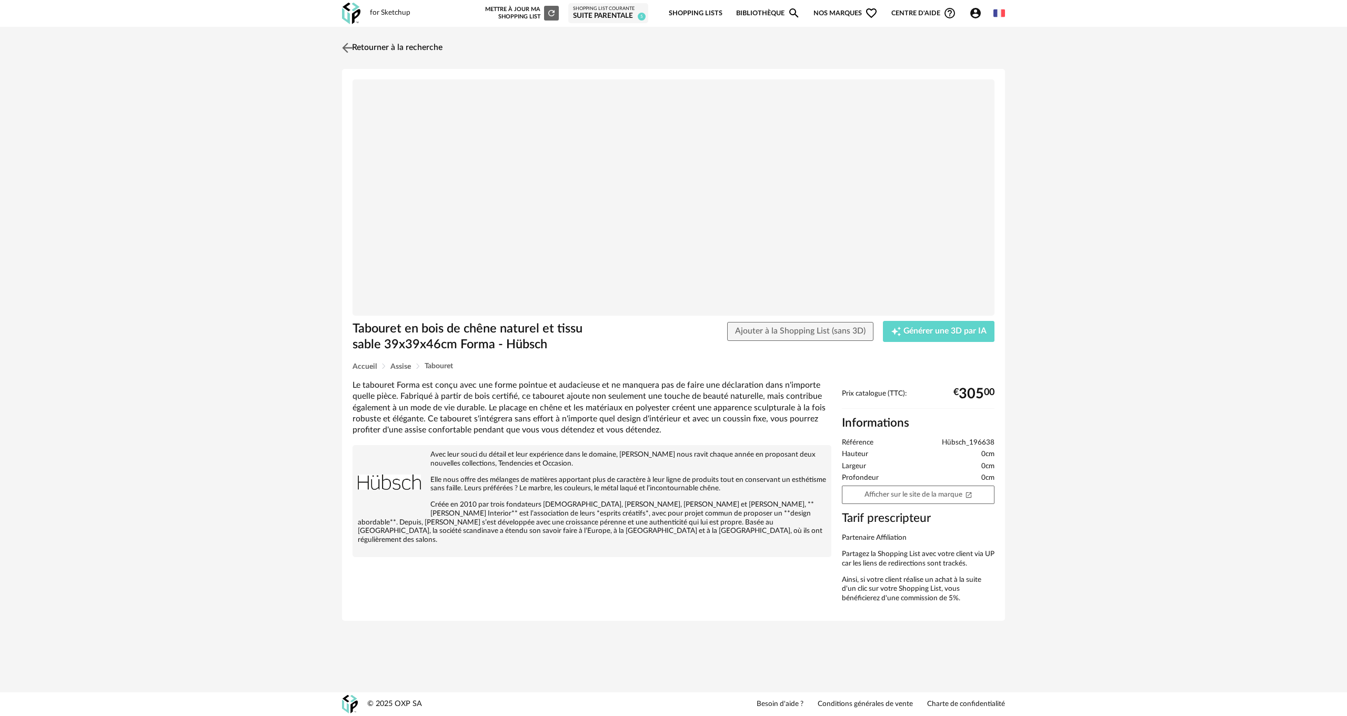
click at [348, 44] on img at bounding box center [347, 47] width 15 height 15
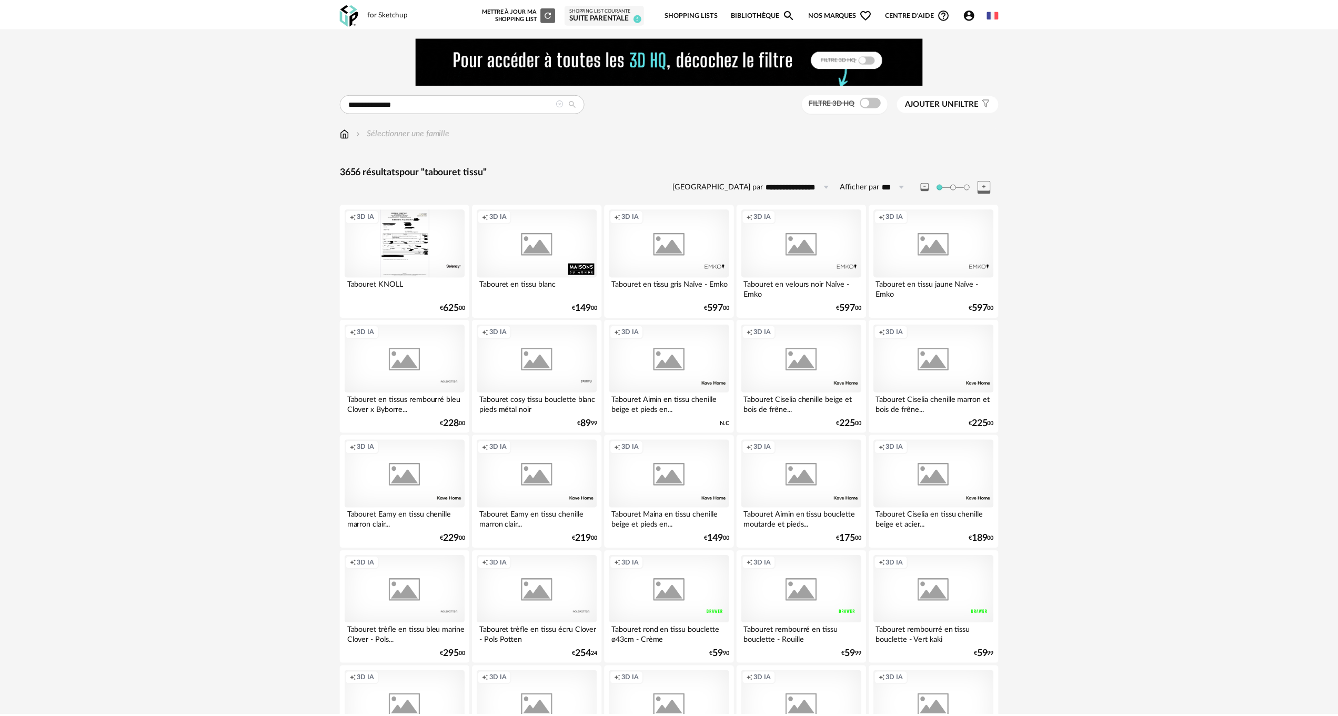
scroll to position [737, 0]
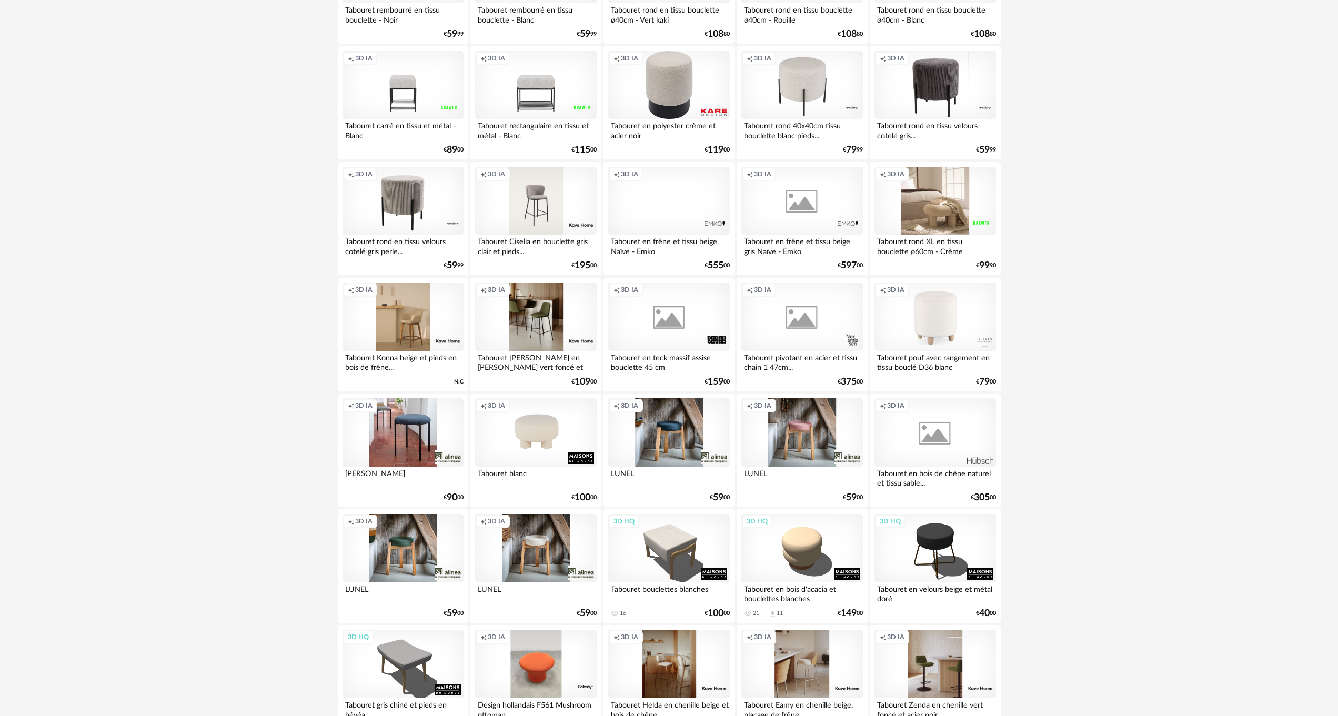
click at [943, 207] on div "Creation icon 3D IA" at bounding box center [935, 201] width 121 height 68
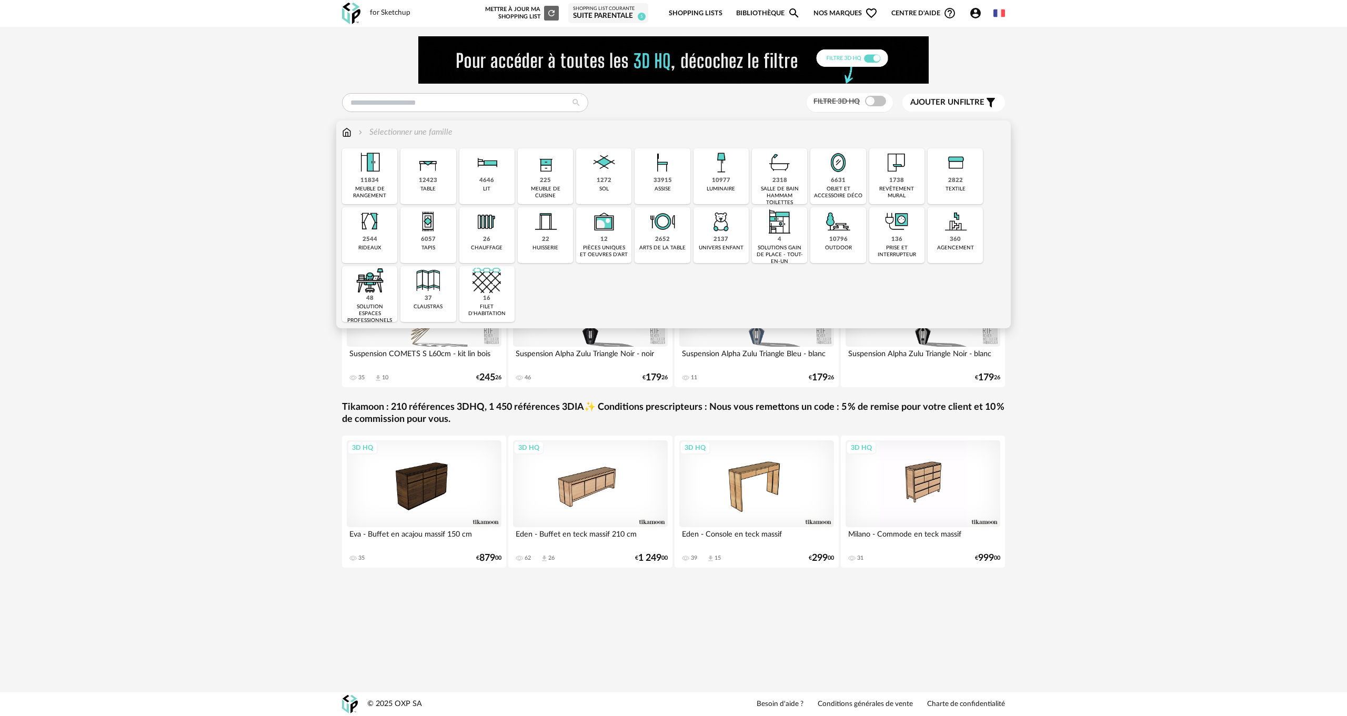
click at [651, 182] on div "33915 assise" at bounding box center [662, 176] width 55 height 56
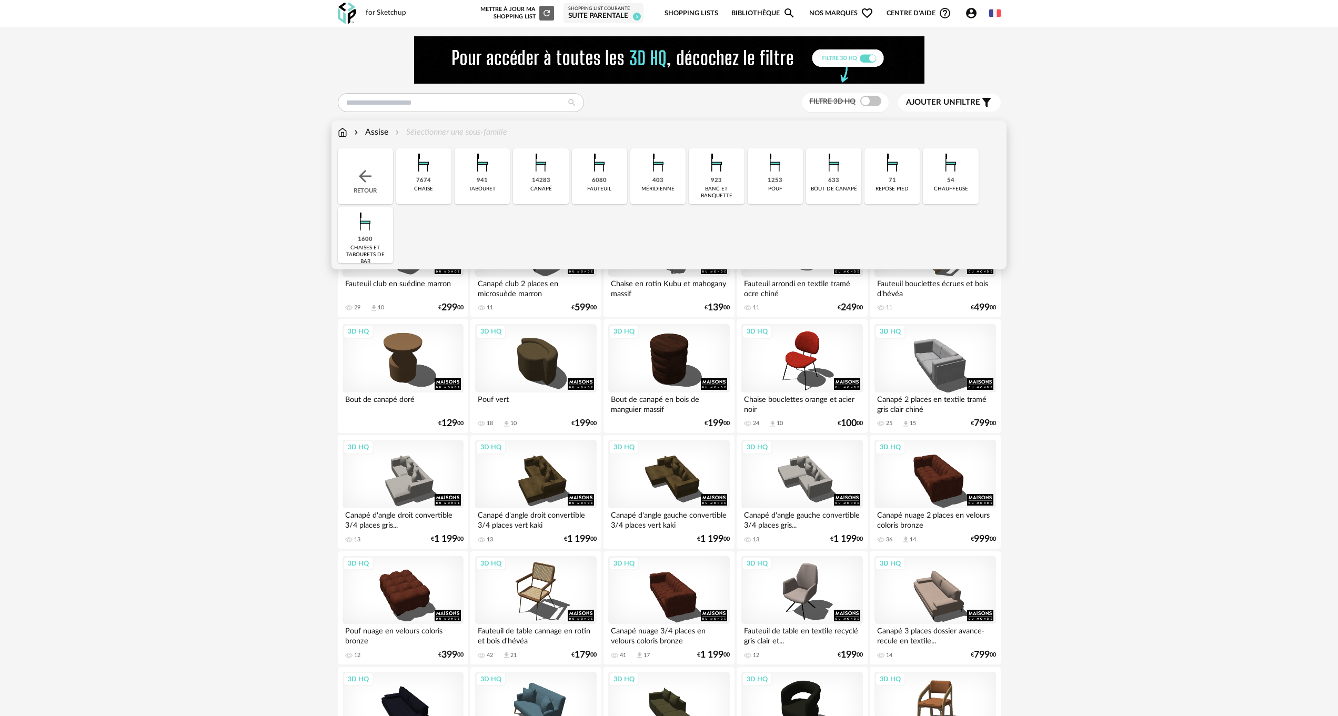
click at [710, 186] on div "banc et banquette" at bounding box center [716, 193] width 49 height 14
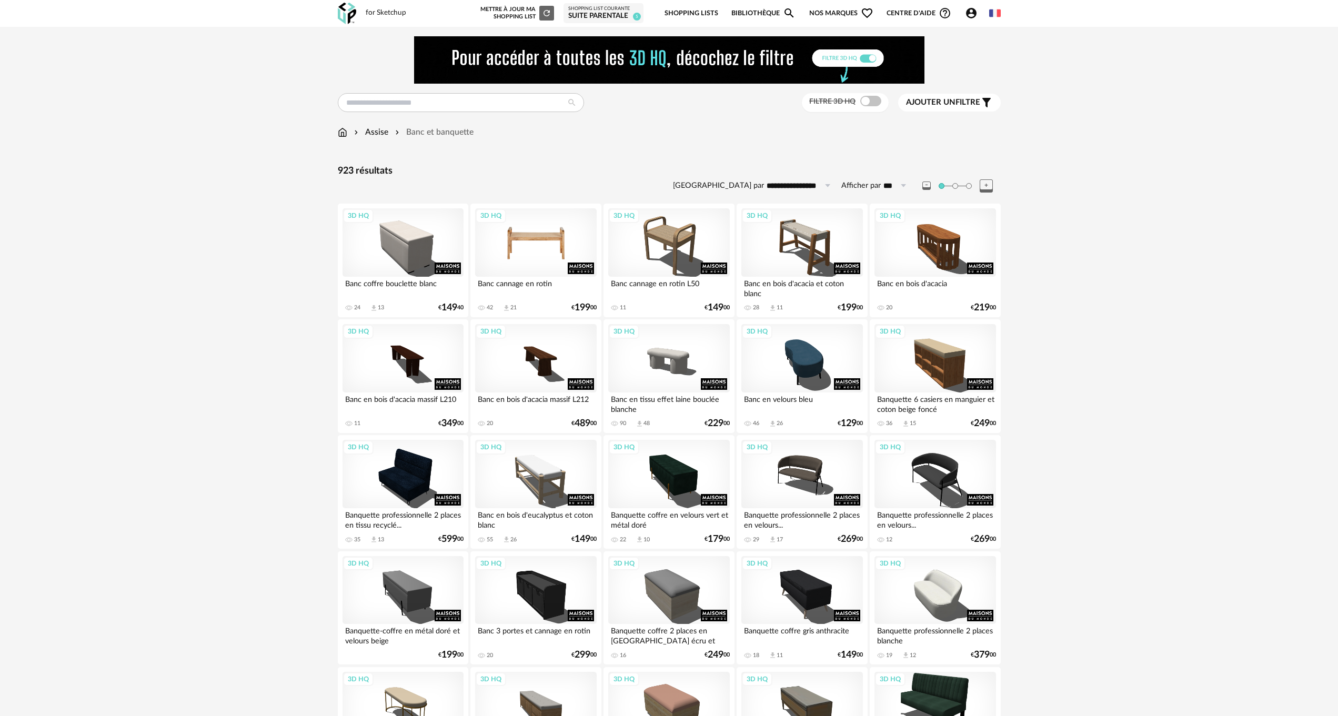
click at [550, 237] on div "3D HQ" at bounding box center [535, 242] width 121 height 68
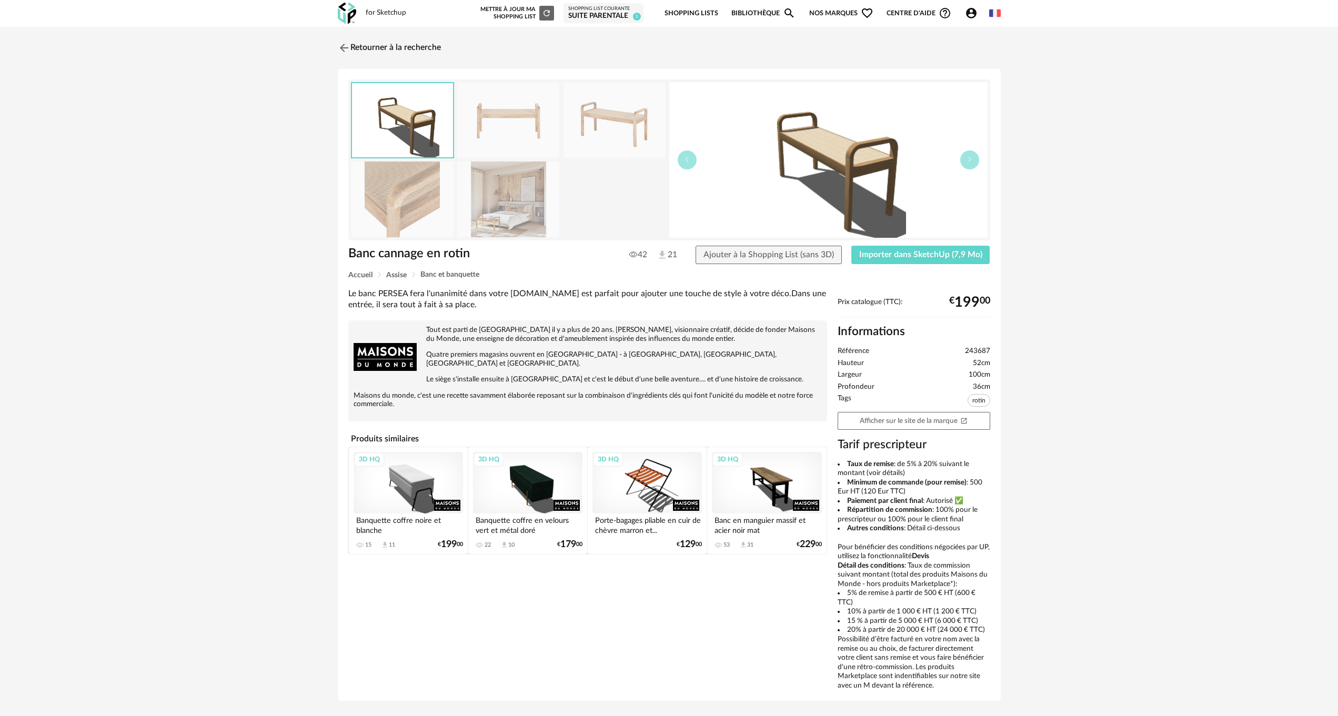
click at [497, 225] on img at bounding box center [508, 199] width 102 height 75
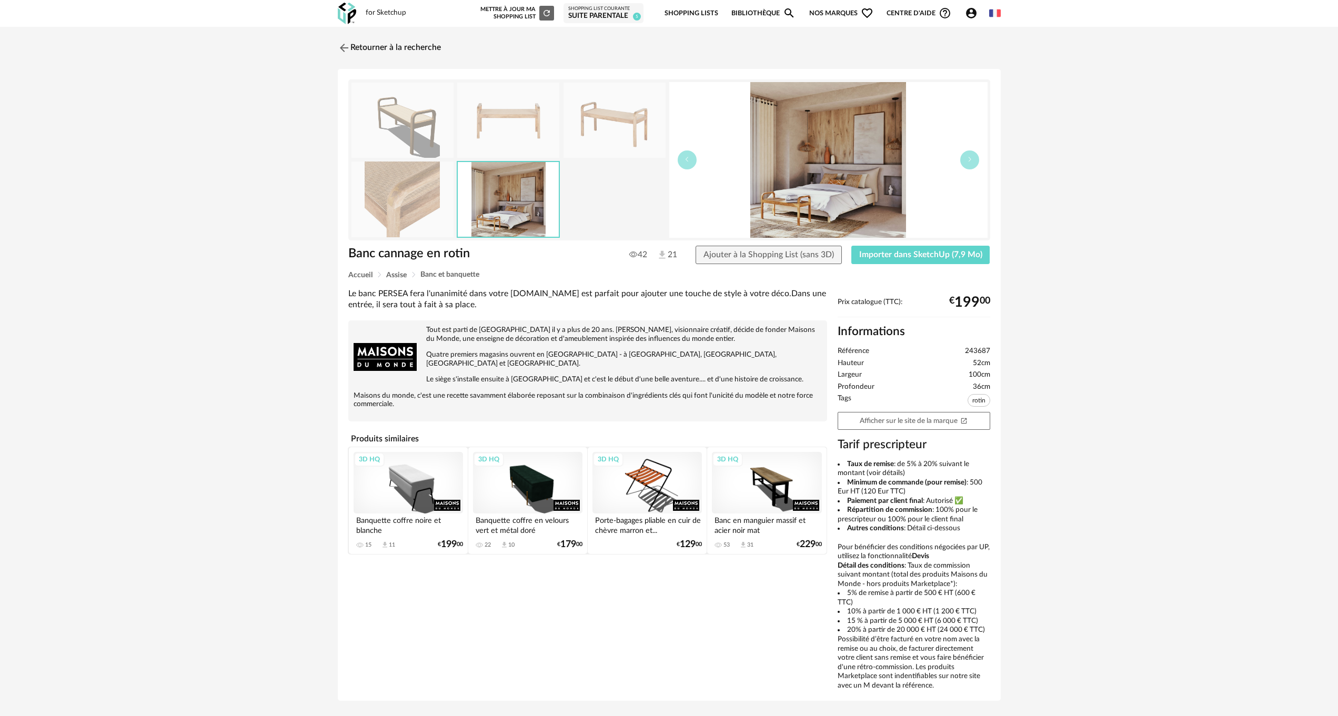
click at [610, 109] on img at bounding box center [615, 120] width 102 height 75
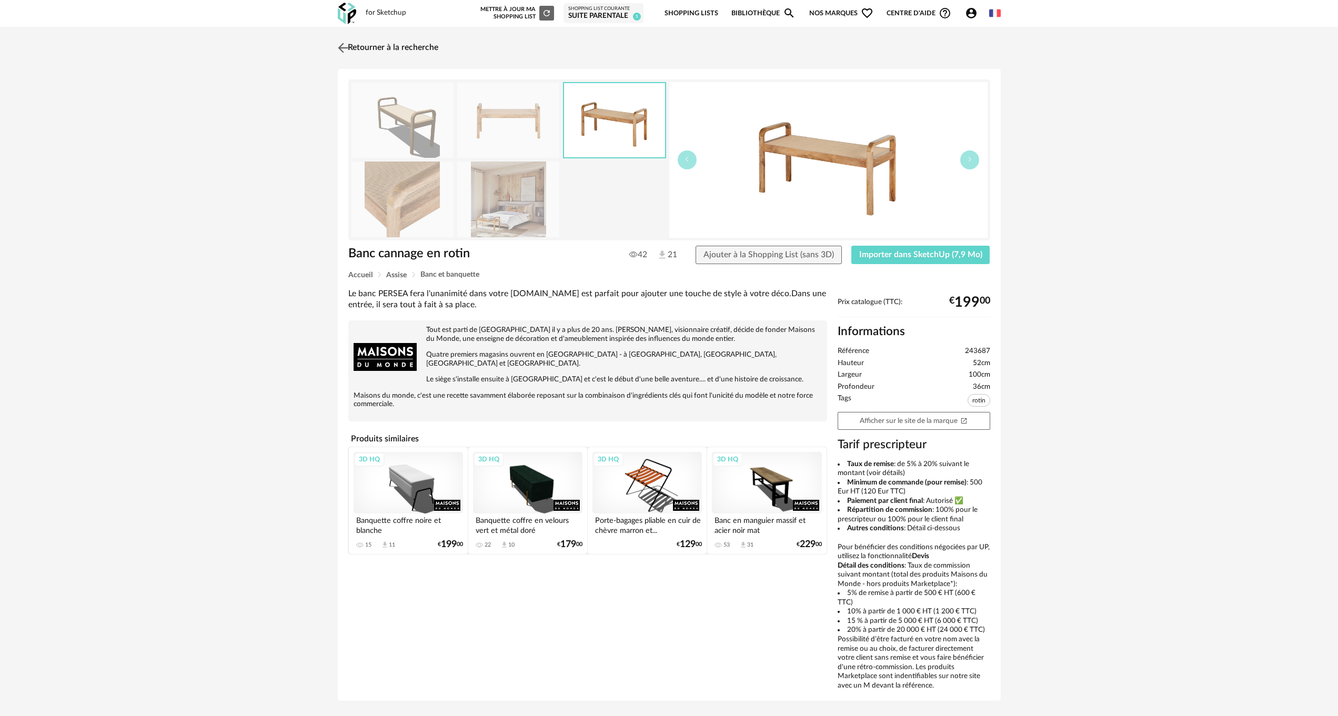
click at [362, 42] on link "Retourner à la recherche" at bounding box center [386, 47] width 103 height 23
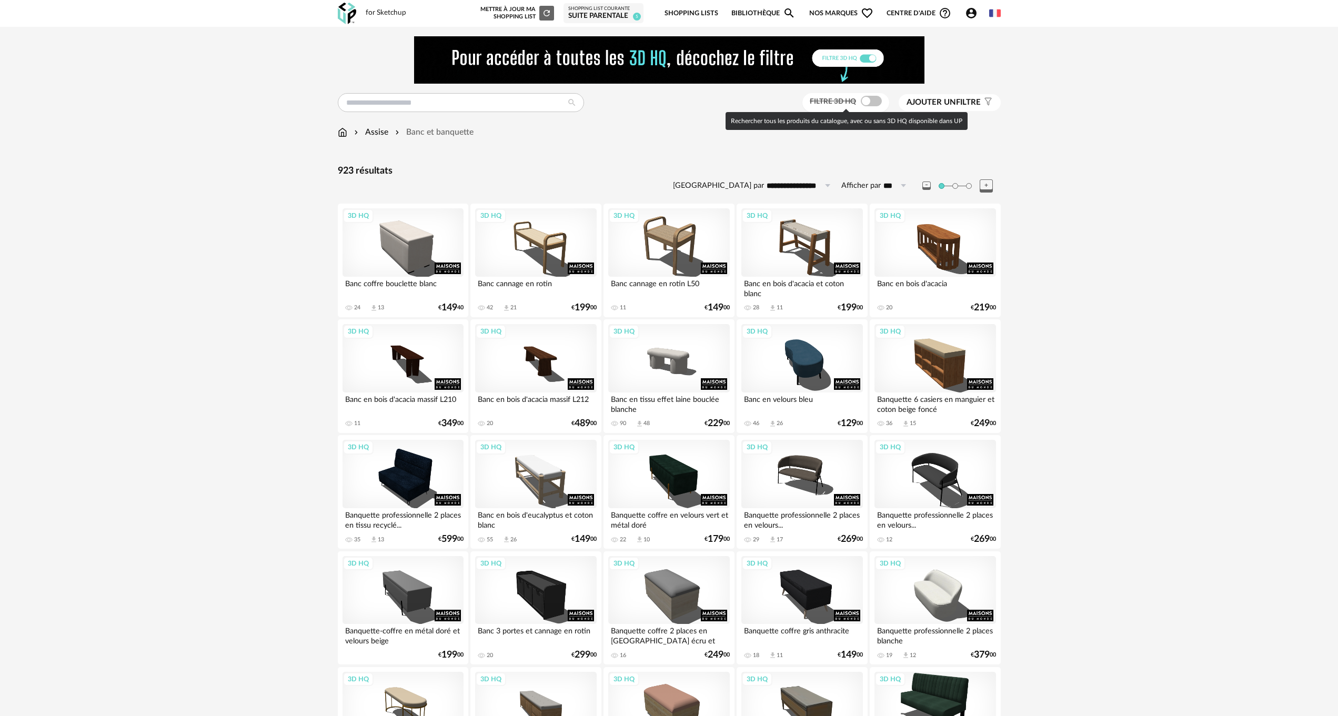
click at [877, 98] on span at bounding box center [871, 101] width 21 height 11
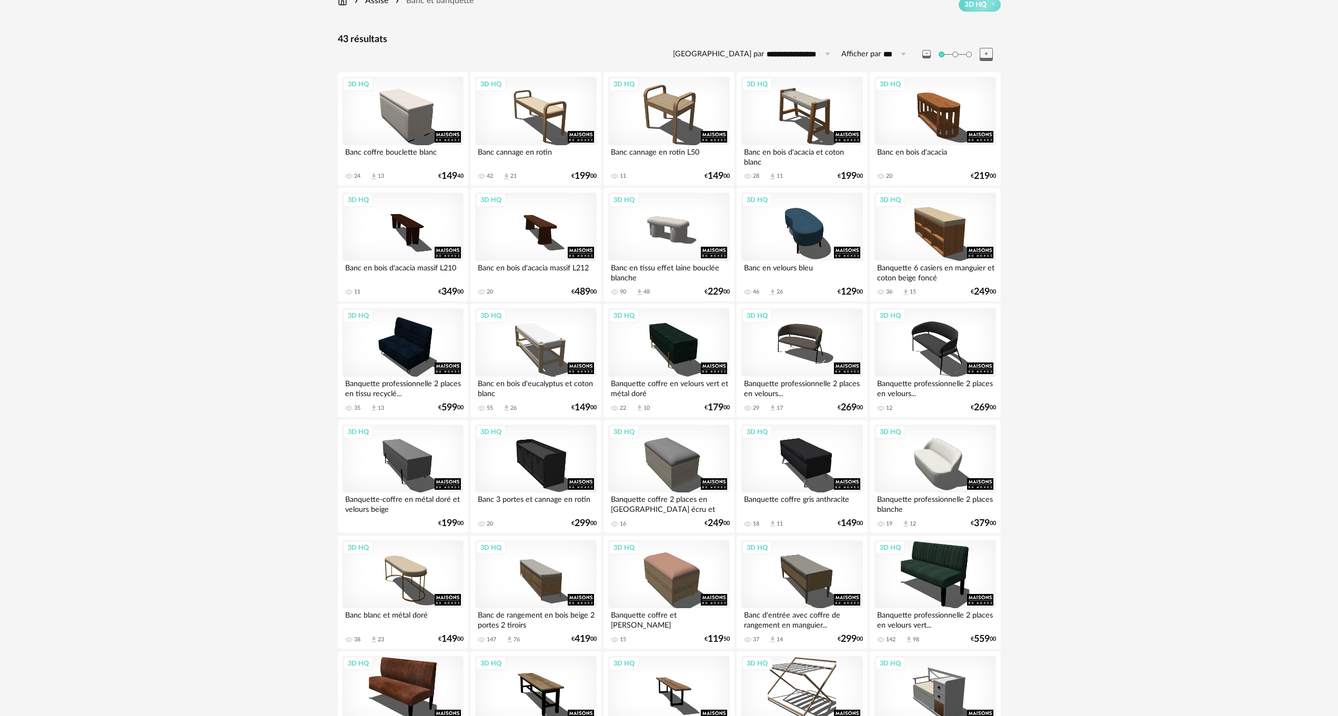
scroll to position [158, 0]
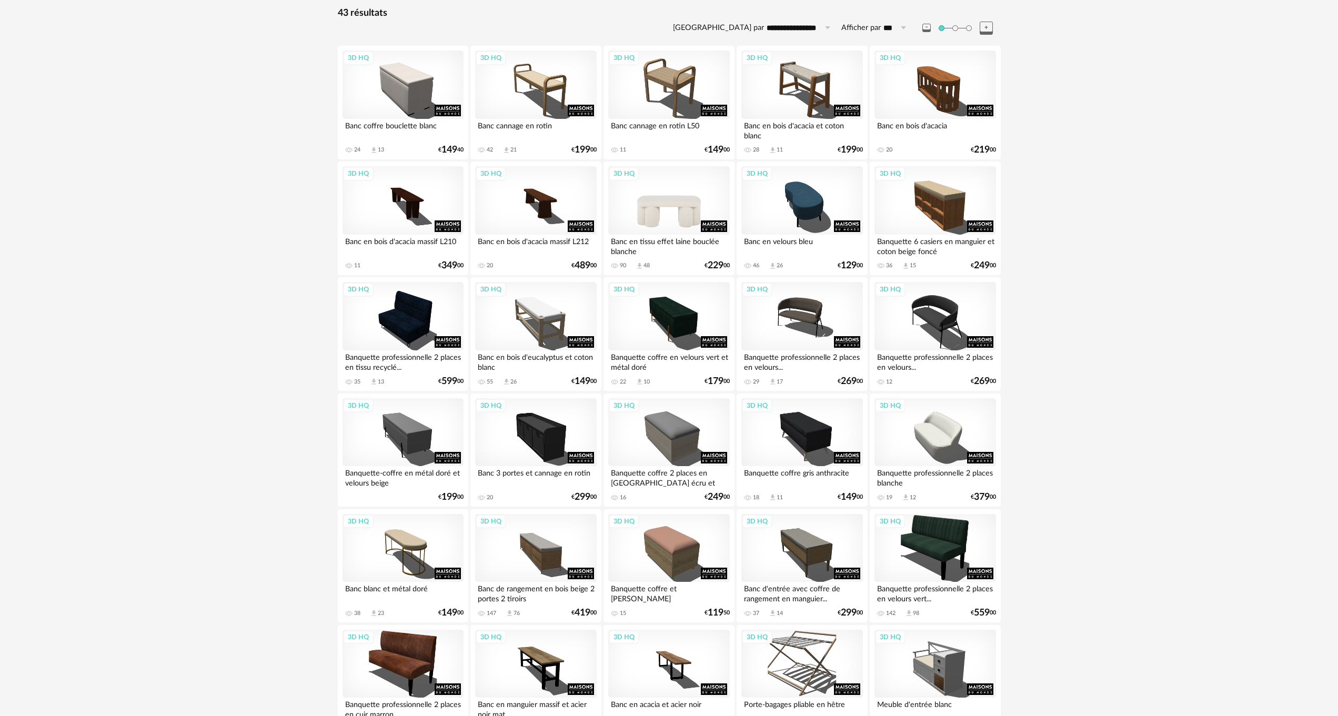
click at [659, 202] on div "3D HQ" at bounding box center [668, 200] width 121 height 68
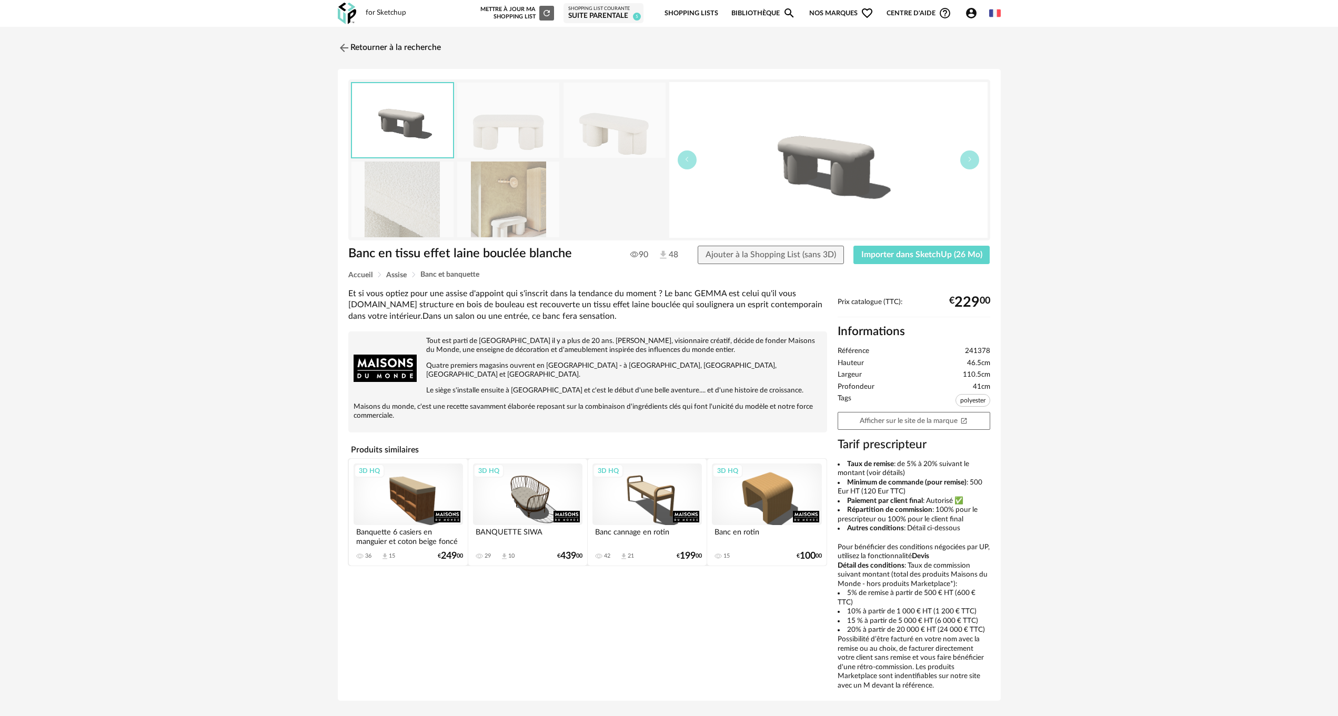
click at [499, 134] on img at bounding box center [508, 120] width 102 height 75
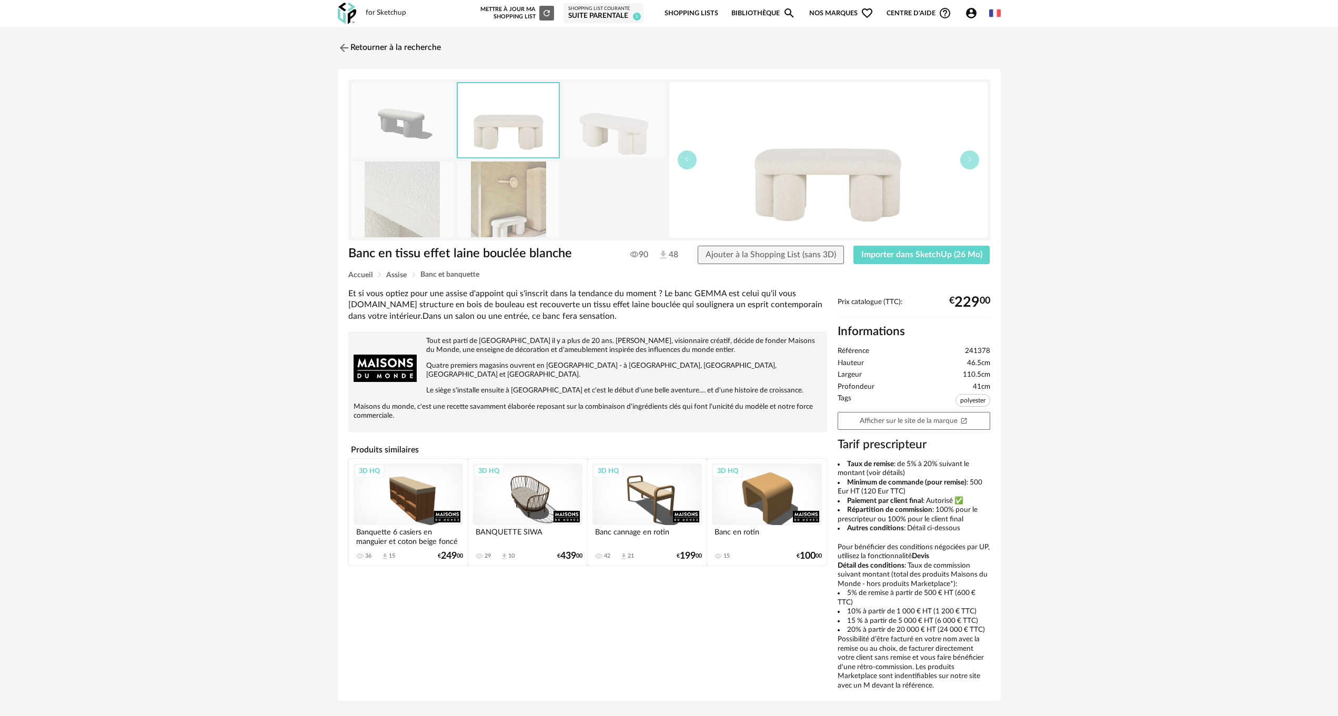
click at [622, 123] on img at bounding box center [615, 120] width 102 height 75
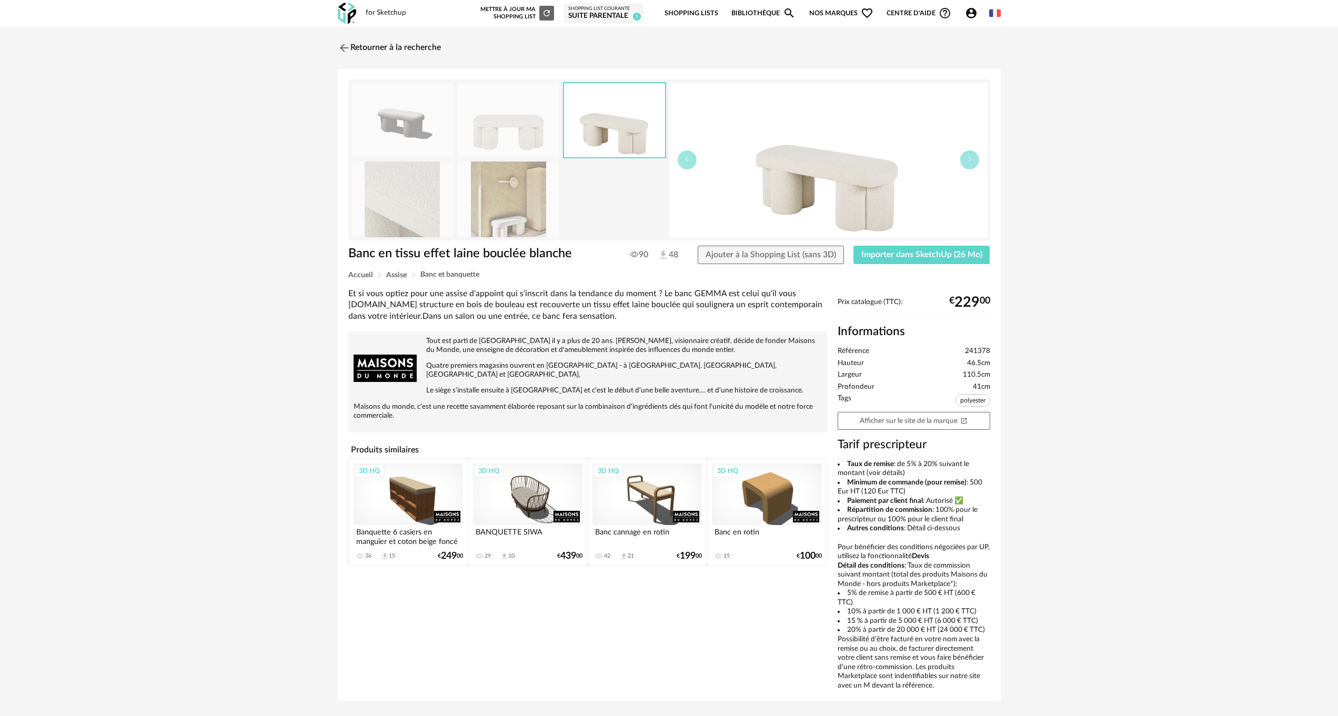
click at [514, 212] on img at bounding box center [508, 199] width 102 height 75
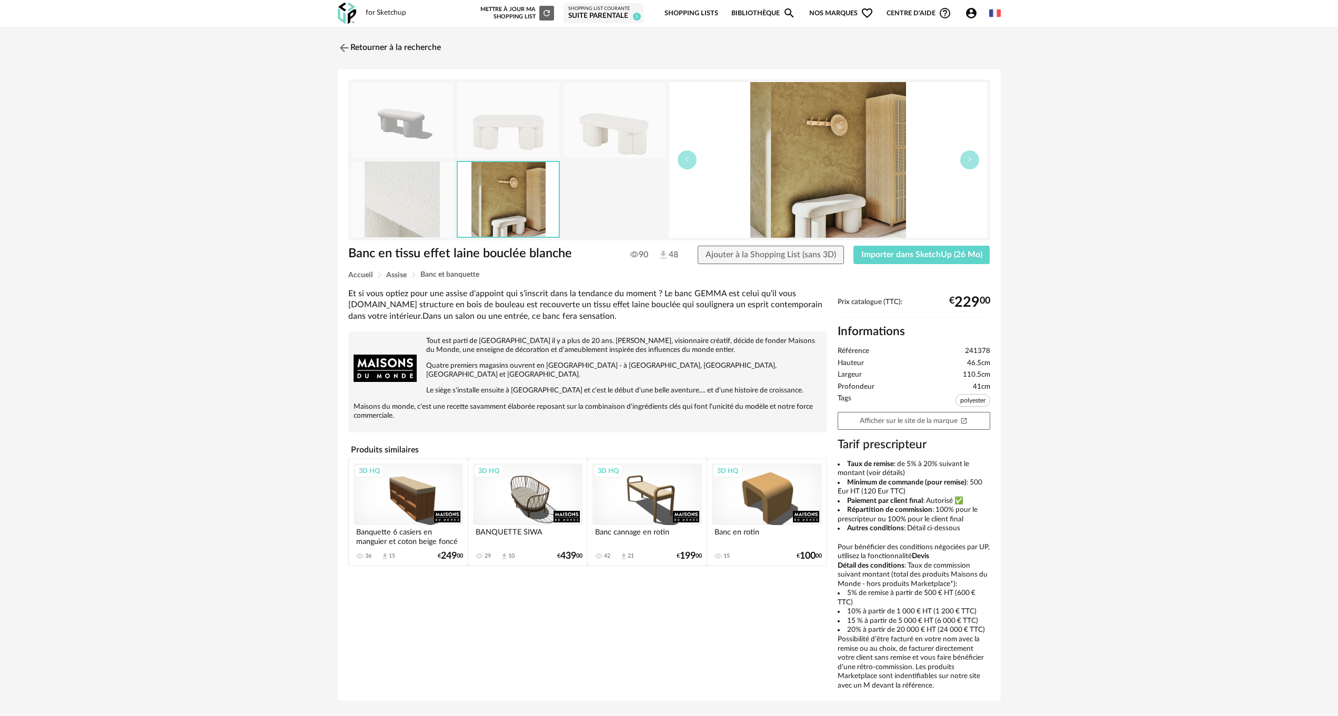
scroll to position [27, 0]
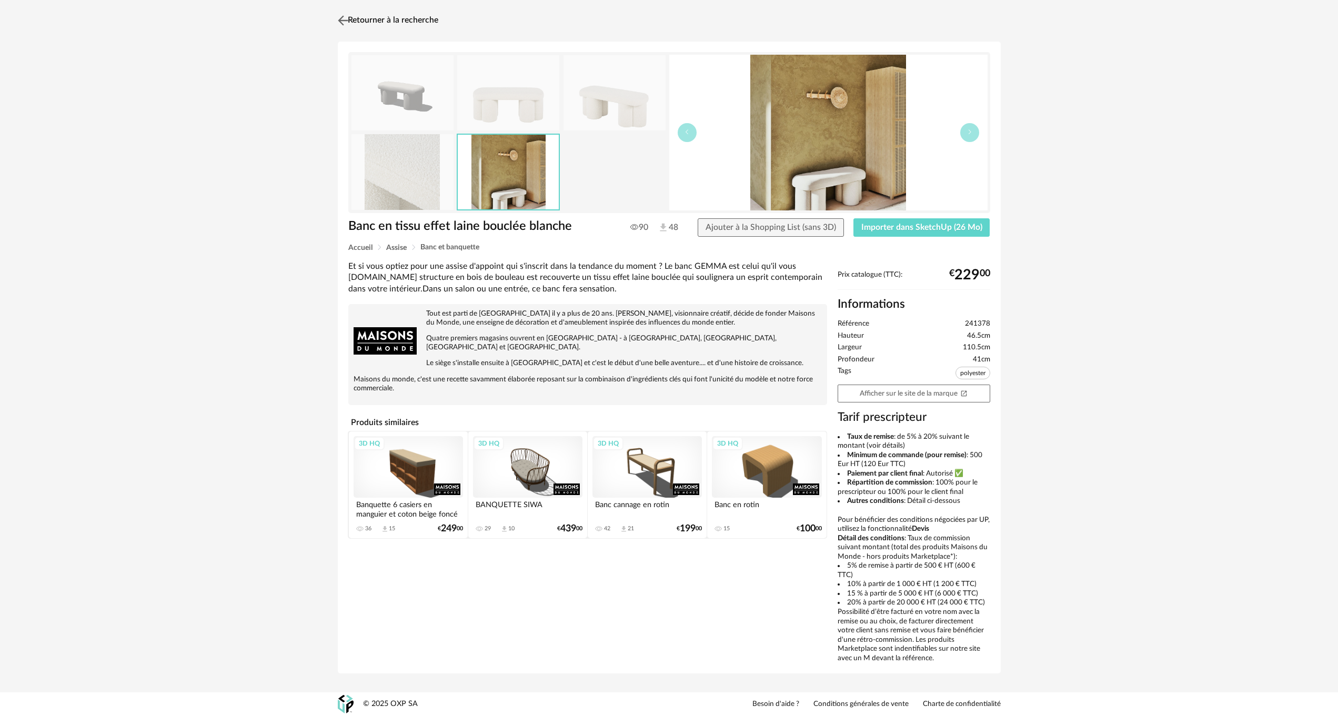
click at [379, 15] on link "Retourner à la recherche" at bounding box center [386, 20] width 103 height 23
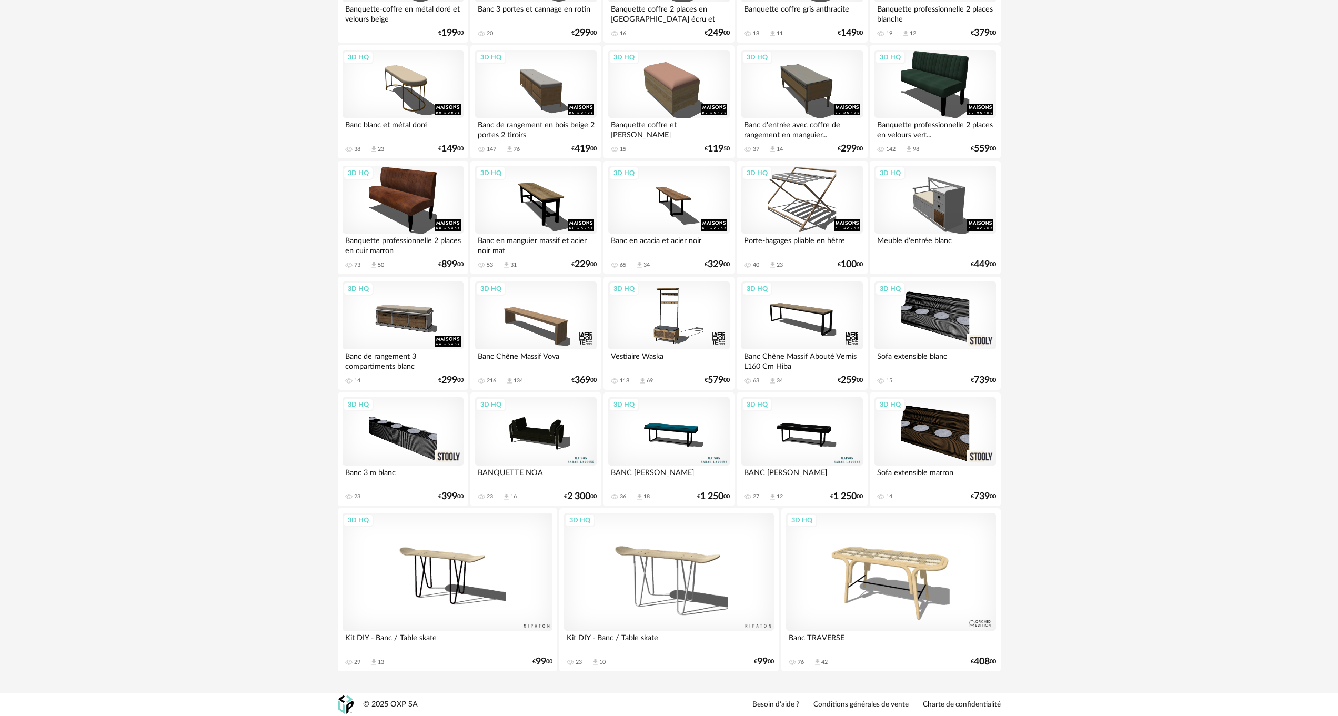
scroll to position [622, 0]
click at [874, 560] on div "3D HQ" at bounding box center [891, 572] width 210 height 118
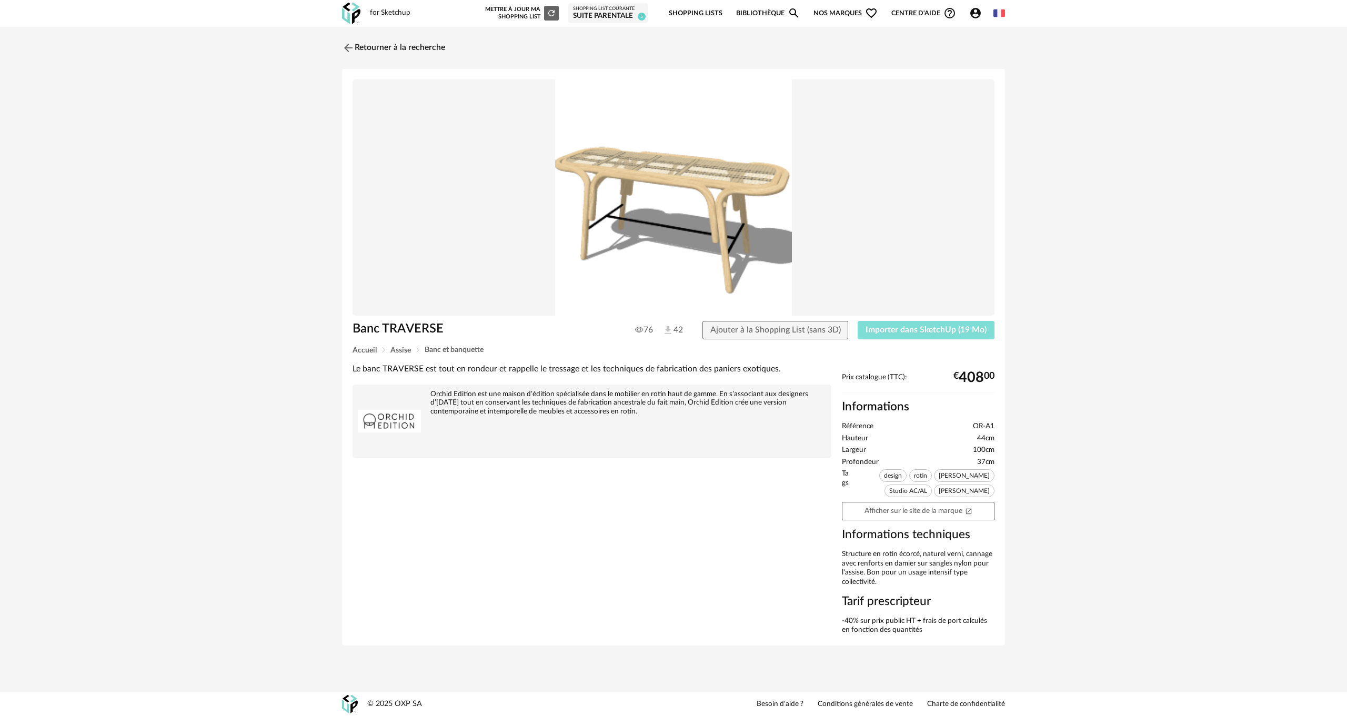
click at [910, 332] on span "Importer dans SketchUp (19 Mo)" at bounding box center [926, 330] width 121 height 8
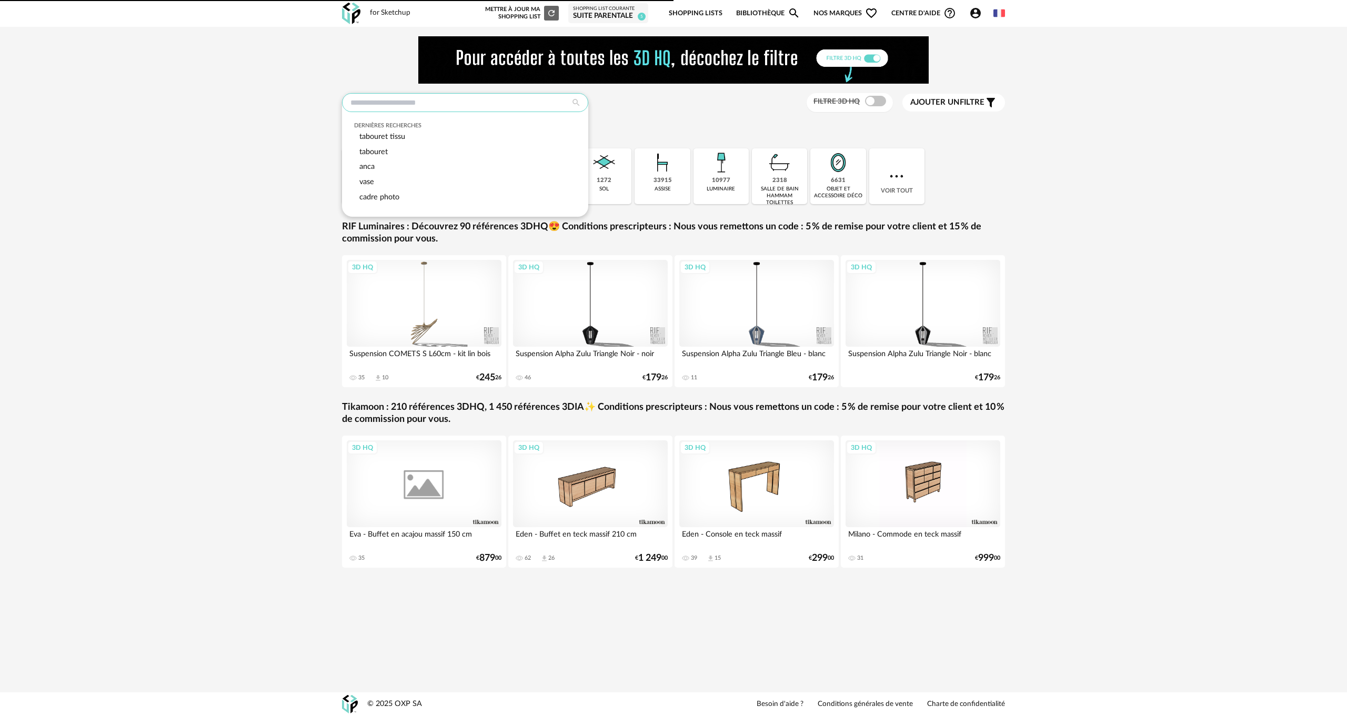
click at [393, 101] on input "text" at bounding box center [465, 102] width 246 height 19
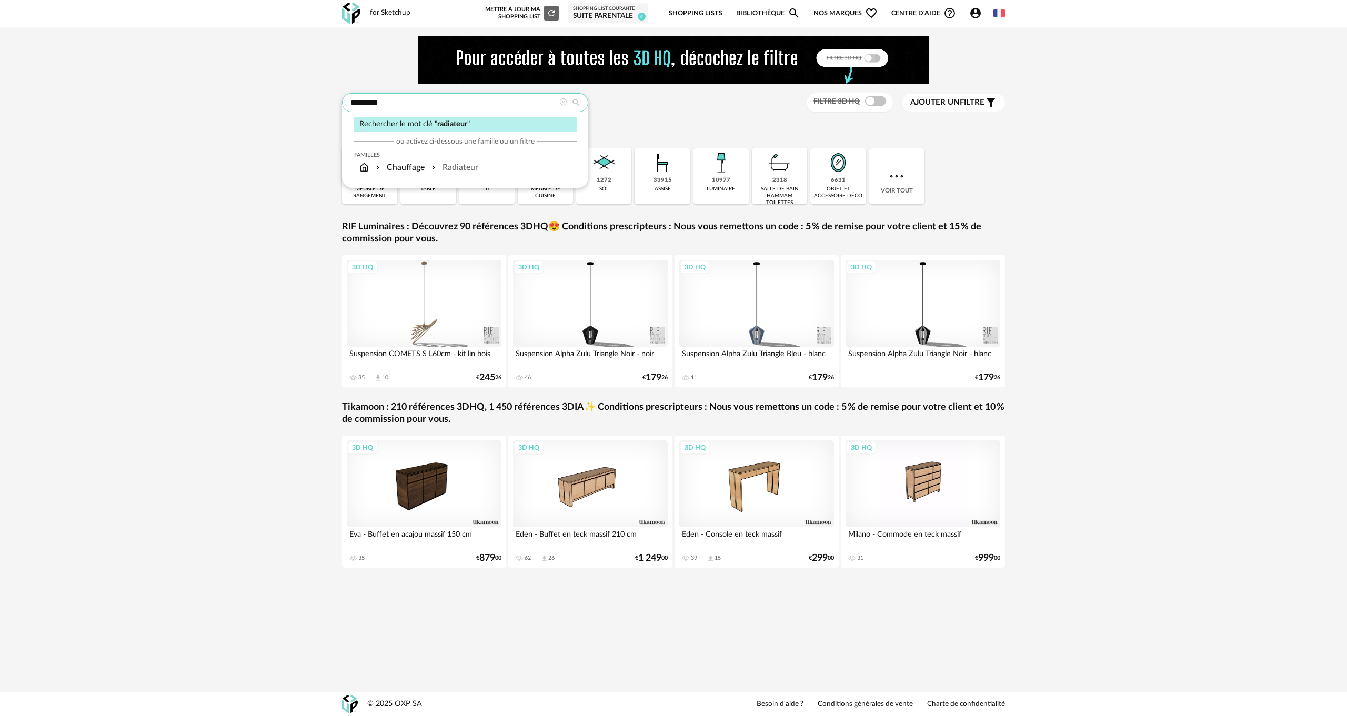
type input "*********"
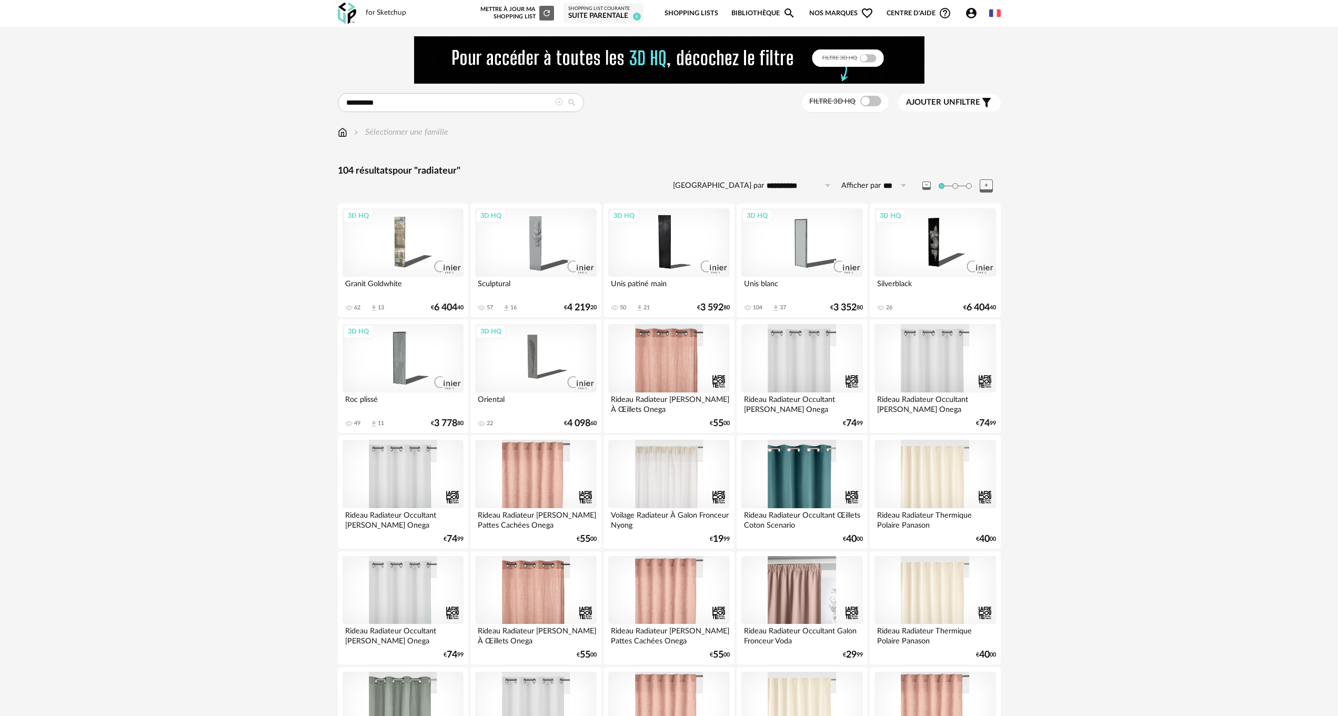
click at [558, 101] on icon at bounding box center [558, 101] width 7 height 7
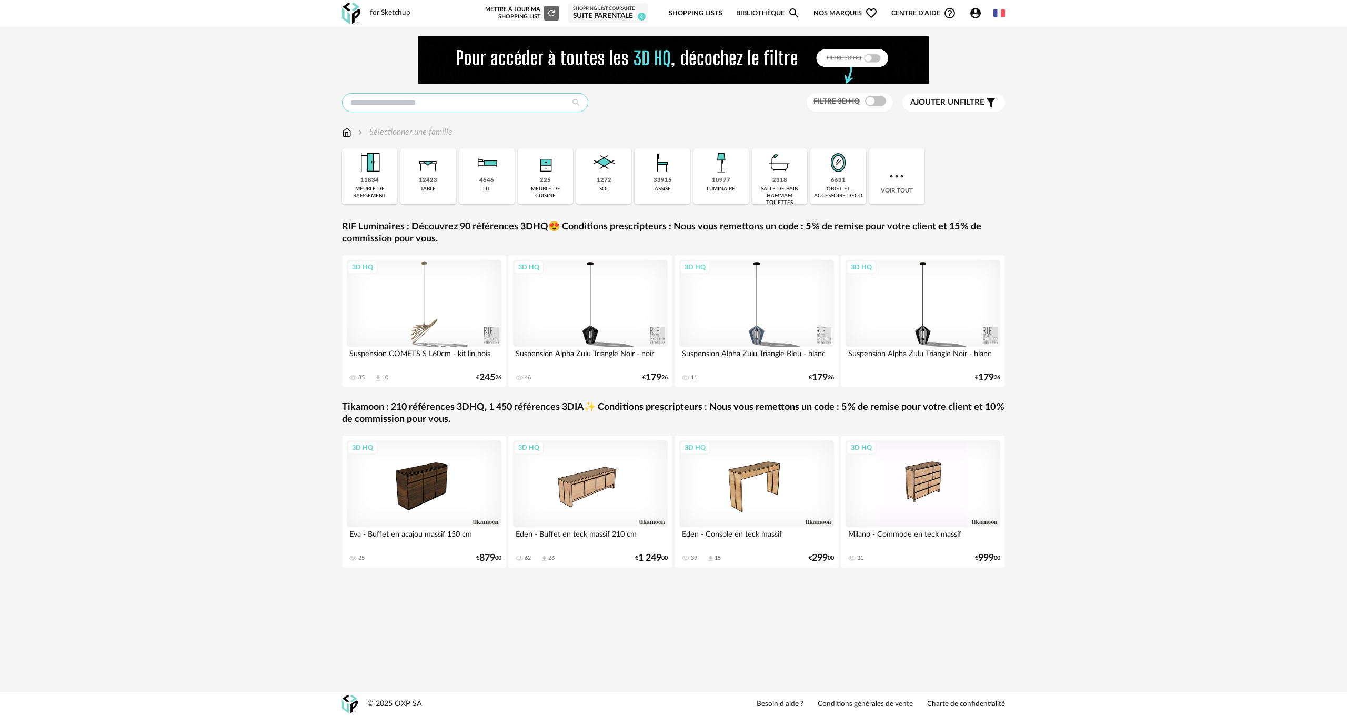
click at [409, 106] on input "text" at bounding box center [465, 102] width 246 height 19
type input "*******"
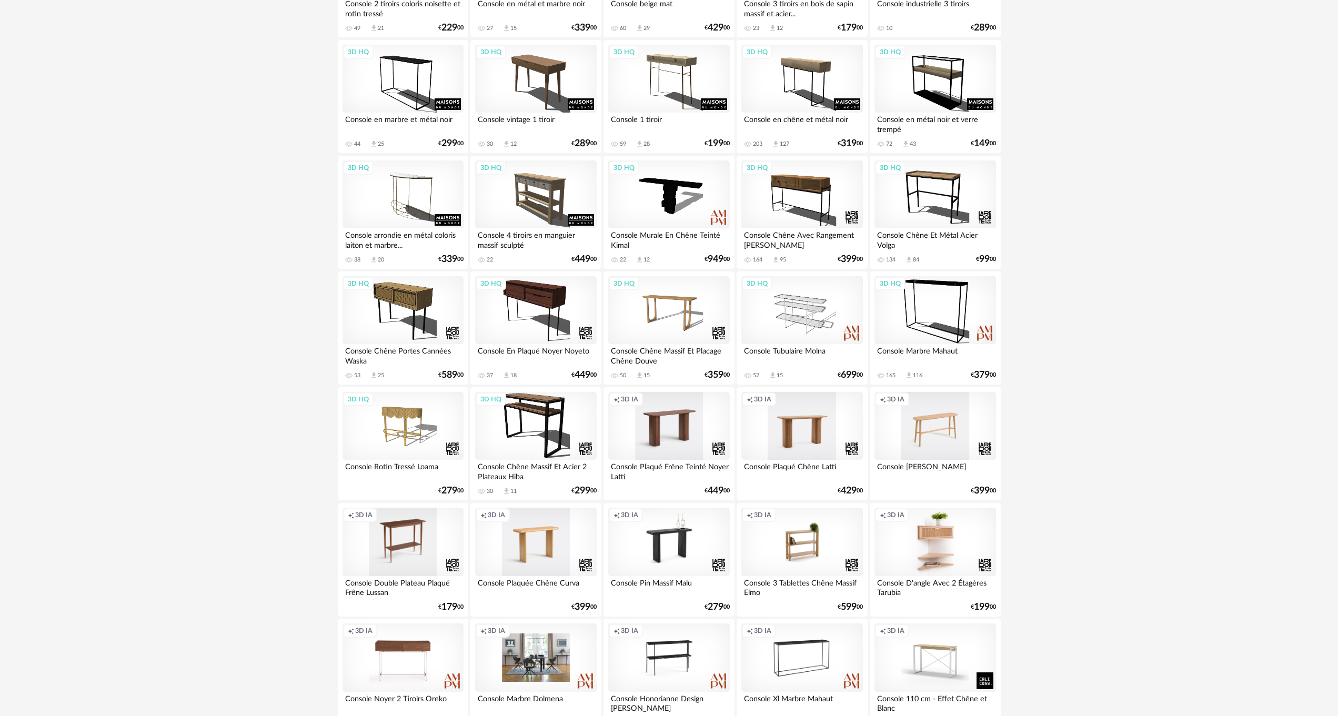
scroll to position [526, 0]
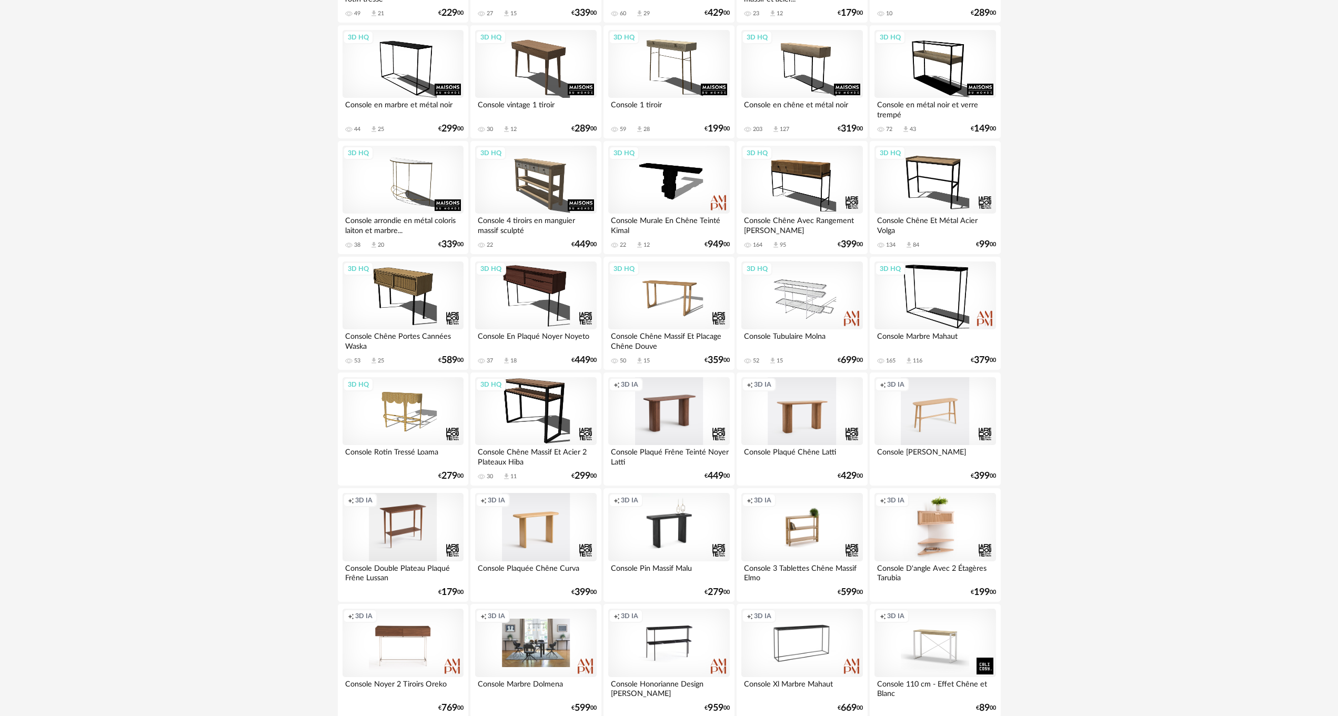
click at [790, 410] on div "Creation icon 3D IA" at bounding box center [801, 411] width 121 height 68
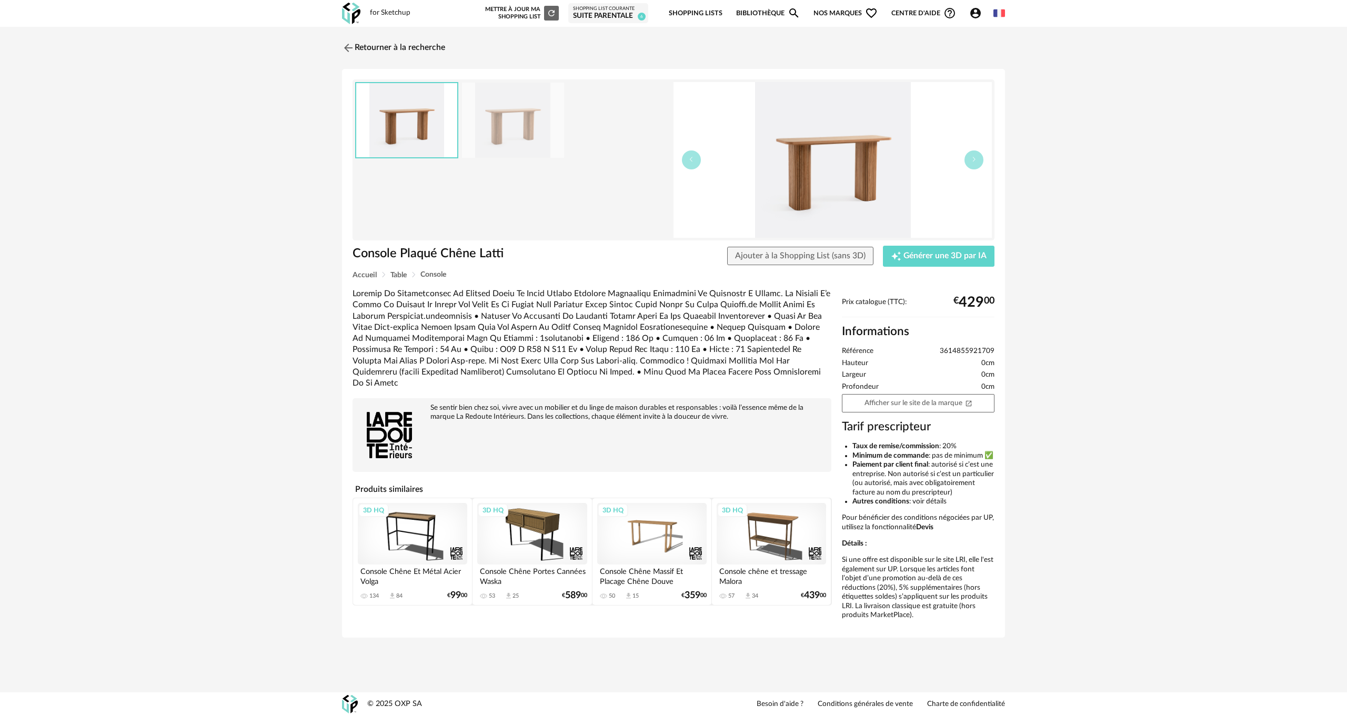
click at [489, 121] on img at bounding box center [513, 120] width 102 height 75
click at [489, 121] on img at bounding box center [513, 120] width 101 height 74
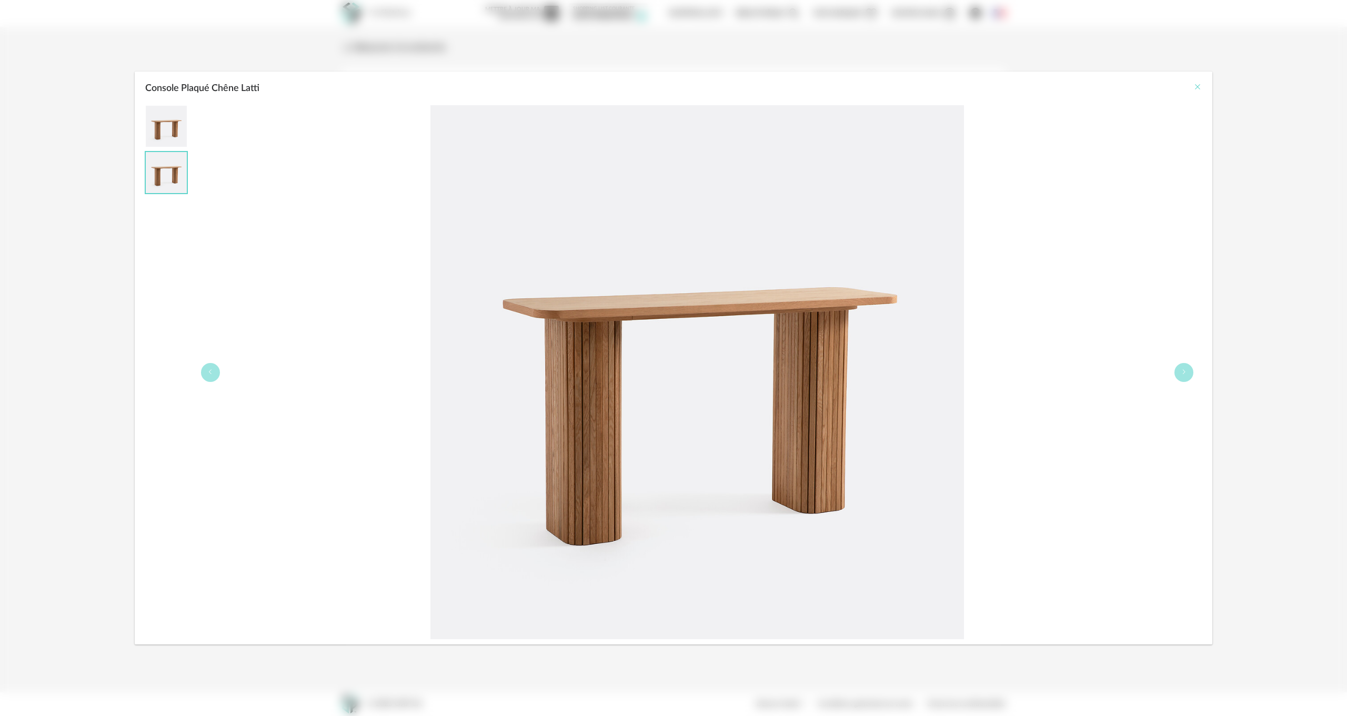
click at [1199, 87] on icon "Close" at bounding box center [1197, 87] width 8 height 8
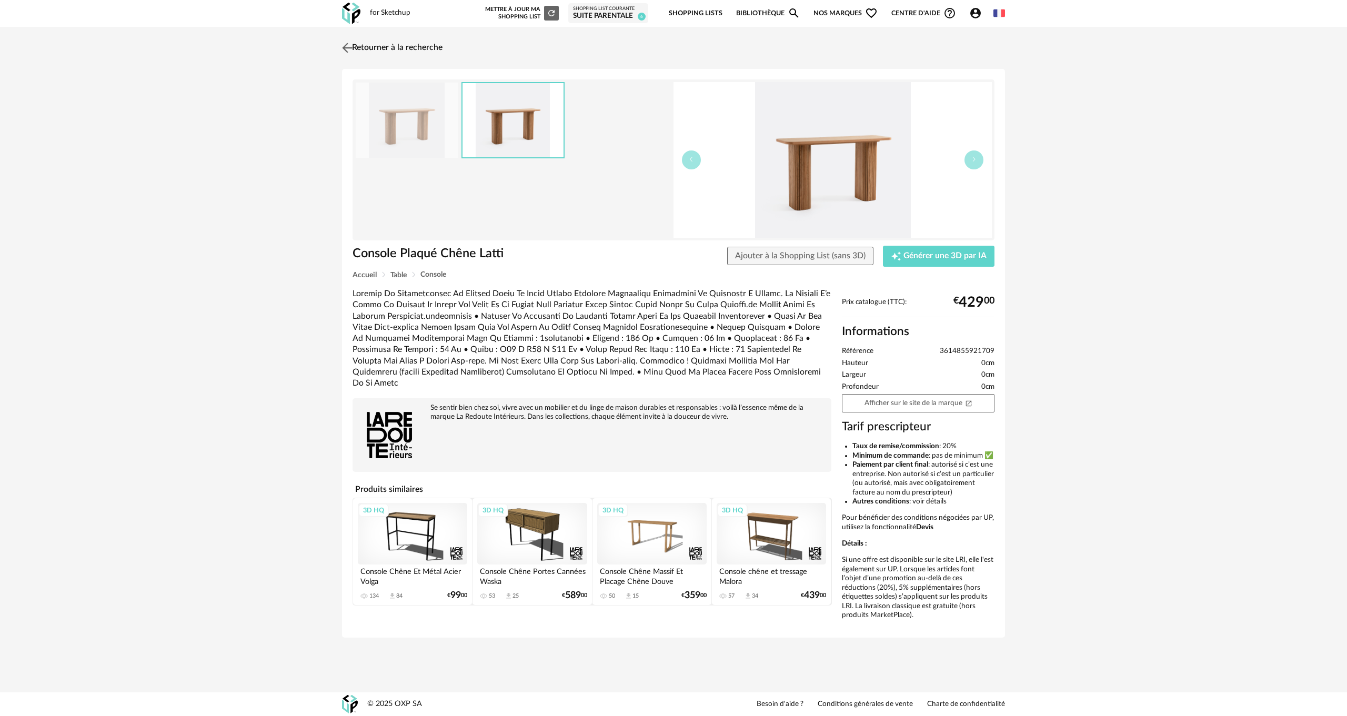
click at [348, 50] on img at bounding box center [347, 47] width 15 height 15
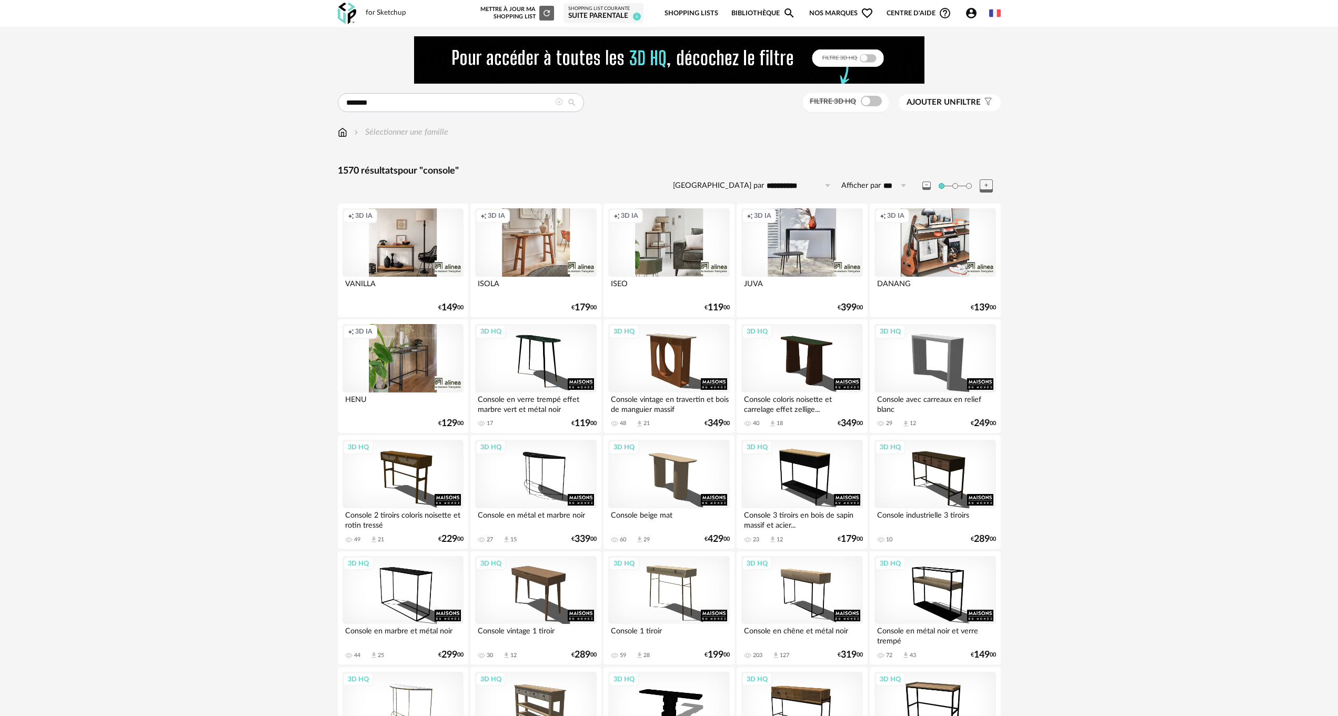
click at [559, 101] on icon at bounding box center [558, 101] width 7 height 7
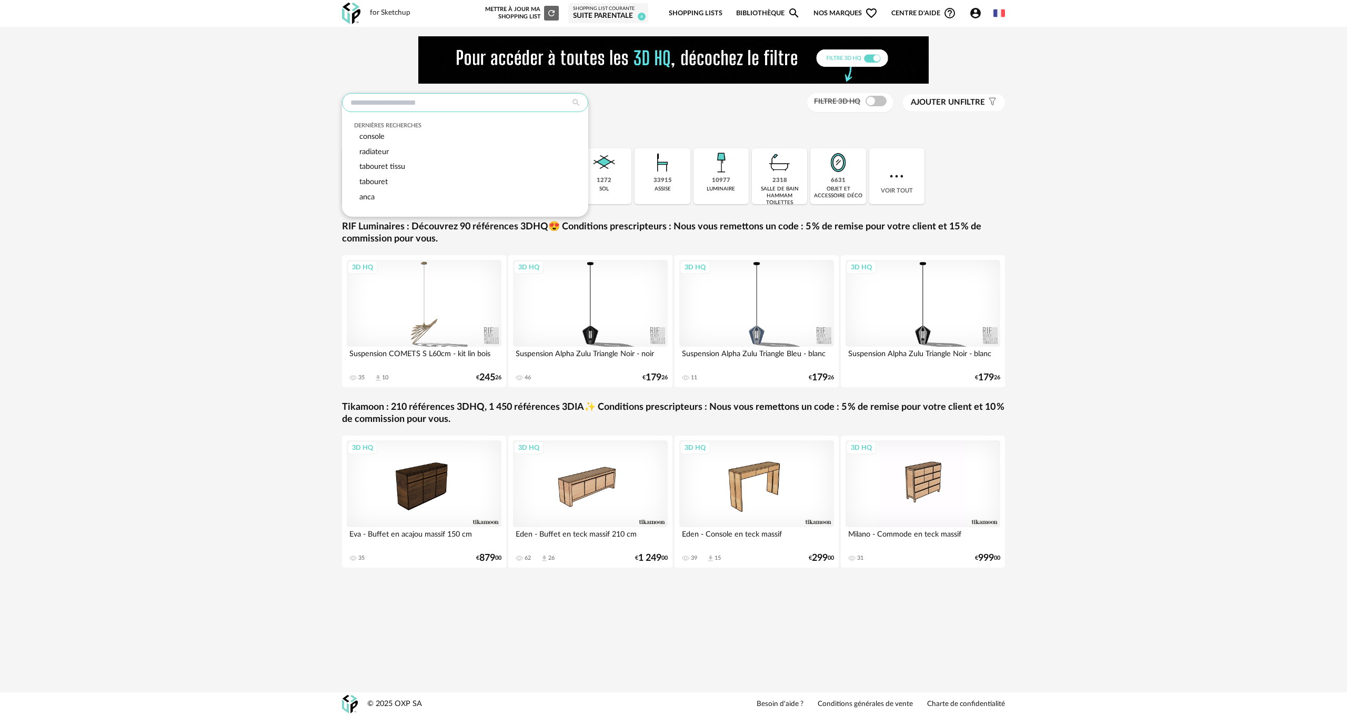
click at [427, 106] on input "text" at bounding box center [465, 102] width 246 height 19
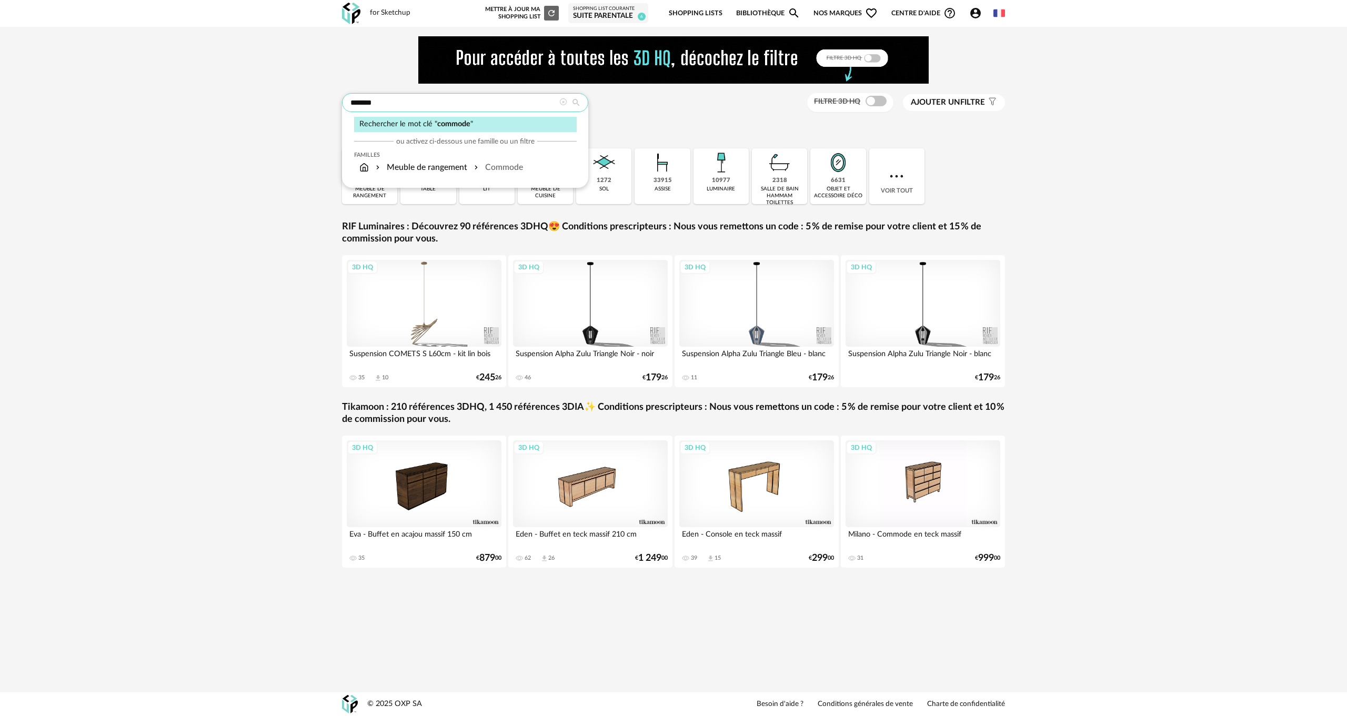
type input "*******"
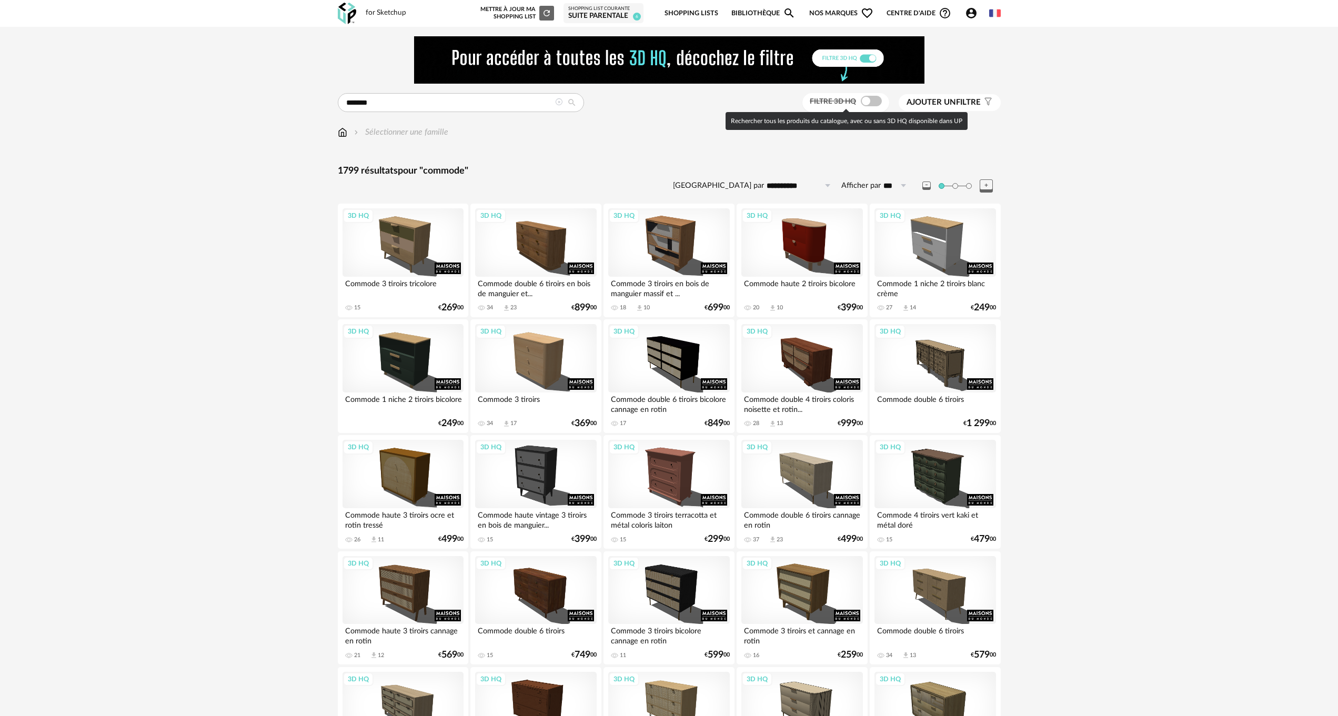
click at [876, 100] on span at bounding box center [871, 101] width 21 height 11
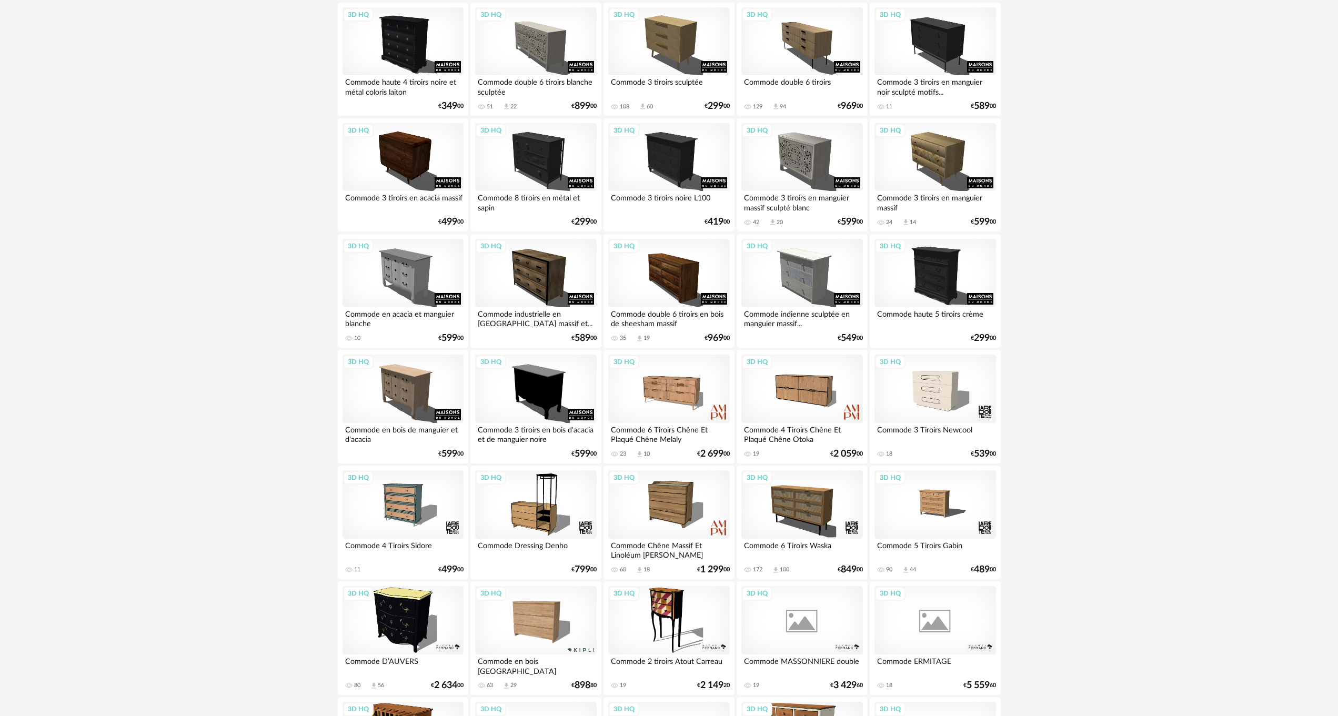
scroll to position [789, 0]
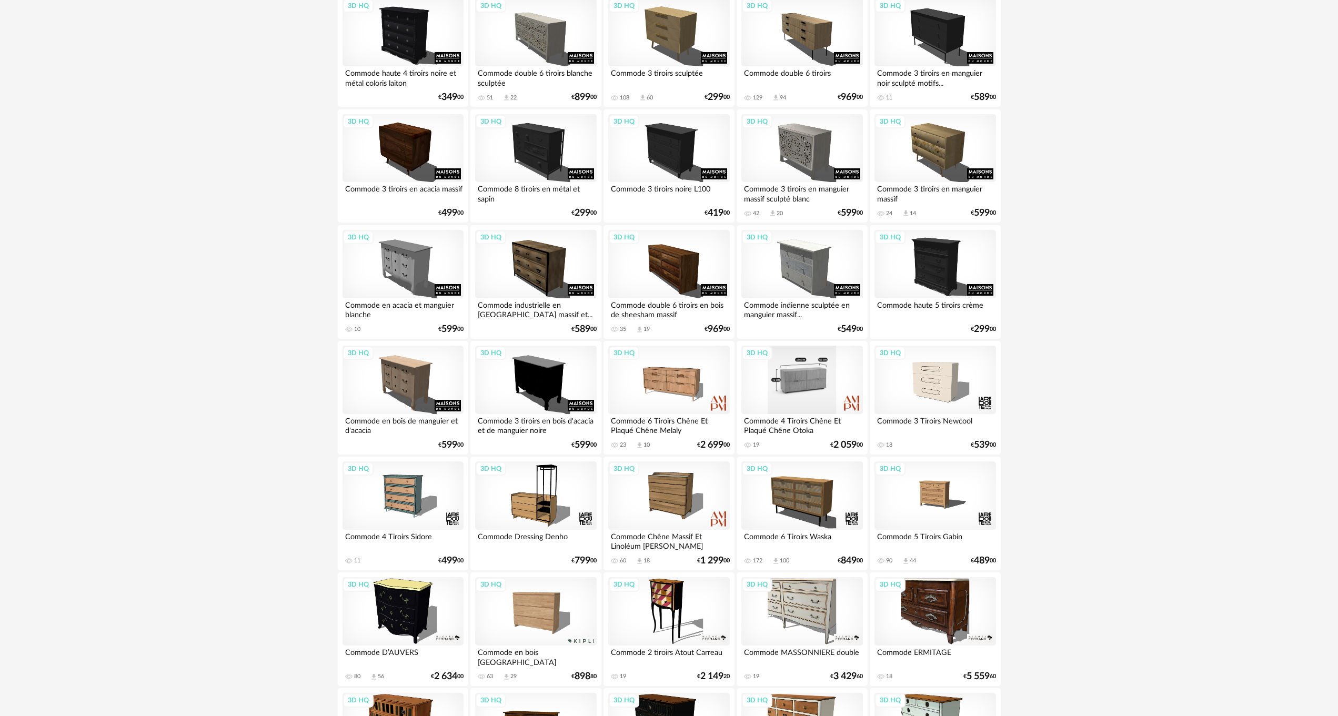
click at [787, 381] on div "3D HQ" at bounding box center [801, 380] width 121 height 68
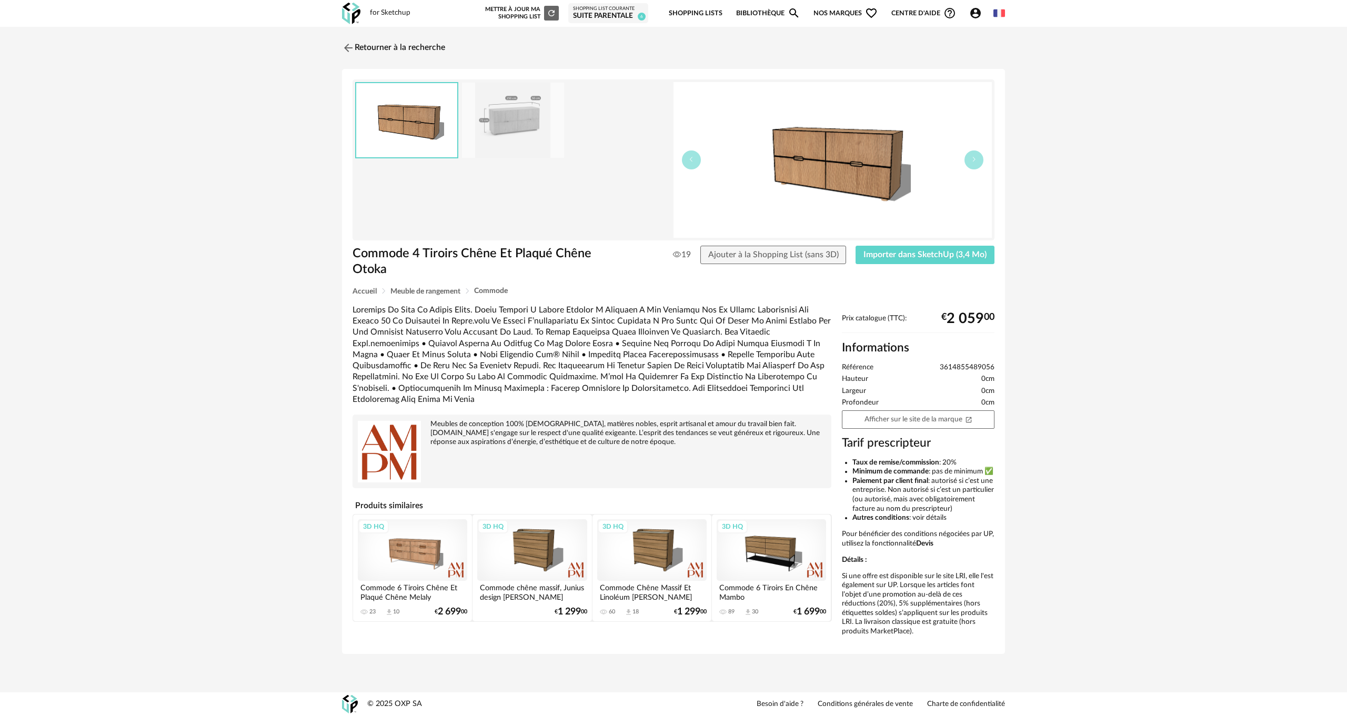
click at [513, 114] on img at bounding box center [513, 120] width 102 height 75
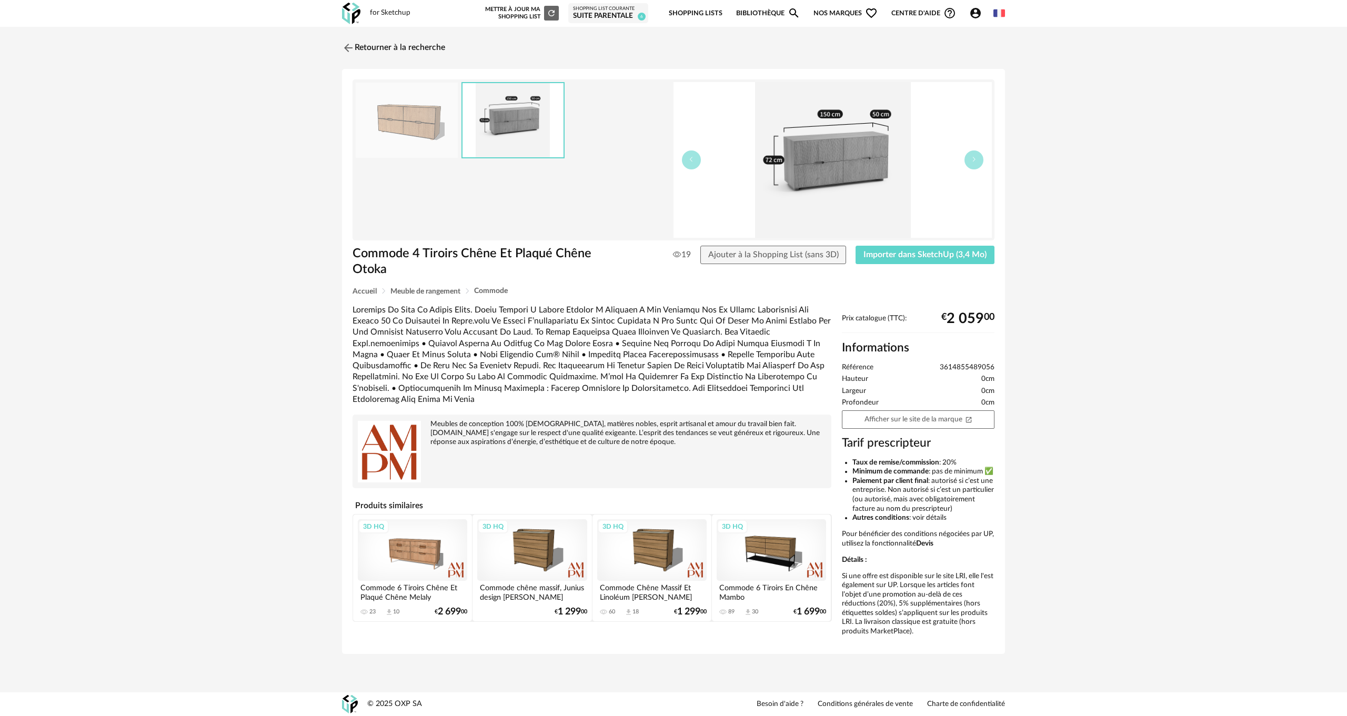
click at [437, 130] on img at bounding box center [407, 120] width 102 height 75
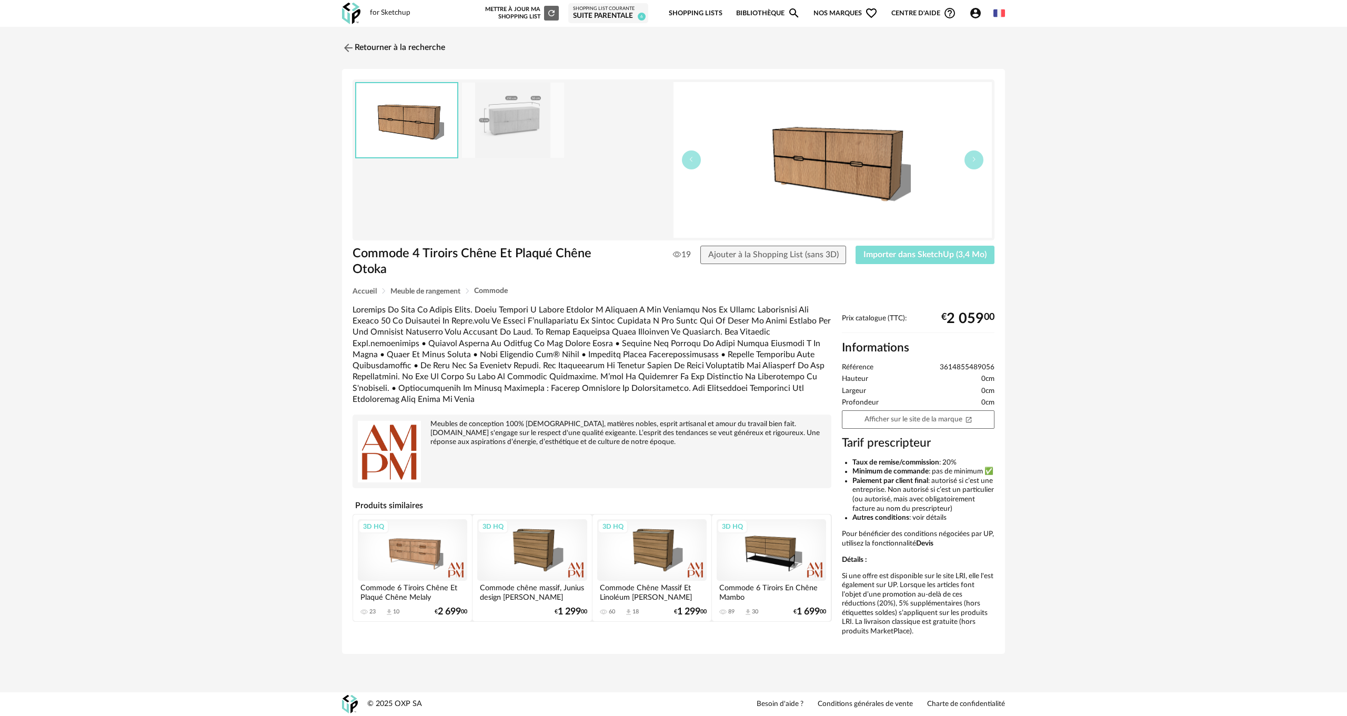
click at [879, 255] on span "Importer dans SketchUp (3,4 Mo)" at bounding box center [924, 254] width 123 height 8
click at [348, 50] on img at bounding box center [347, 47] width 15 height 15
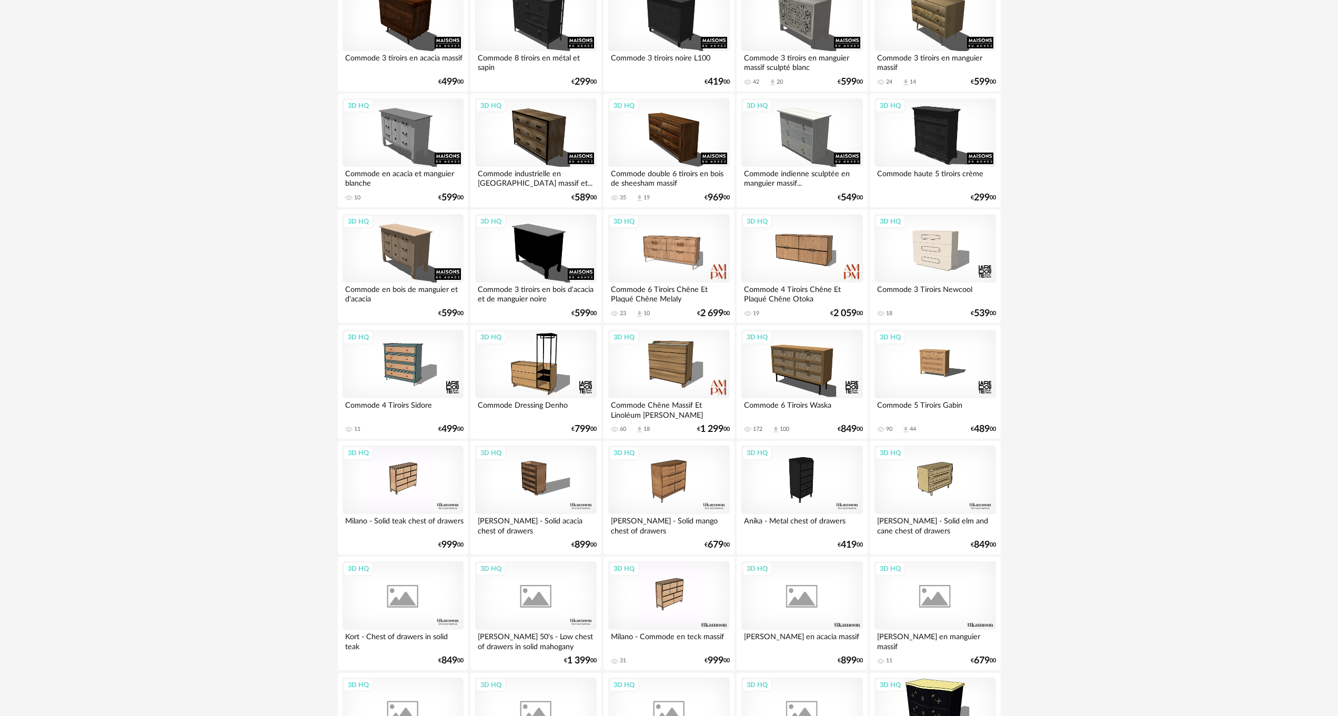
scroll to position [1208, 0]
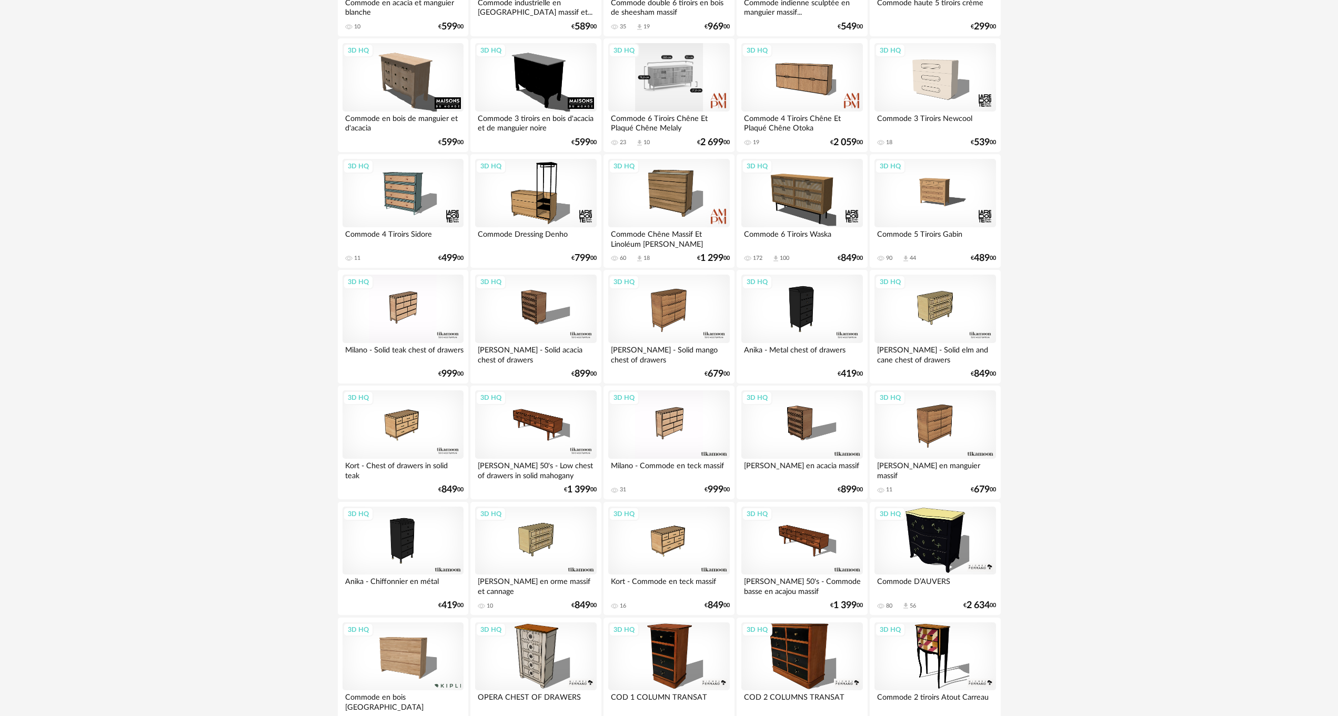
click at [674, 81] on div "3D HQ" at bounding box center [668, 77] width 121 height 68
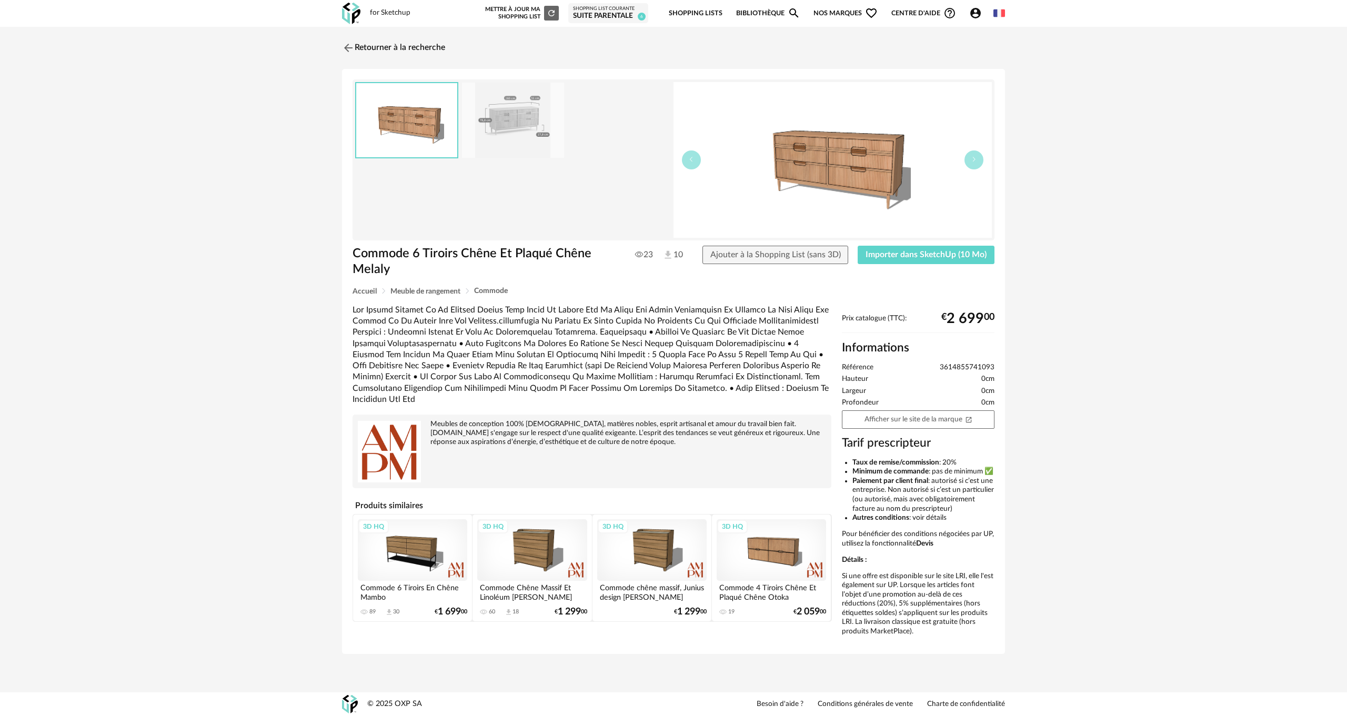
click at [522, 106] on img at bounding box center [513, 120] width 102 height 75
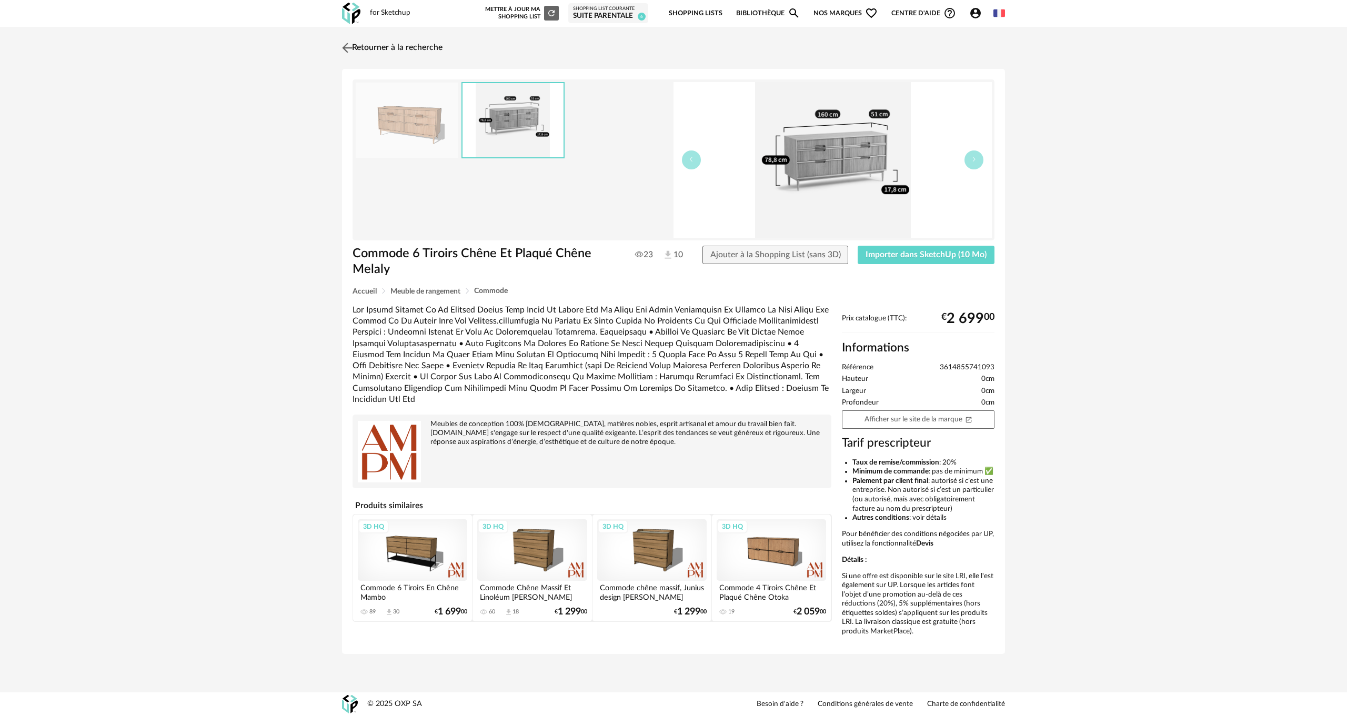
click at [346, 49] on img at bounding box center [347, 47] width 15 height 15
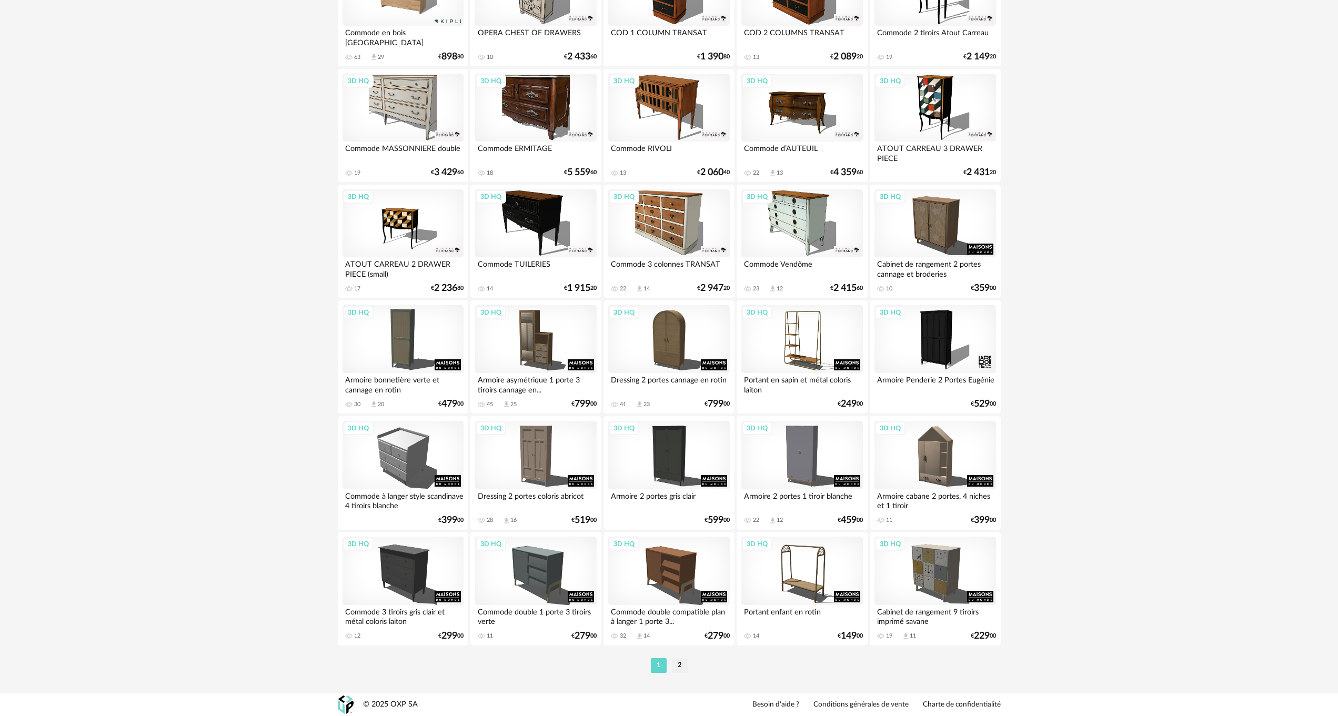
scroll to position [1873, 0]
click at [679, 663] on li "2" at bounding box center [680, 665] width 16 height 15
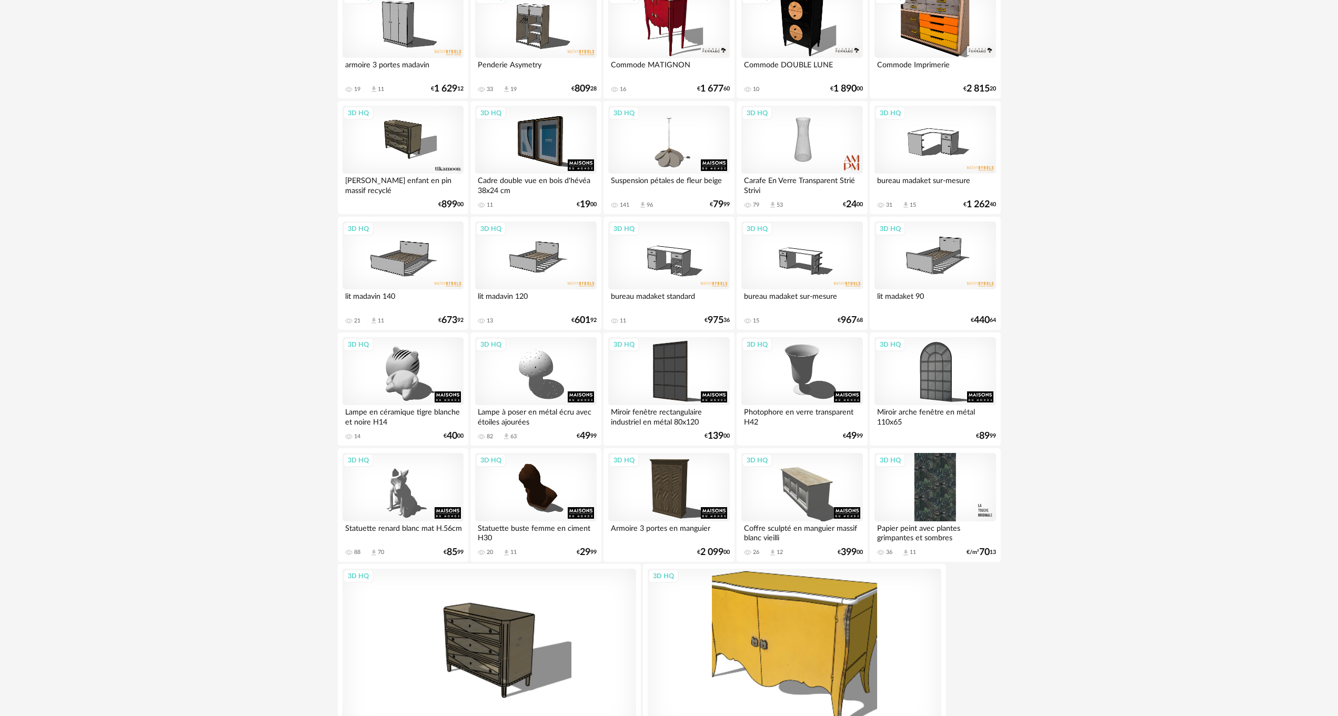
scroll to position [696, 0]
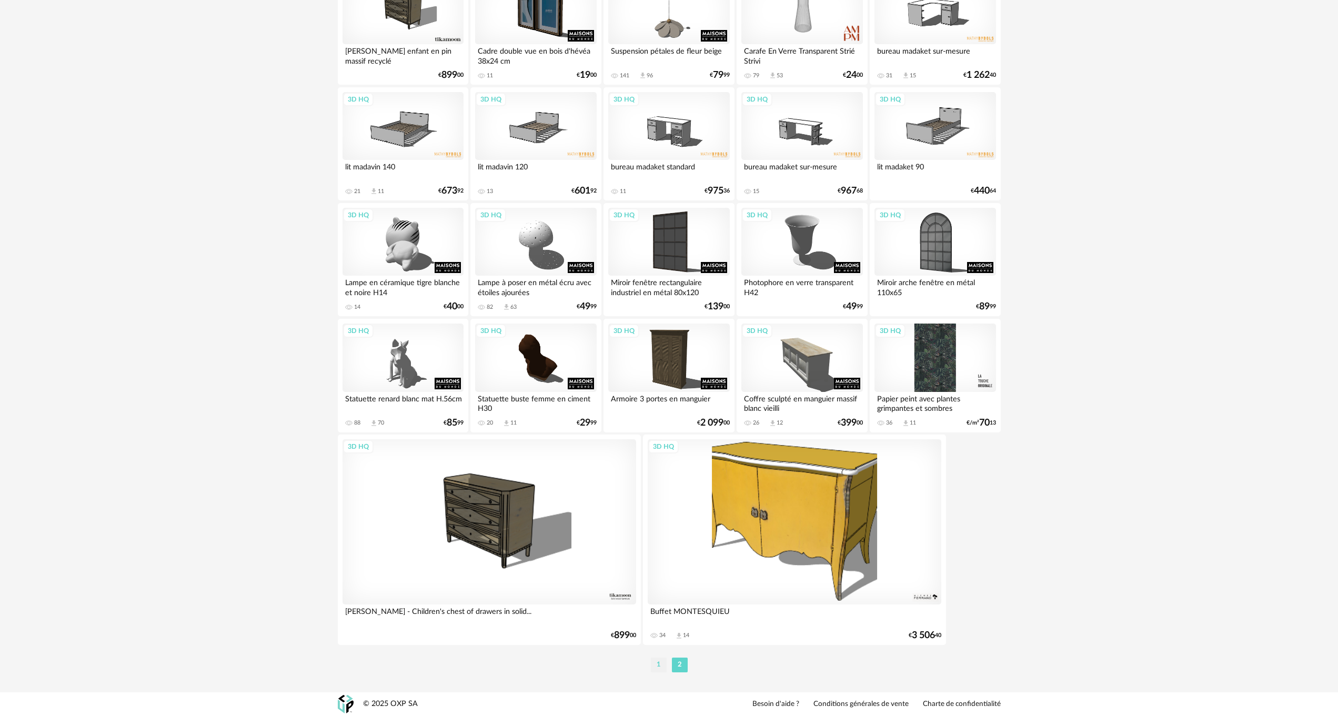
click at [654, 664] on li "1" at bounding box center [659, 665] width 16 height 15
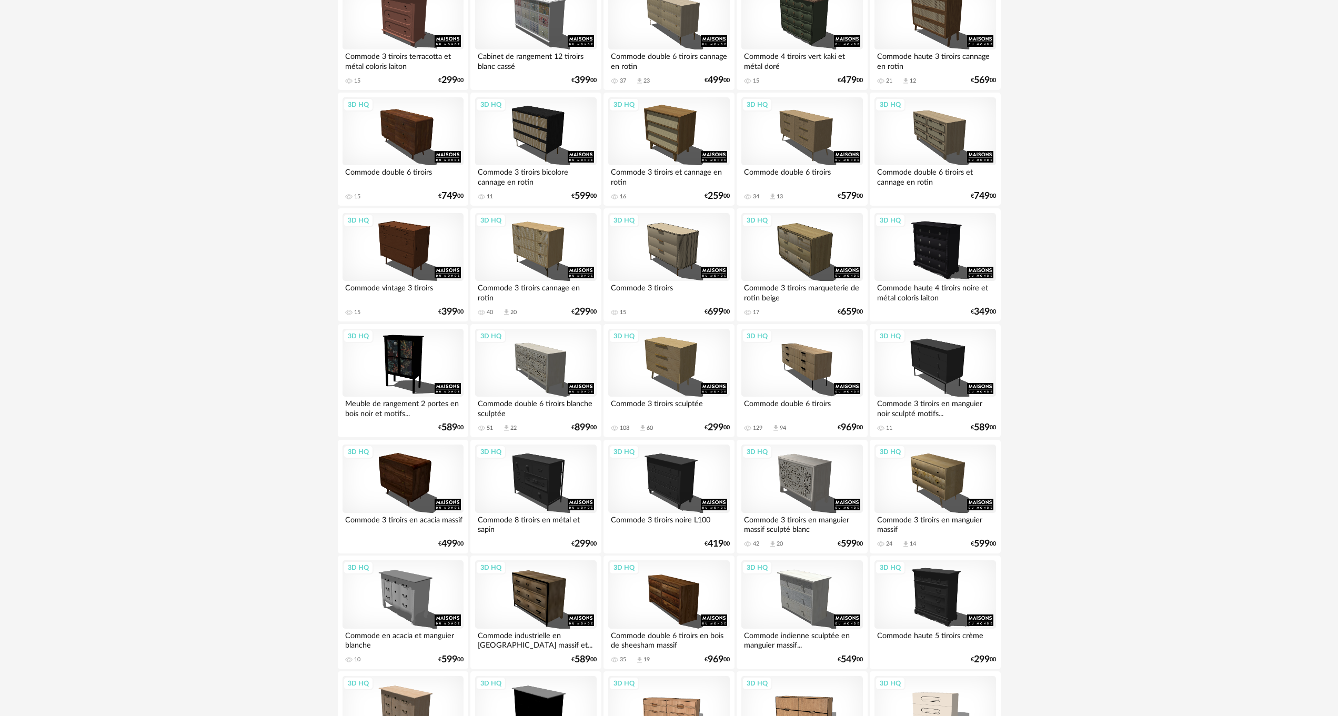
scroll to position [579, 0]
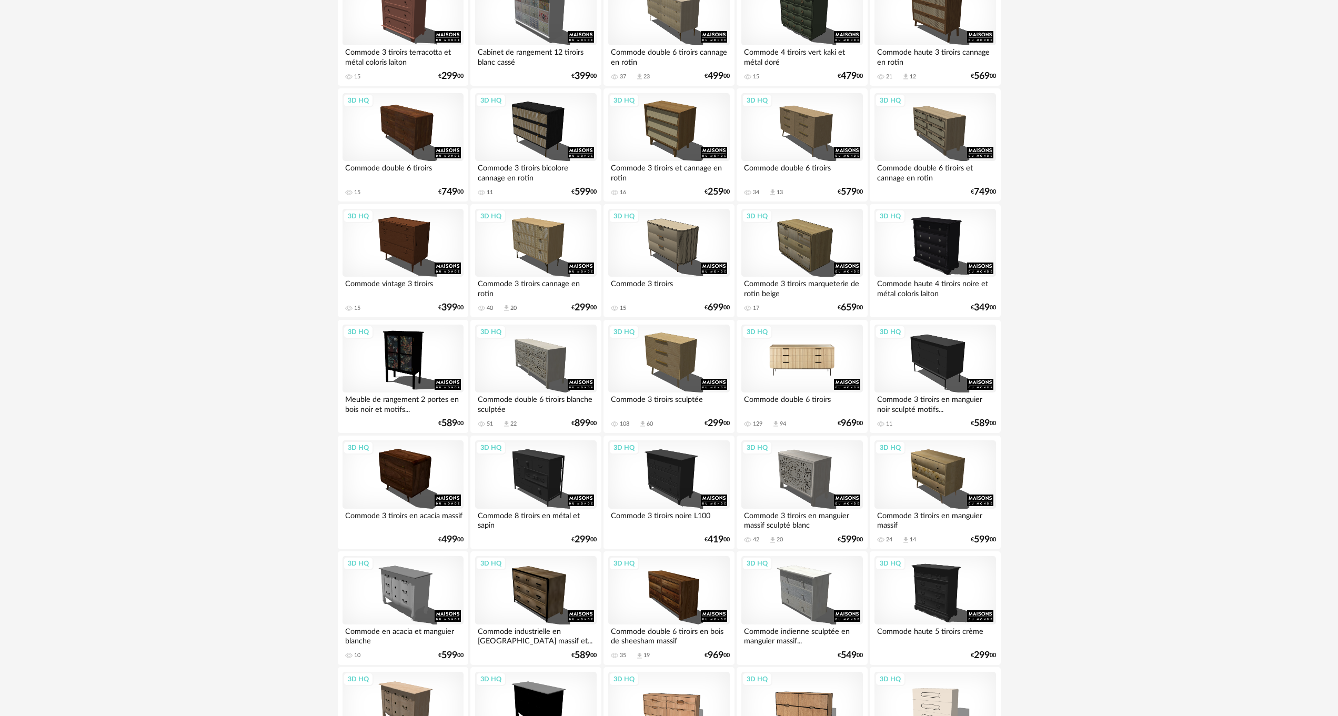
click at [789, 346] on div "3D HQ" at bounding box center [801, 359] width 121 height 68
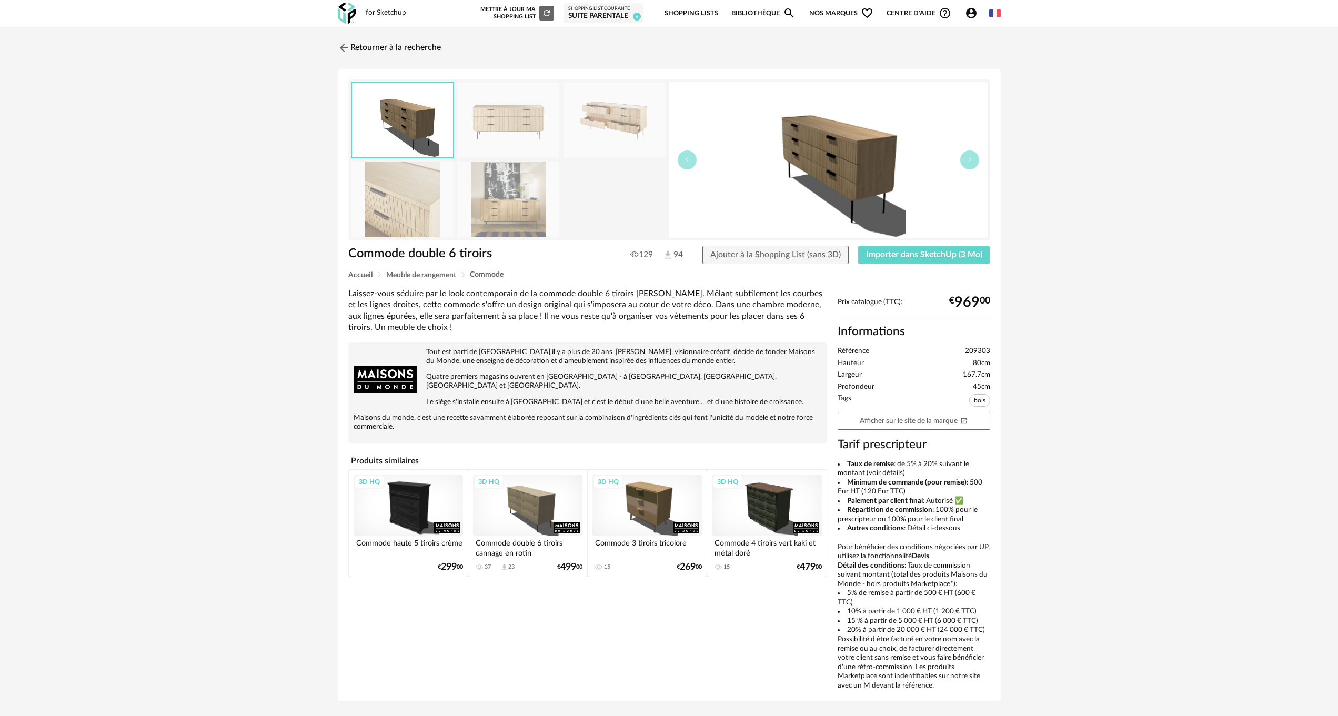
click at [521, 138] on img at bounding box center [508, 120] width 102 height 75
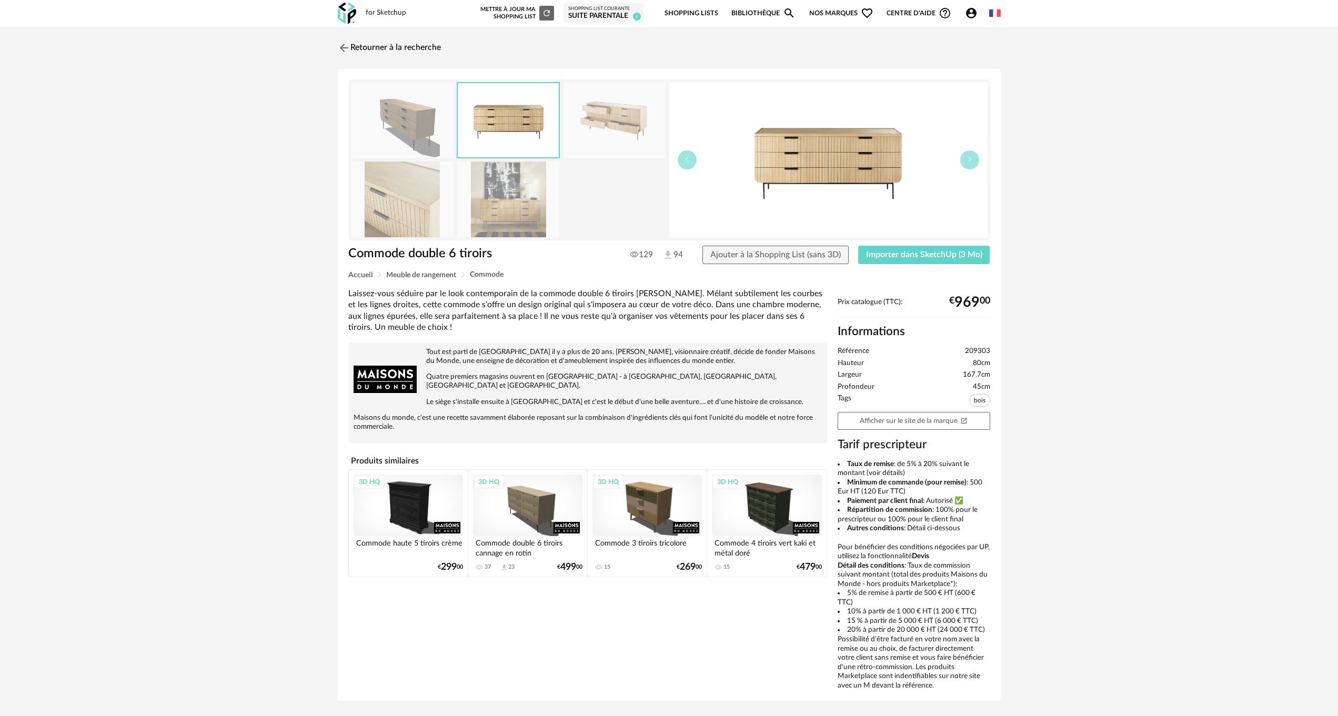
click at [634, 109] on img at bounding box center [615, 120] width 102 height 75
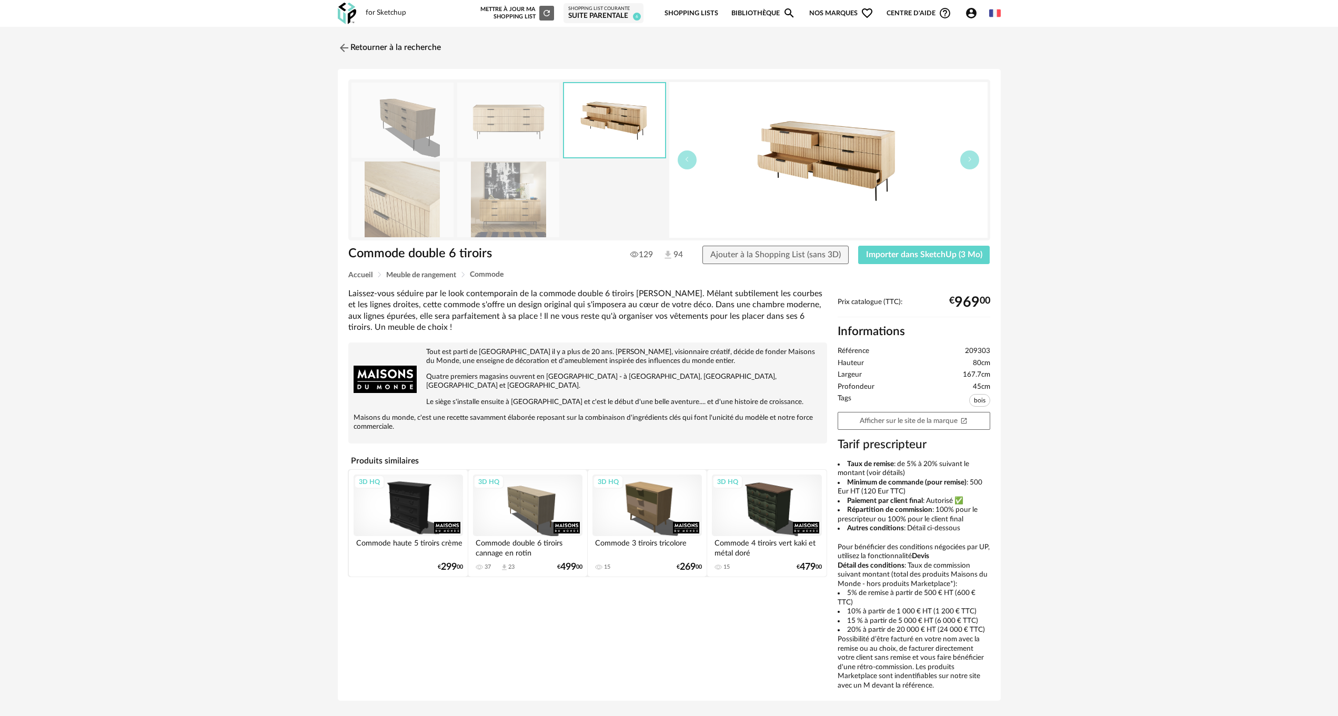
click at [528, 198] on img at bounding box center [508, 199] width 102 height 75
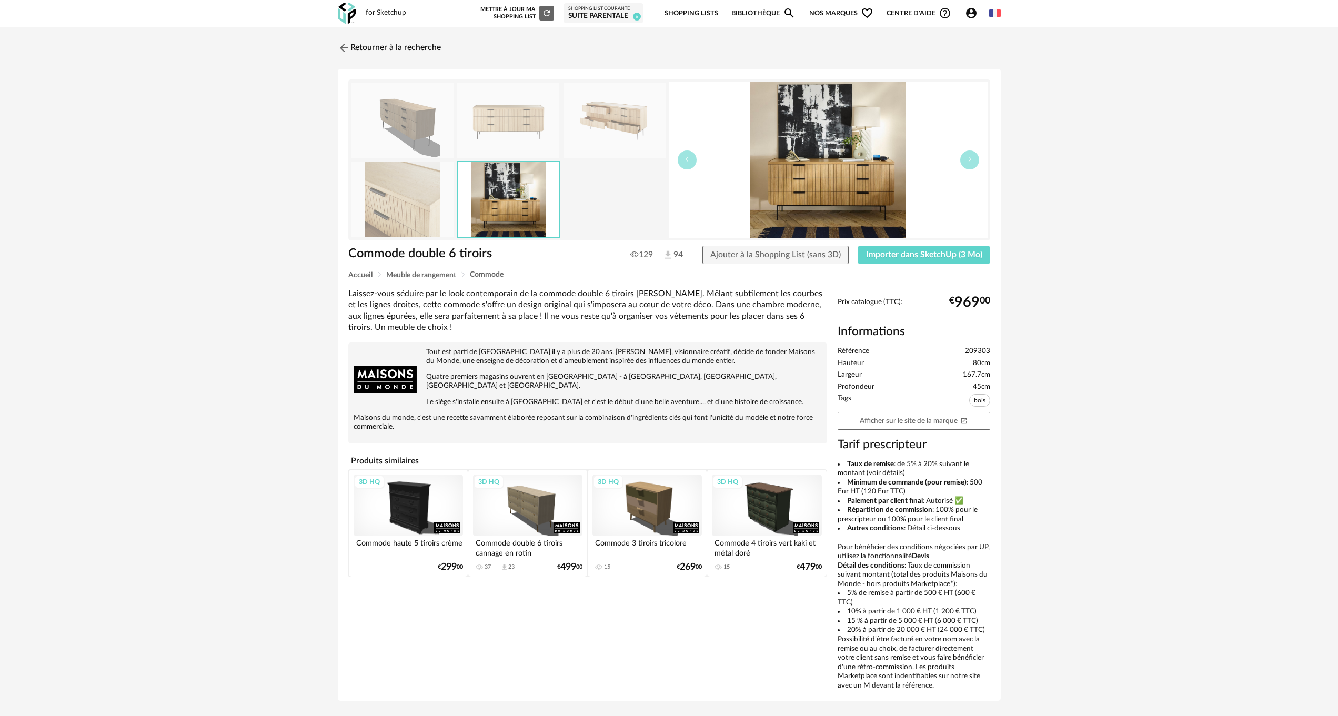
click at [413, 192] on img at bounding box center [403, 199] width 102 height 75
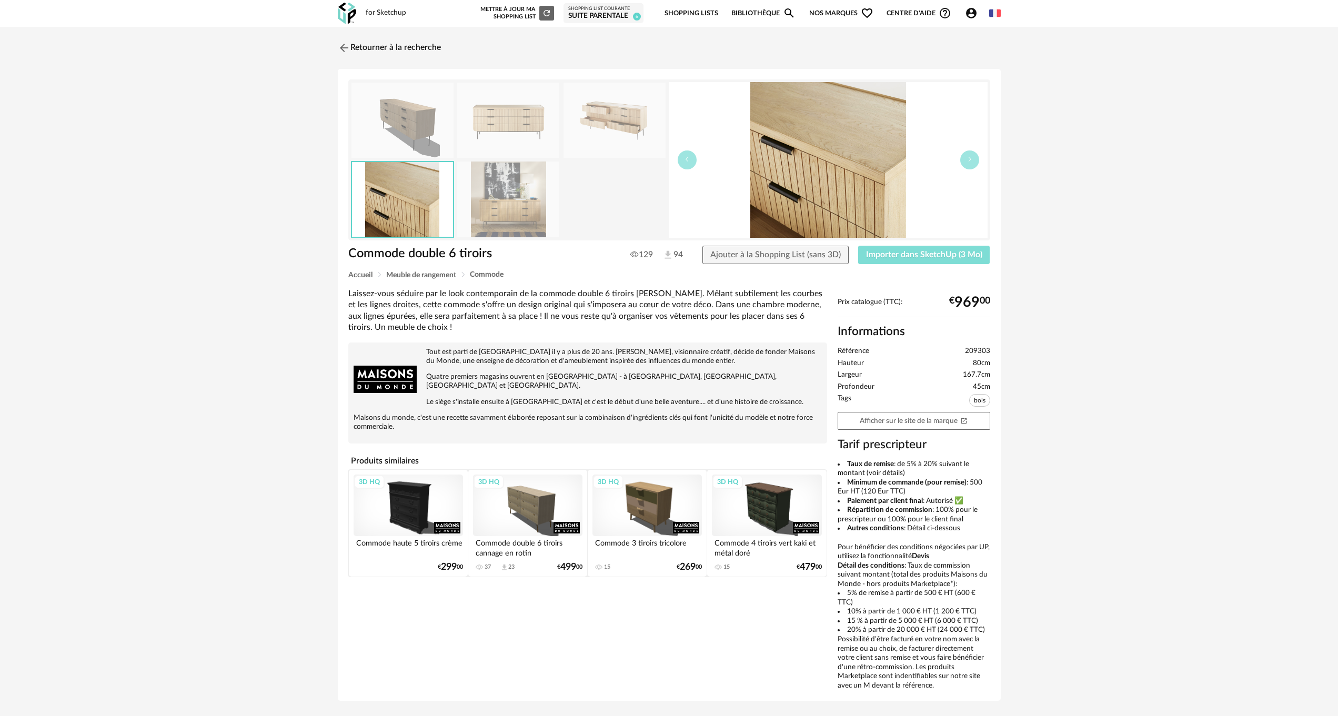
click at [928, 254] on span "Importer dans SketchUp (3 Mo)" at bounding box center [924, 254] width 116 height 8
